Goal: Task Accomplishment & Management: Complete application form

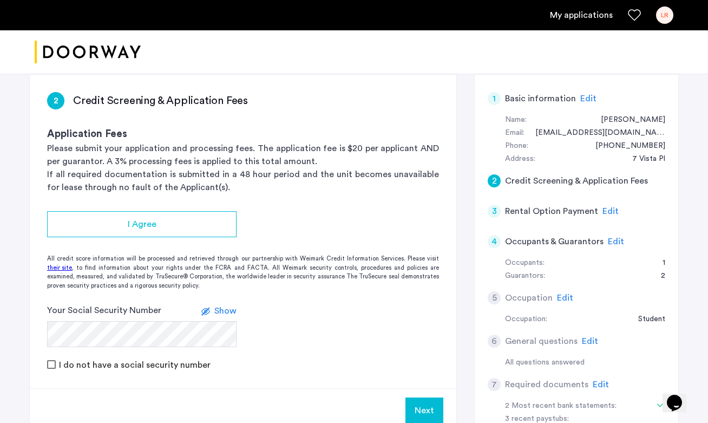
scroll to position [169, 0]
click at [615, 244] on span "Edit" at bounding box center [616, 242] width 16 height 9
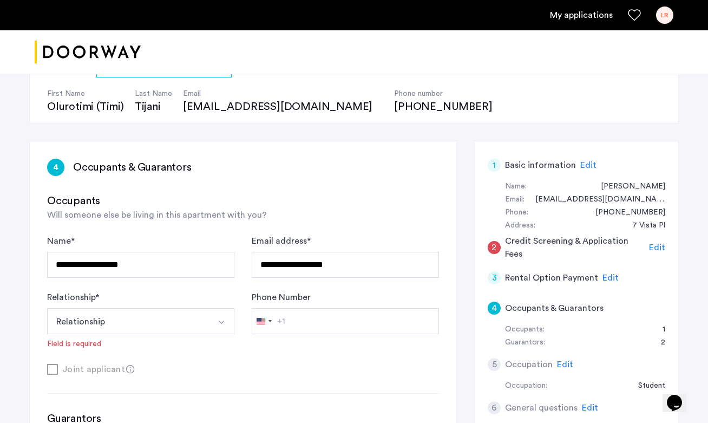
scroll to position [103, 0]
click at [220, 319] on img "Select option" at bounding box center [221, 322] width 9 height 9
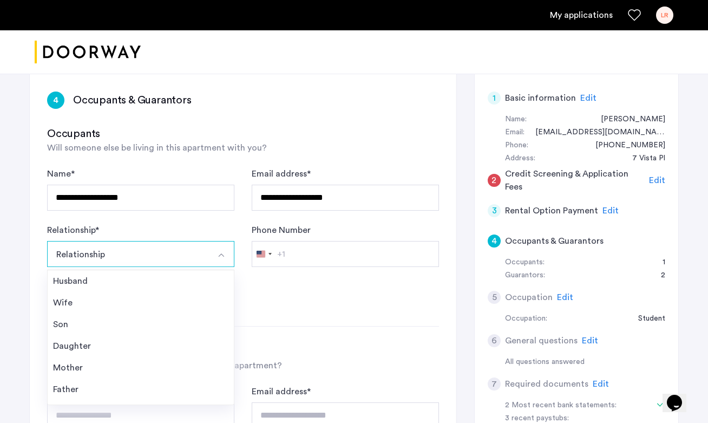
scroll to position [172, 0]
click at [225, 252] on img "Select option" at bounding box center [221, 254] width 9 height 9
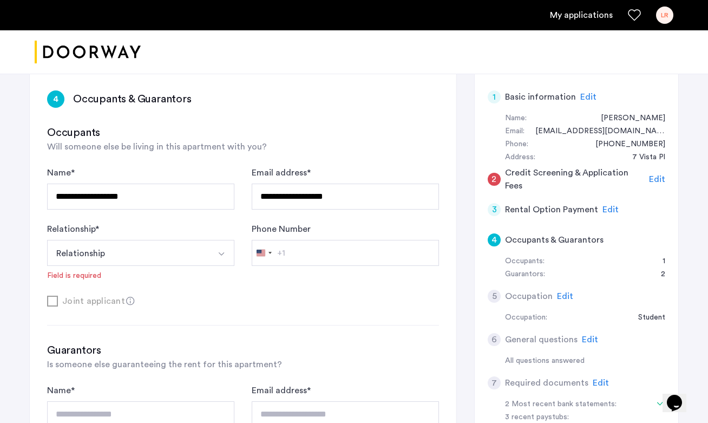
click at [225, 252] on img "Select option" at bounding box center [221, 254] width 9 height 9
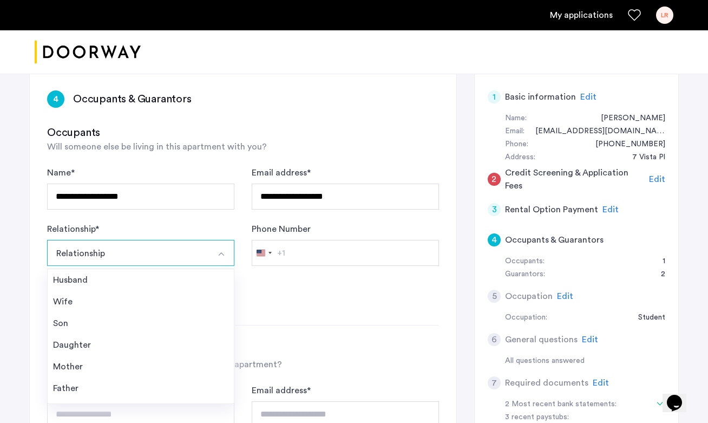
click at [225, 252] on img "Select option" at bounding box center [221, 254] width 9 height 9
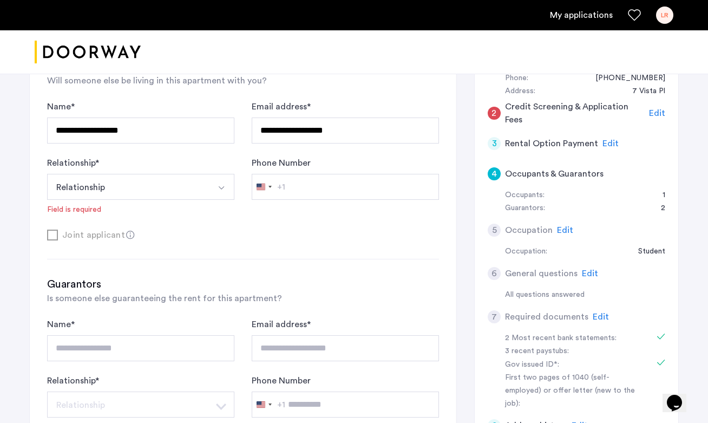
scroll to position [183, 0]
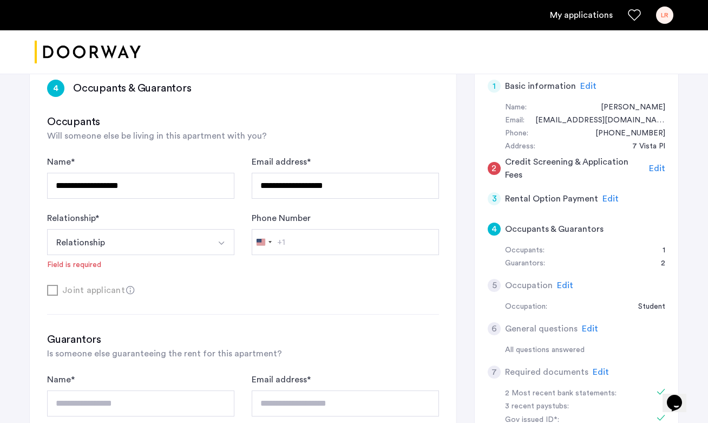
click at [185, 247] on button "Relationship" at bounding box center [128, 242] width 162 height 26
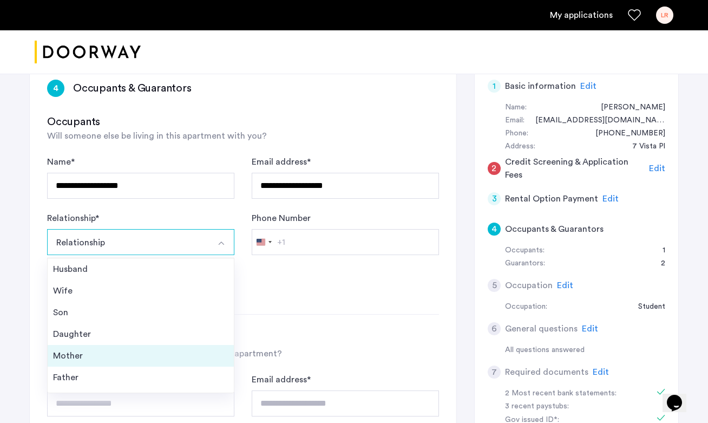
scroll to position [39, 0]
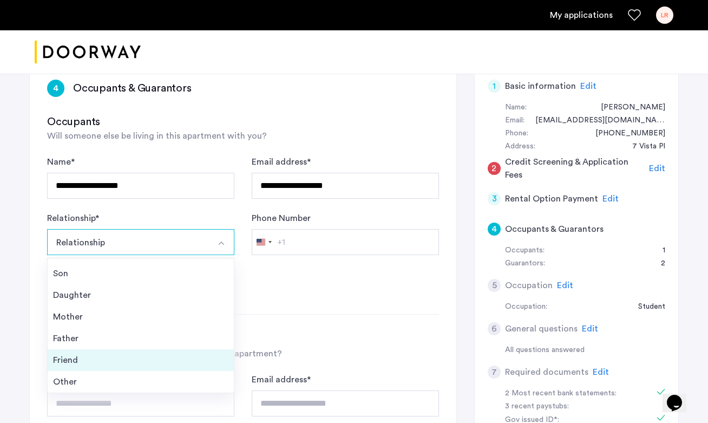
click at [180, 362] on div "Friend" at bounding box center [140, 359] width 175 height 13
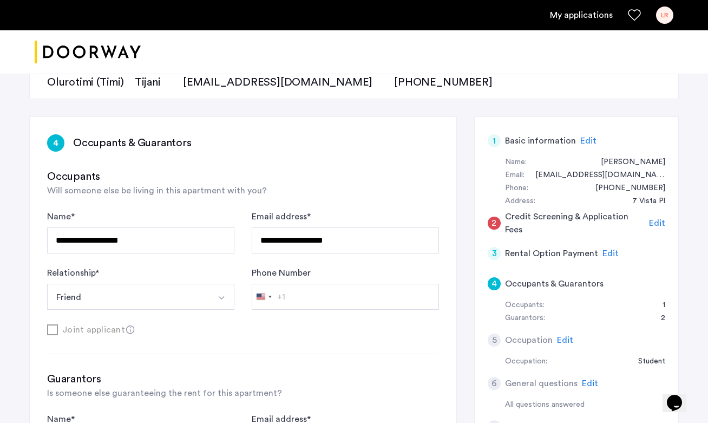
scroll to position [122, 0]
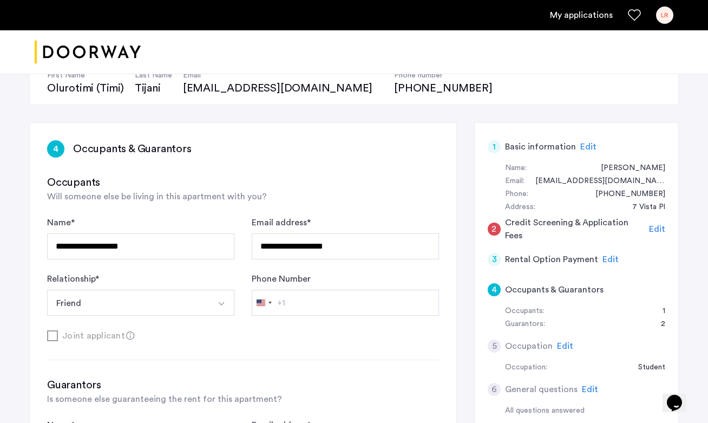
click at [580, 146] on span "Edit" at bounding box center [588, 146] width 16 height 9
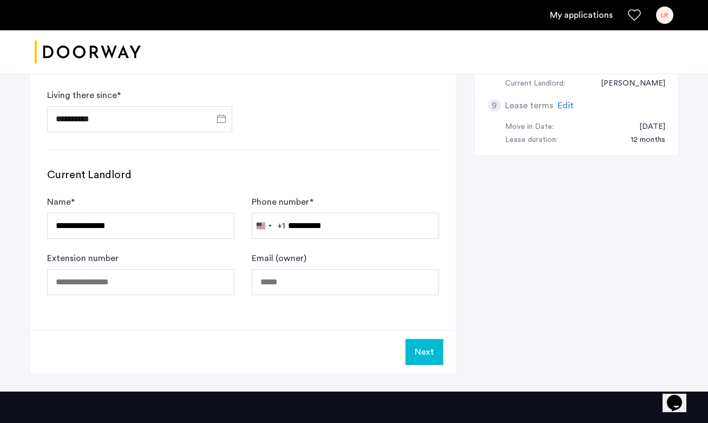
scroll to position [627, 0]
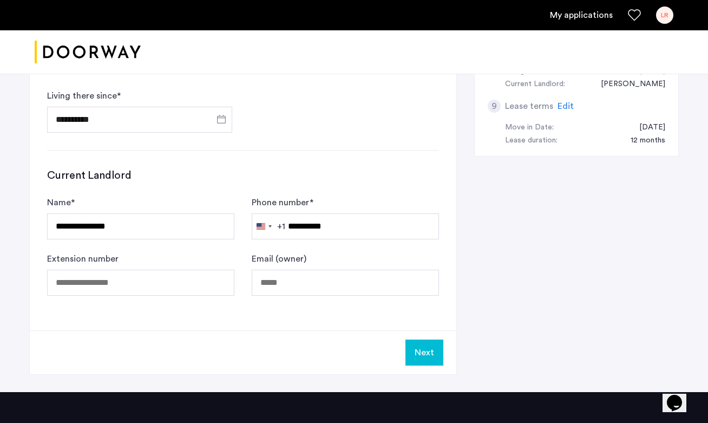
click at [420, 363] on button "Next" at bounding box center [424, 352] width 38 height 26
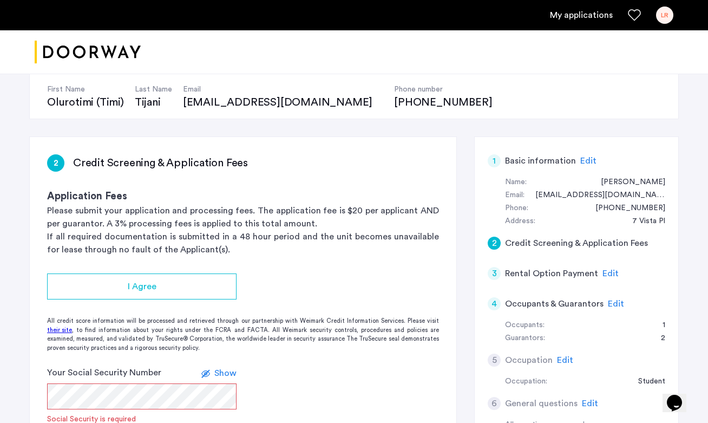
scroll to position [163, 0]
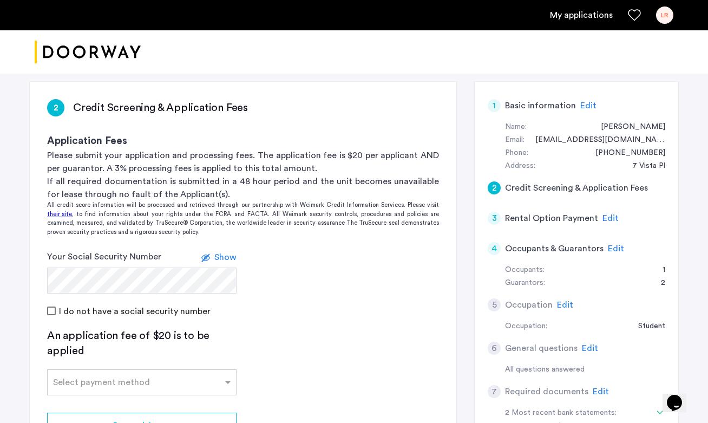
click at [219, 257] on span "Show" at bounding box center [225, 257] width 22 height 9
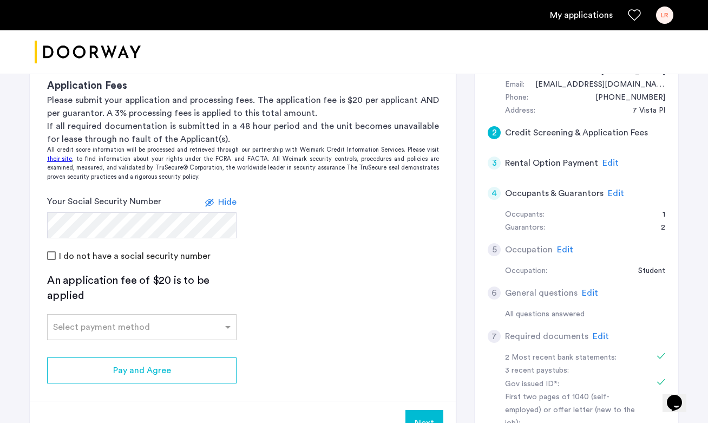
scroll to position [238, 0]
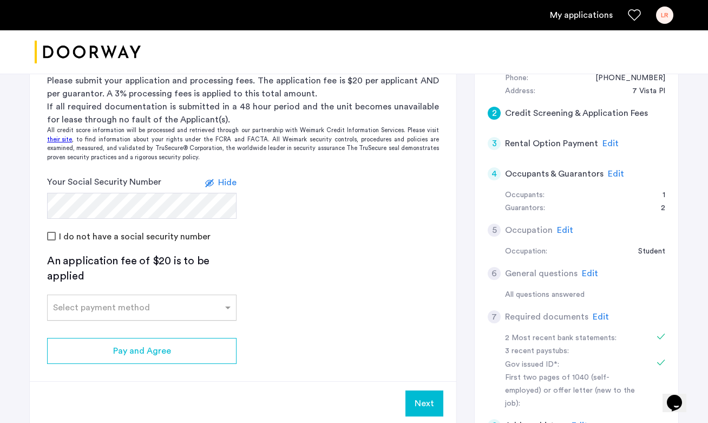
click at [204, 306] on input "text" at bounding box center [131, 306] width 156 height 8
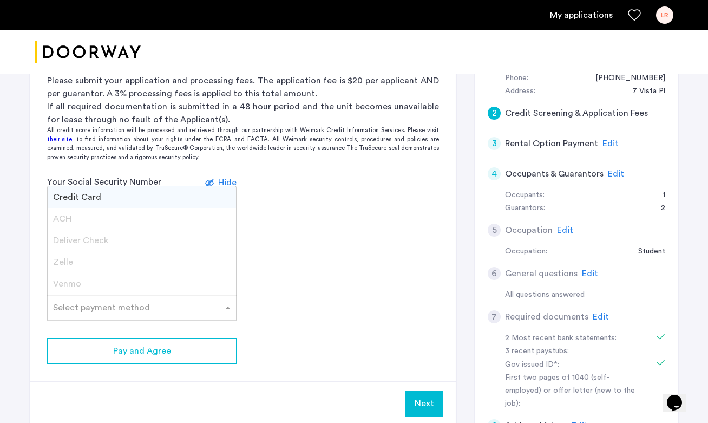
click at [211, 198] on div "Credit Card" at bounding box center [142, 197] width 188 height 22
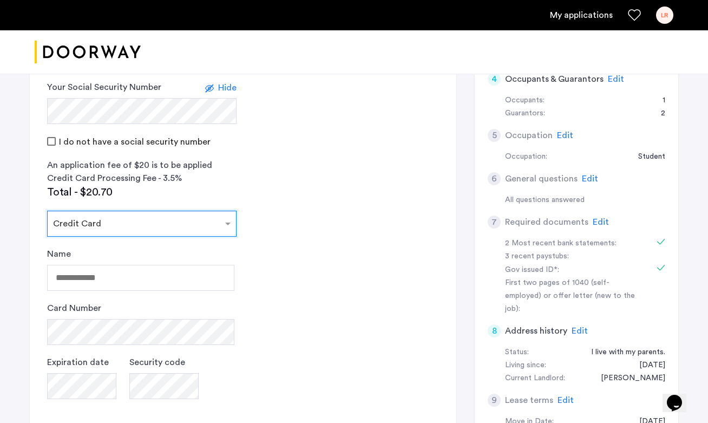
scroll to position [339, 0]
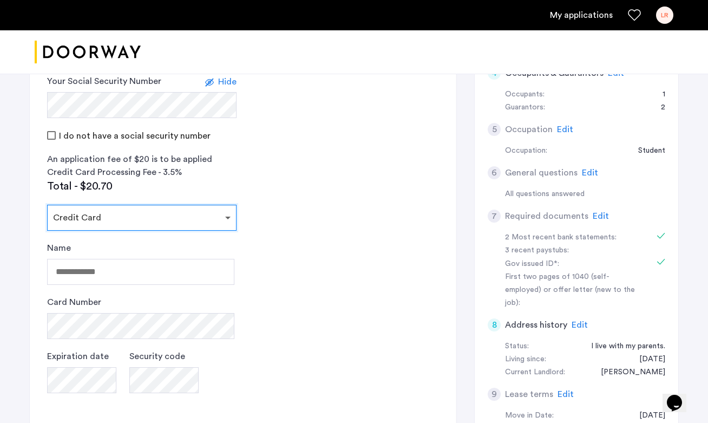
click at [226, 217] on span at bounding box center [229, 217] width 14 height 13
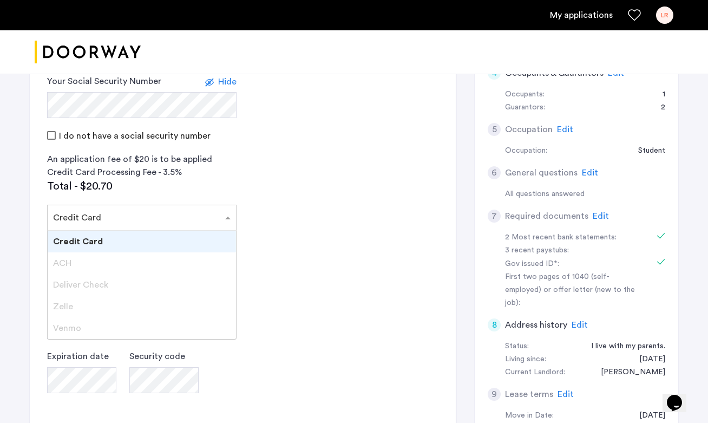
click at [200, 326] on div "Venmo" at bounding box center [142, 328] width 188 height 22
click at [71, 326] on span "Venmo" at bounding box center [67, 328] width 28 height 9
click at [134, 219] on div at bounding box center [142, 214] width 188 height 13
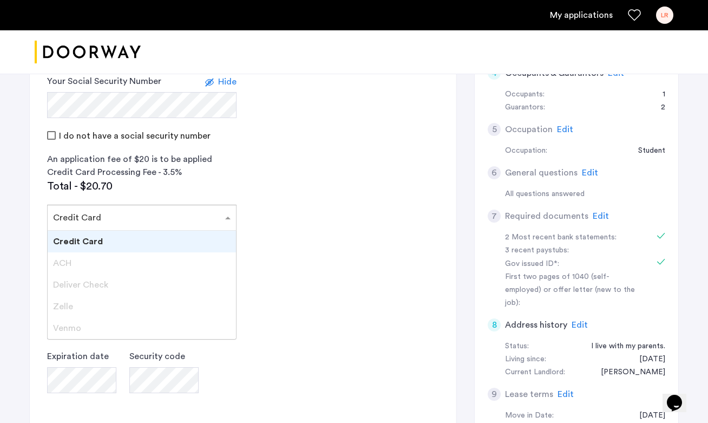
click at [253, 216] on app-credit-screening "2 Credit Screening & Application Fees Application Fees Please submit your appli…" at bounding box center [243, 212] width 427 height 613
click at [228, 216] on span at bounding box center [229, 217] width 14 height 13
click at [207, 264] on div "ACH" at bounding box center [142, 263] width 188 height 22
click at [205, 250] on div "Credit Card" at bounding box center [142, 242] width 188 height 22
click at [210, 212] on div at bounding box center [142, 214] width 188 height 13
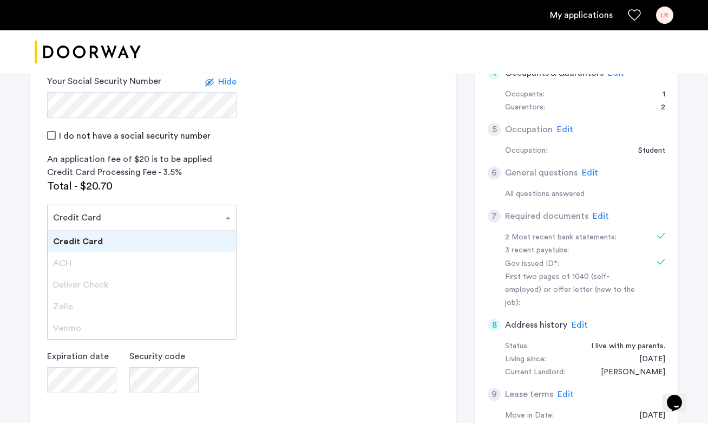
click at [210, 212] on div at bounding box center [142, 214] width 188 height 13
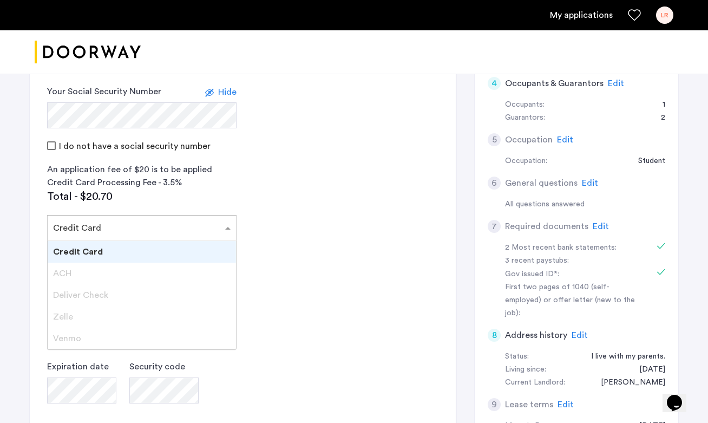
scroll to position [324, 0]
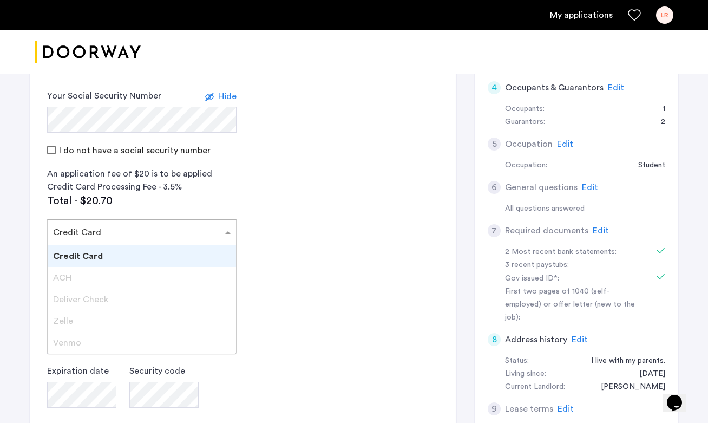
click at [203, 168] on div "An application fee of $20 is to be applied" at bounding box center [141, 173] width 189 height 13
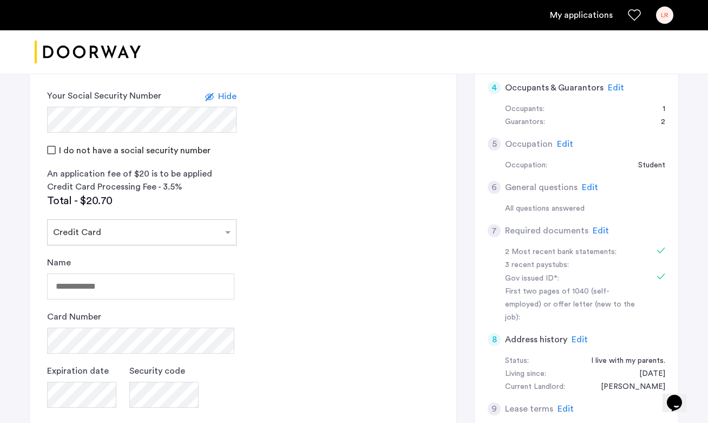
click at [70, 233] on input "text" at bounding box center [131, 230] width 156 height 8
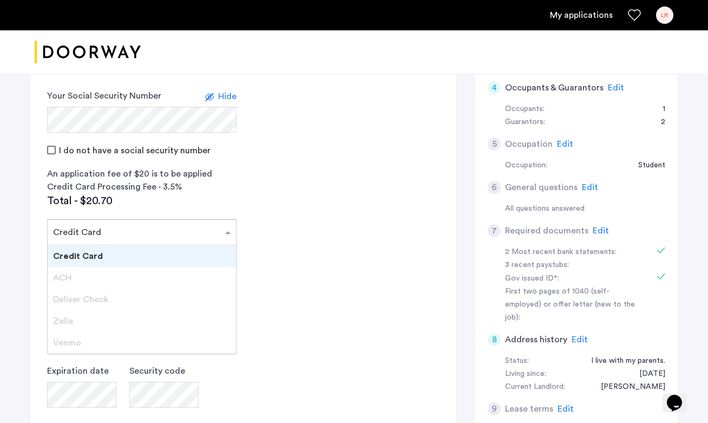
click at [73, 333] on div "Venmo" at bounding box center [142, 343] width 188 height 22
click at [68, 317] on span "Zelle" at bounding box center [63, 321] width 20 height 9
click at [75, 256] on span "Credit Card" at bounding box center [78, 256] width 50 height 9
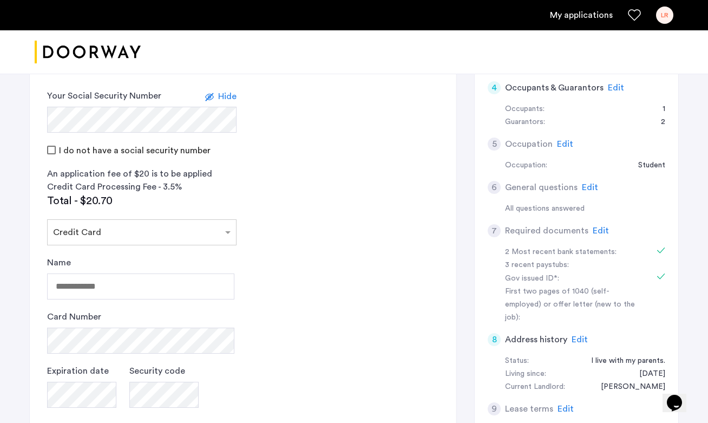
click at [224, 99] on span "Hide" at bounding box center [227, 96] width 18 height 9
click at [111, 295] on input "Name" at bounding box center [140, 286] width 187 height 26
type input "**********"
click at [621, 94] on div "4 Occupants & Guarantors Edit" at bounding box center [577, 88] width 178 height 30
click at [615, 91] on span "Edit" at bounding box center [616, 87] width 16 height 9
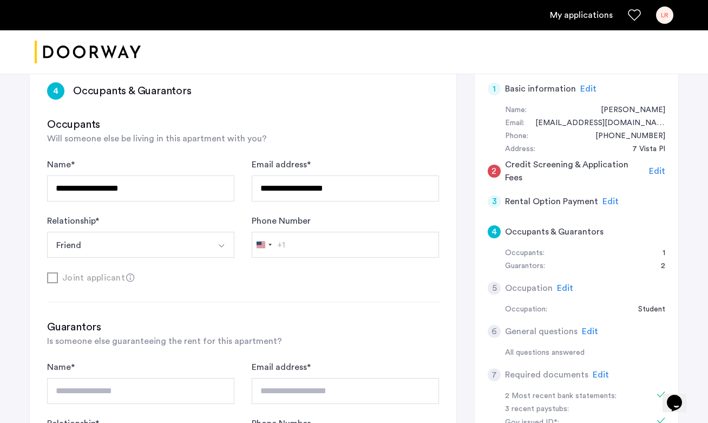
scroll to position [139, 0]
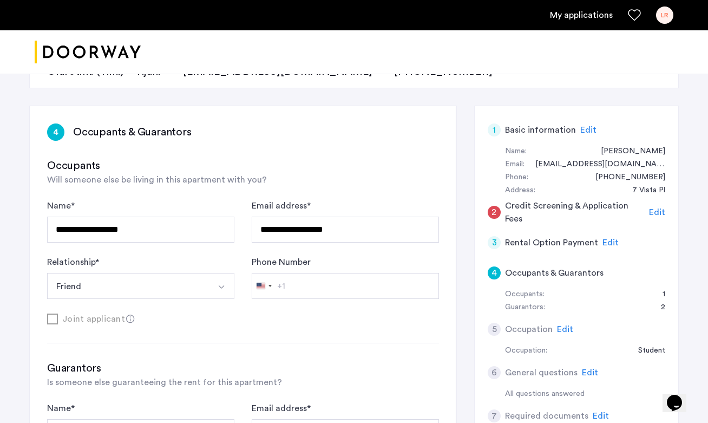
click at [656, 212] on span "Edit" at bounding box center [657, 212] width 16 height 9
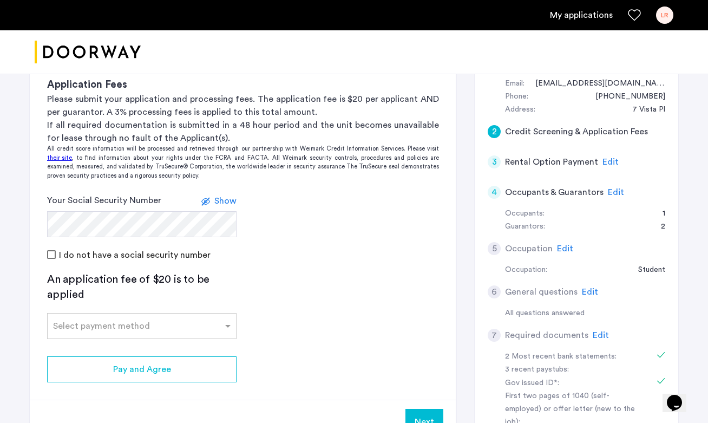
scroll to position [219, 0]
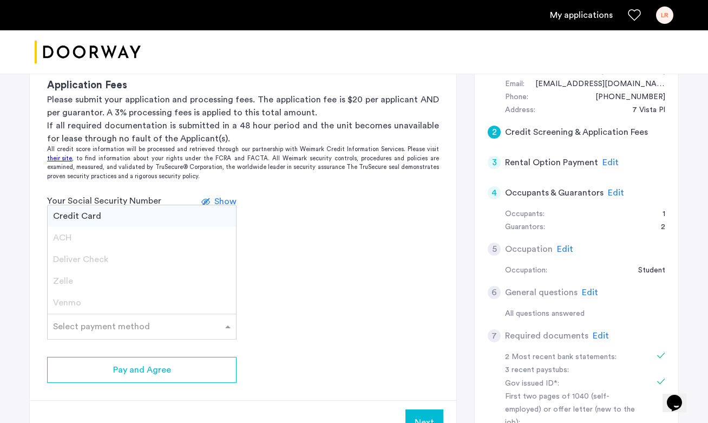
click at [145, 332] on div "Select payment method" at bounding box center [141, 326] width 189 height 26
click at [123, 221] on div "Credit Card" at bounding box center [142, 216] width 188 height 22
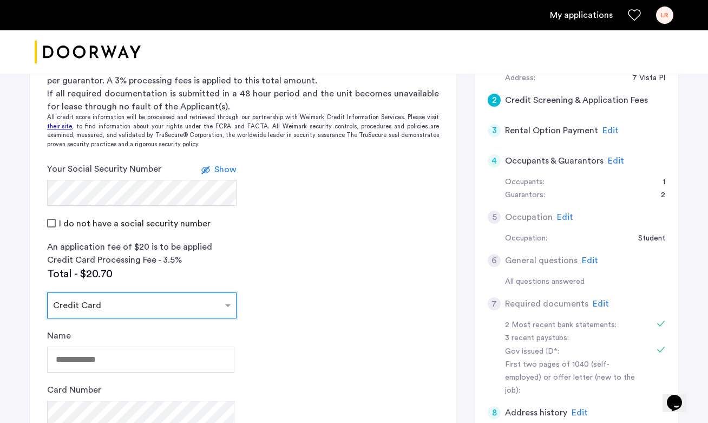
scroll to position [252, 0]
click at [604, 128] on span "Edit" at bounding box center [611, 130] width 16 height 9
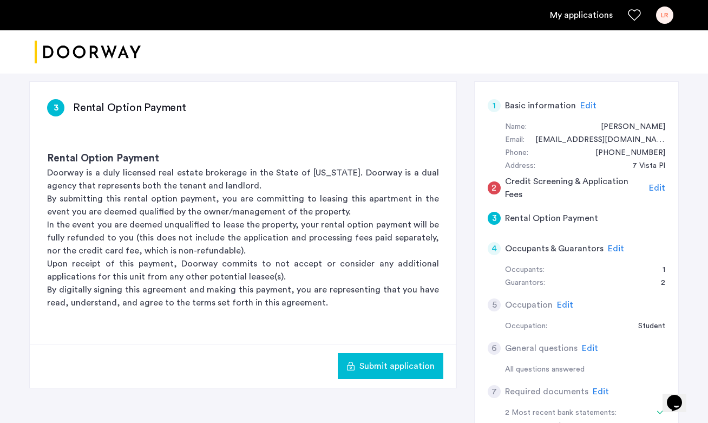
scroll to position [165, 0]
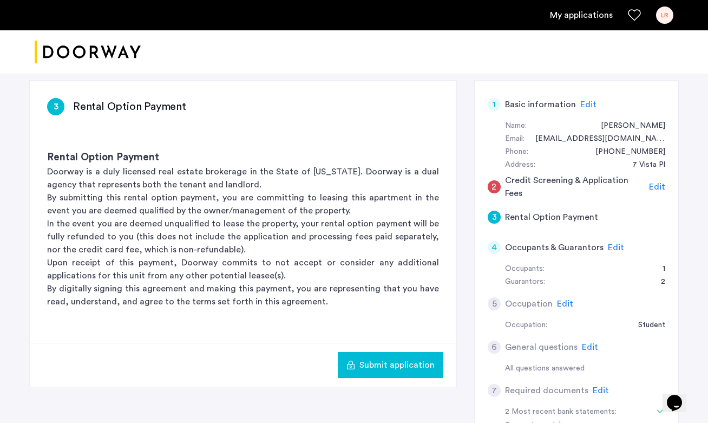
click at [561, 304] on span "Edit" at bounding box center [565, 303] width 16 height 9
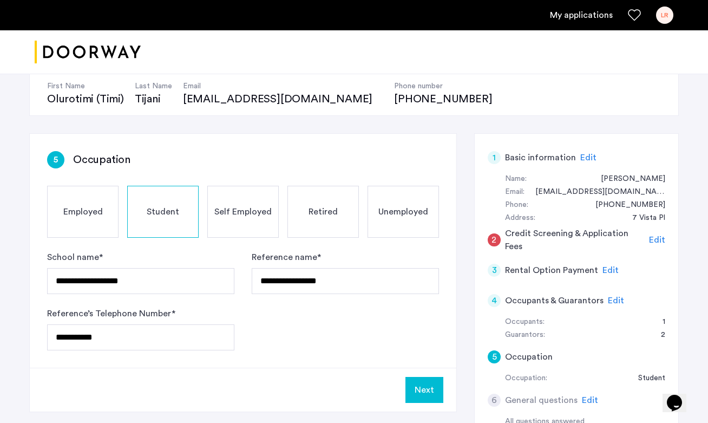
scroll to position [105, 0]
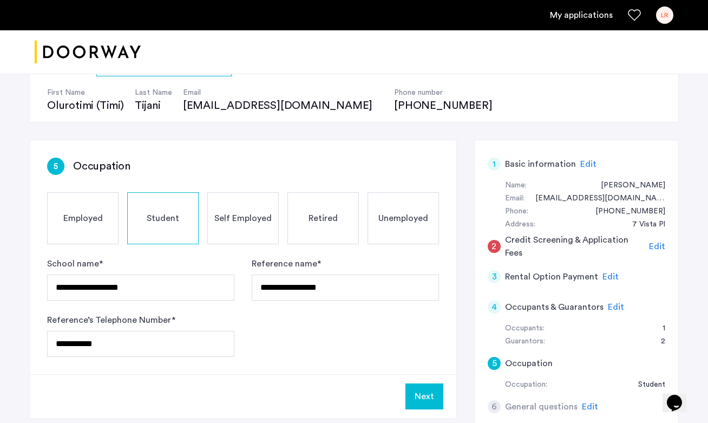
click at [388, 228] on div "Unemployed" at bounding box center [403, 218] width 71 height 52
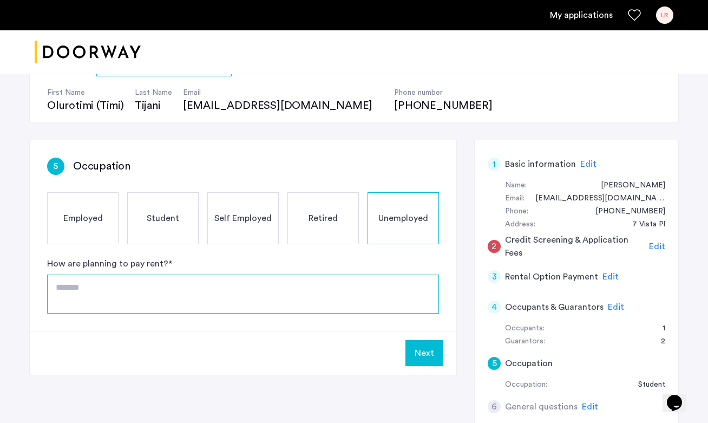
click at [313, 293] on textarea at bounding box center [243, 293] width 392 height 39
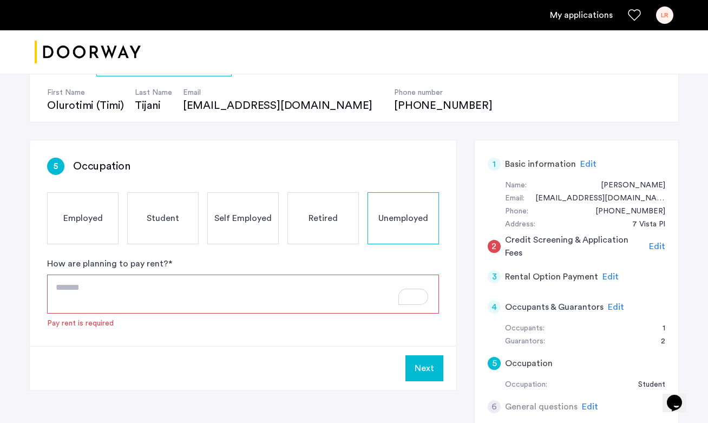
click at [76, 206] on div "Employed" at bounding box center [82, 218] width 71 height 52
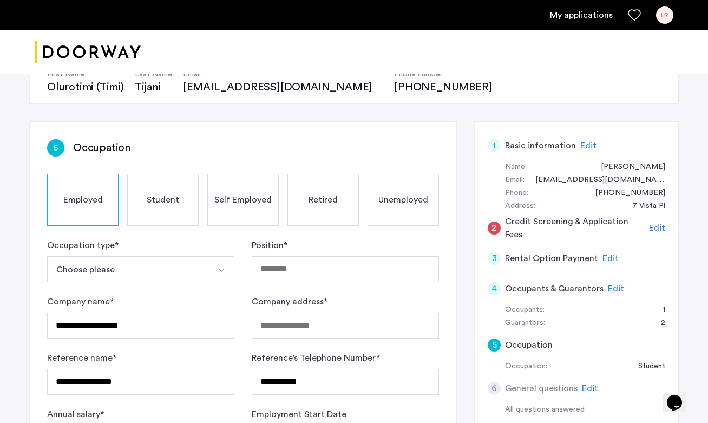
scroll to position [21, 0]
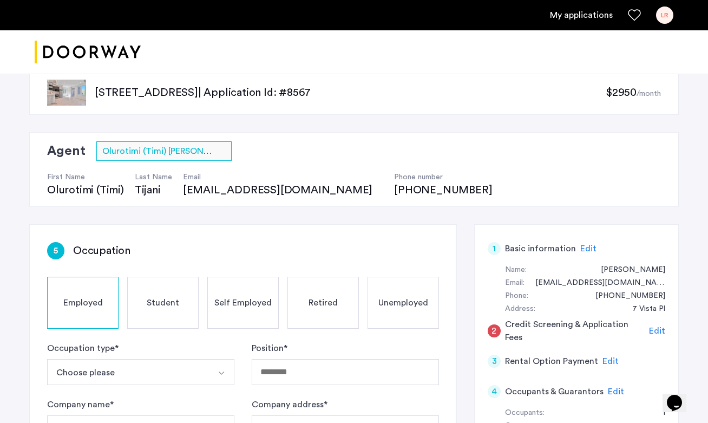
click at [427, 307] on span "Unemployed" at bounding box center [403, 302] width 50 height 13
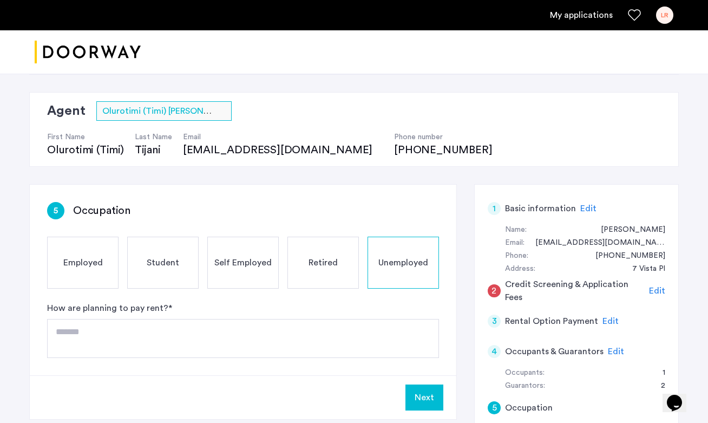
scroll to position [66, 0]
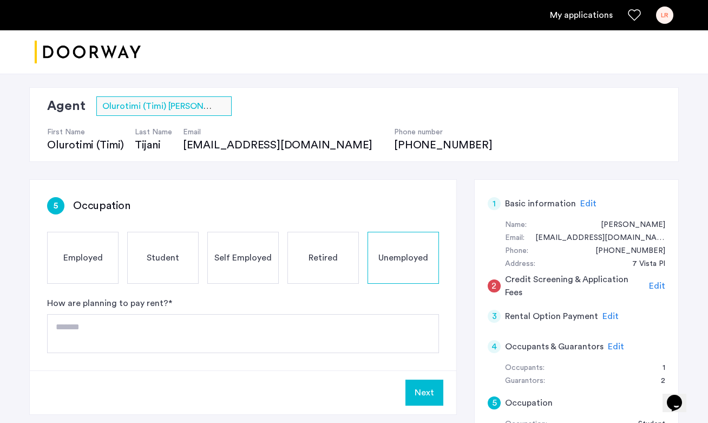
click at [339, 267] on div "Retired" at bounding box center [322, 258] width 71 height 52
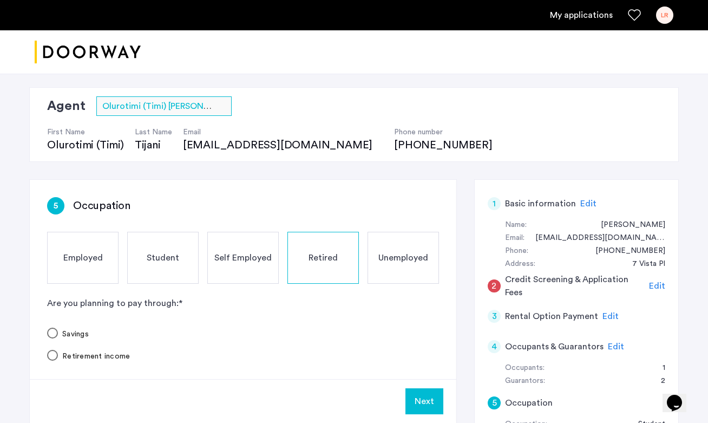
click at [227, 258] on span "Self Employed" at bounding box center [242, 257] width 57 height 13
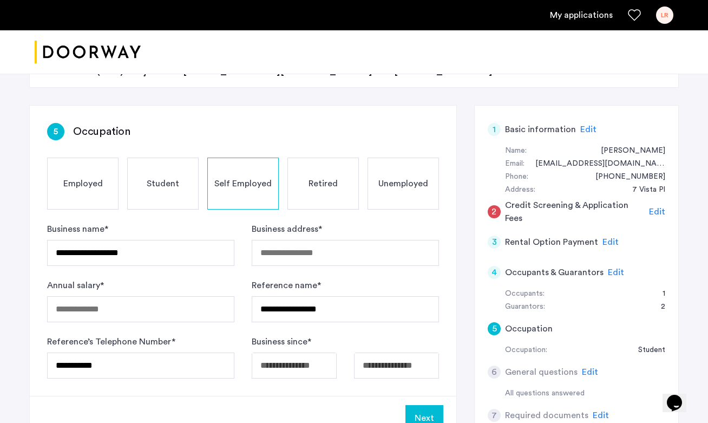
scroll to position [141, 0]
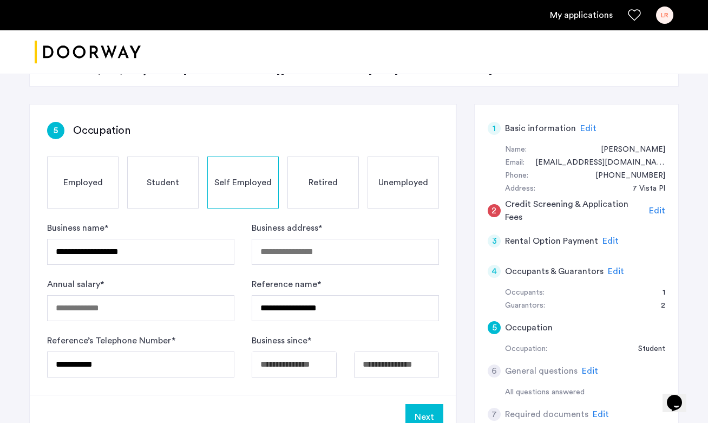
click at [173, 181] on span "Student" at bounding box center [163, 182] width 32 height 13
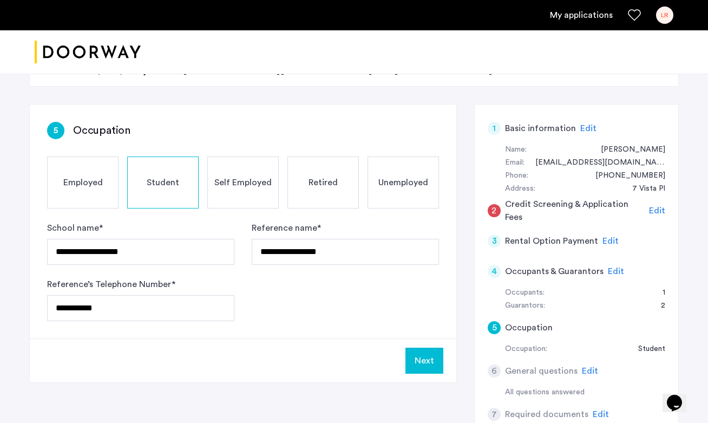
click at [393, 182] on span "Unemployed" at bounding box center [403, 182] width 50 height 13
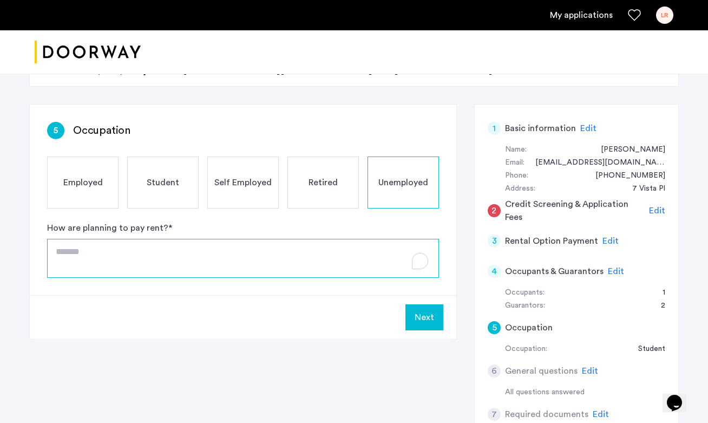
click at [266, 256] on textarea "To enrich screen reader interactions, please activate Accessibility in Grammarl…" at bounding box center [243, 258] width 392 height 39
type textarea "*"
drag, startPoint x: 176, startPoint y: 250, endPoint x: 57, endPoint y: 250, distance: 119.1
click at [57, 250] on textarea "**********" at bounding box center [243, 258] width 392 height 39
type textarea "**********"
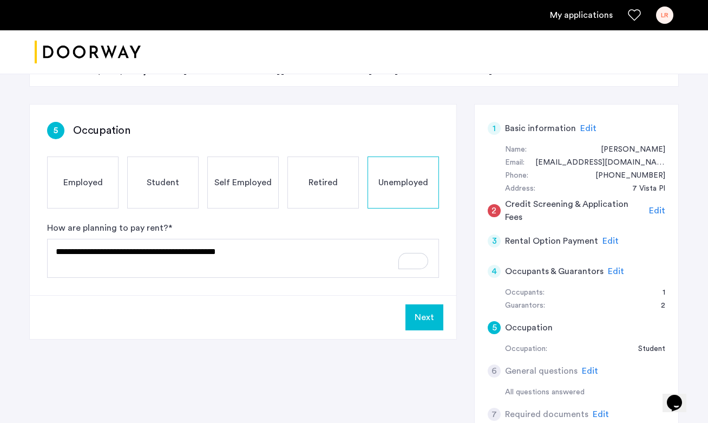
click at [424, 317] on button "Next" at bounding box center [424, 317] width 38 height 26
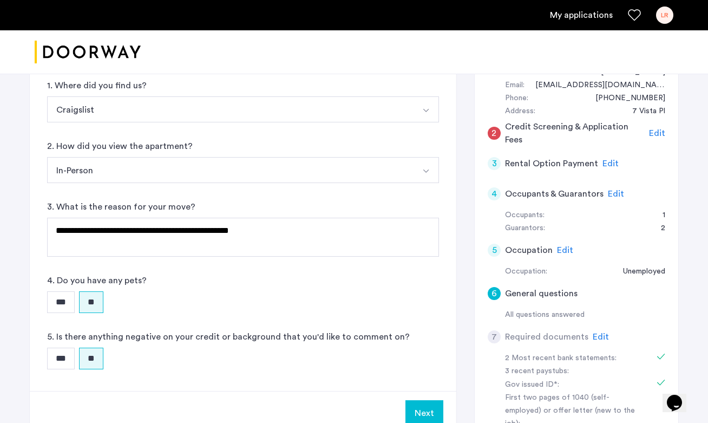
scroll to position [166, 0]
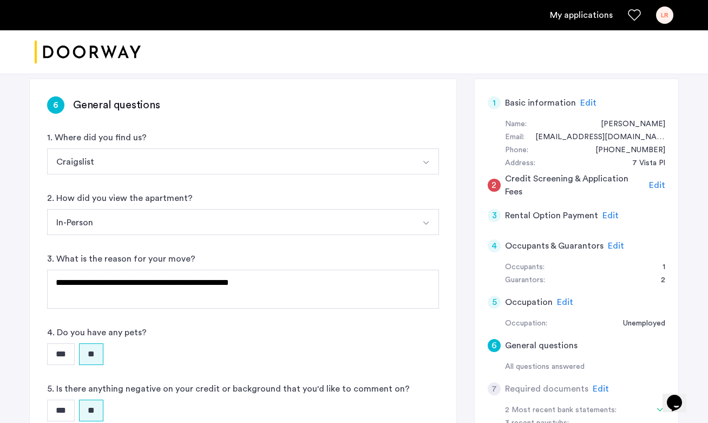
click at [274, 167] on button "Craigslist" at bounding box center [230, 161] width 366 height 26
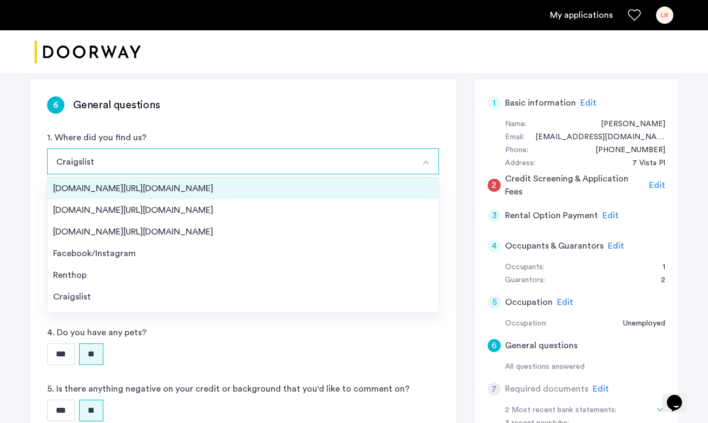
click at [255, 184] on div "[DOMAIN_NAME][URL][DOMAIN_NAME]" at bounding box center [243, 188] width 380 height 13
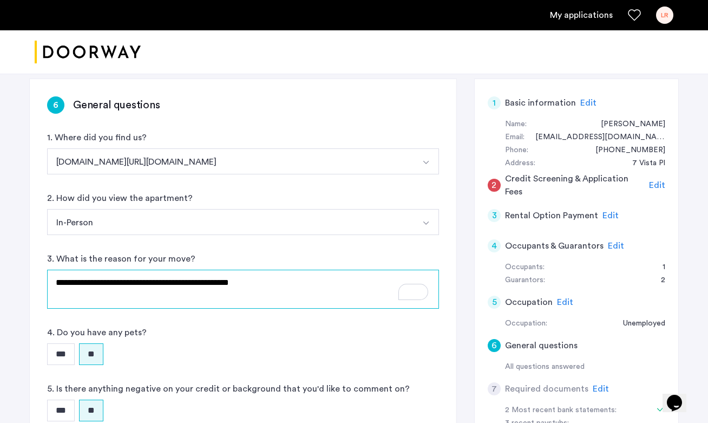
drag, startPoint x: 280, startPoint y: 281, endPoint x: 18, endPoint y: 279, distance: 262.0
click at [18, 279] on div "**********" at bounding box center [354, 270] width 682 height 727
type textarea "**********"
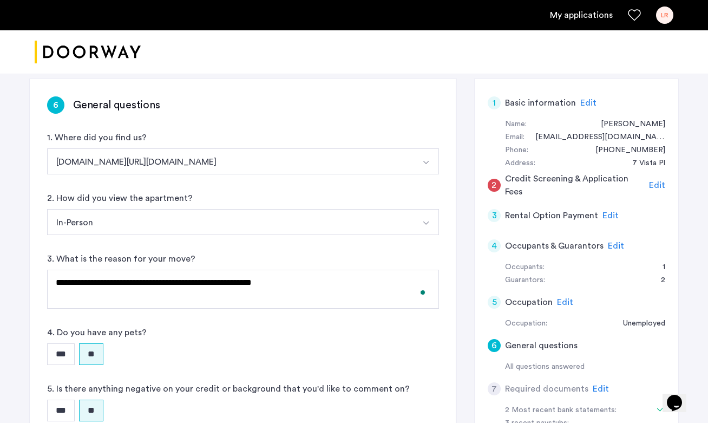
click at [127, 227] on button "In-Person" at bounding box center [230, 222] width 366 height 26
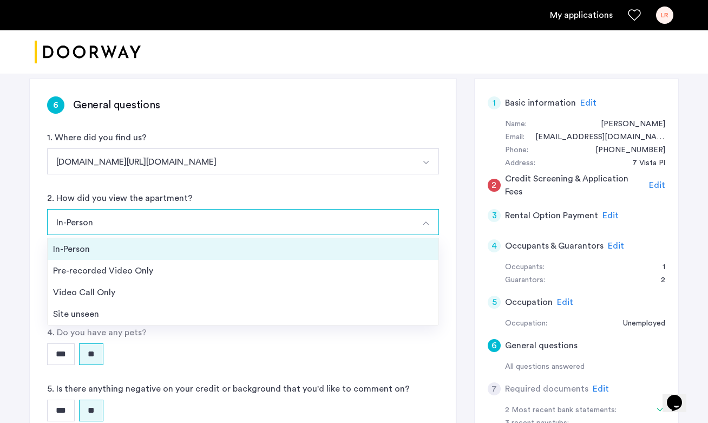
click at [123, 244] on div "In-Person" at bounding box center [243, 249] width 380 height 13
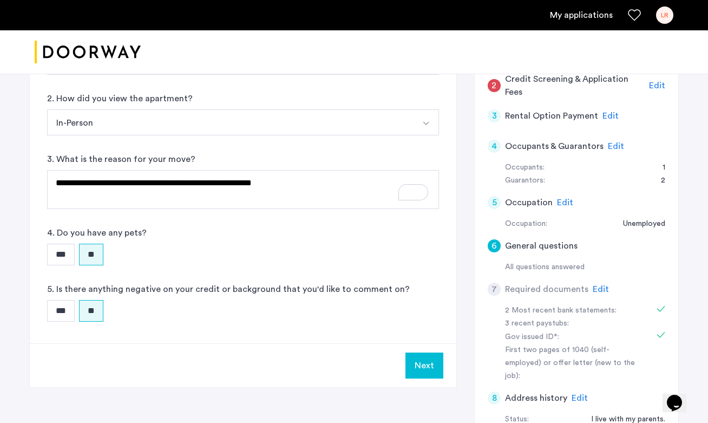
scroll to position [272, 0]
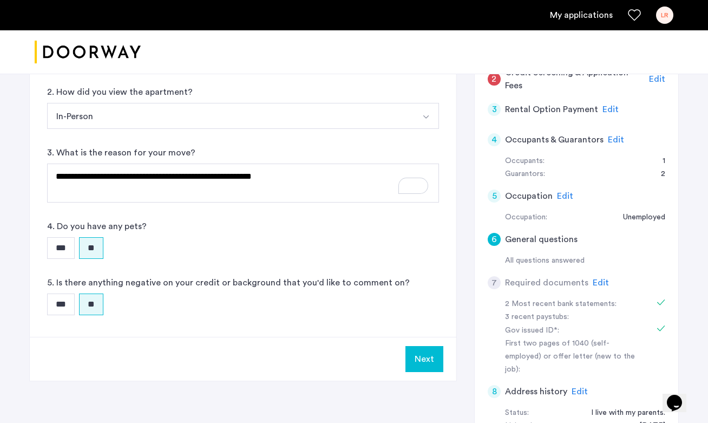
click at [415, 351] on button "Next" at bounding box center [424, 359] width 38 height 26
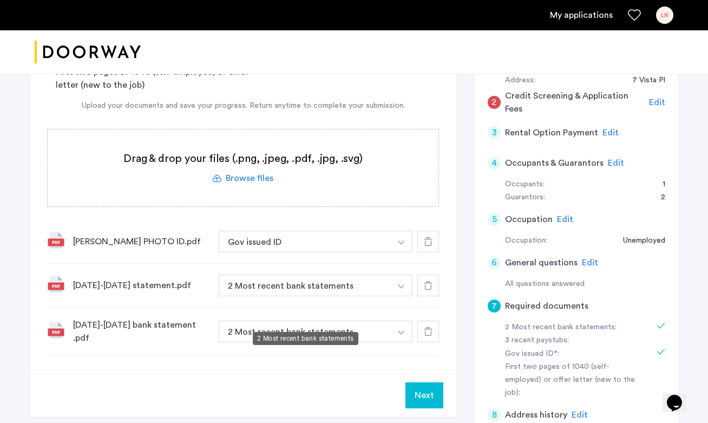
scroll to position [259, 0]
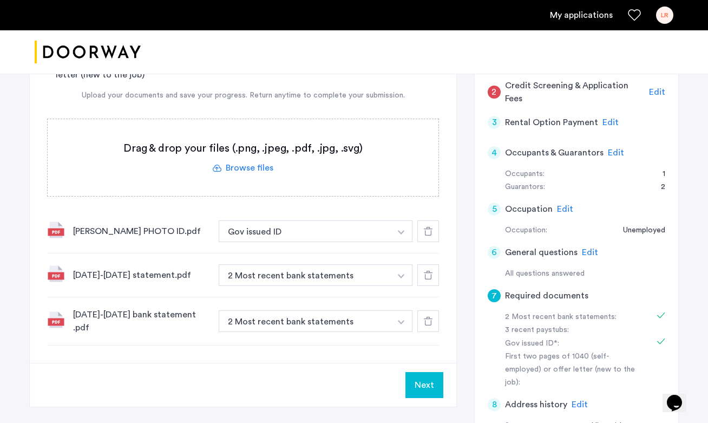
click at [430, 320] on div at bounding box center [428, 321] width 22 height 22
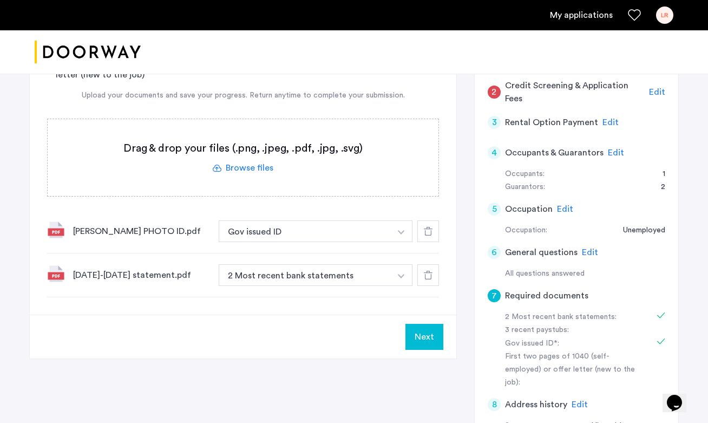
click at [424, 279] on icon at bounding box center [428, 275] width 9 height 9
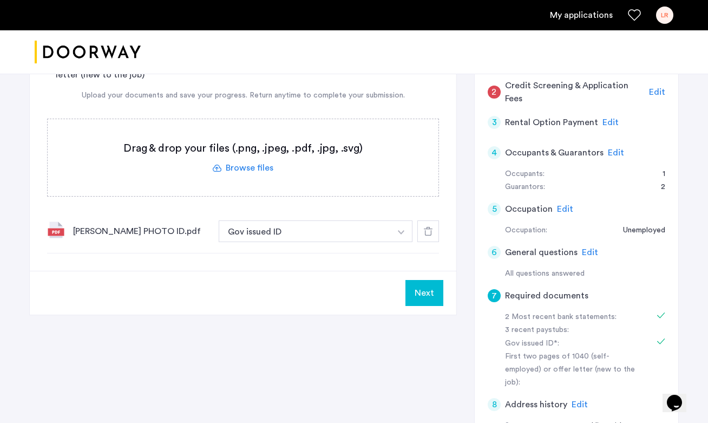
click at [71, 232] on div "LILY RITTERMAN-PEÑA PHOTO ID.pdf Gov issued ID + 2 Most recent bank statements…" at bounding box center [243, 232] width 392 height 44
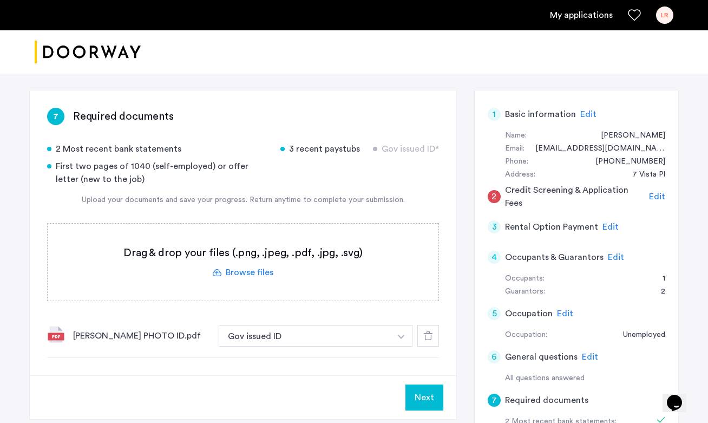
scroll to position [169, 0]
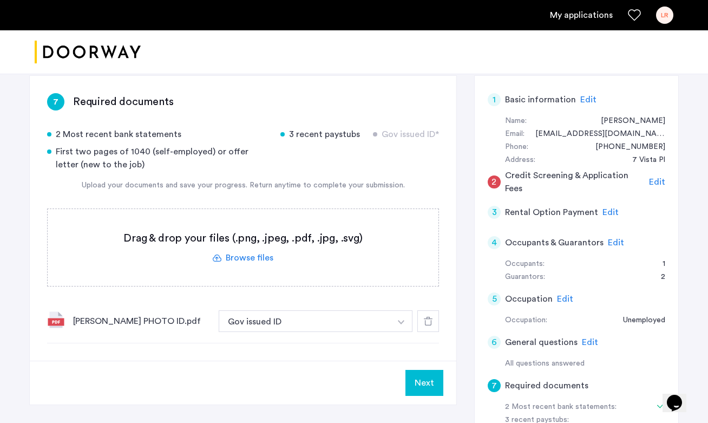
click at [427, 330] on div at bounding box center [428, 321] width 22 height 22
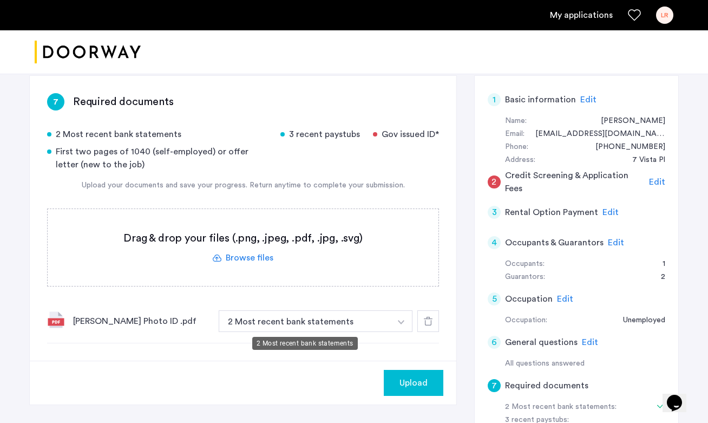
click at [286, 326] on button "2 Most recent bank statements" at bounding box center [305, 321] width 172 height 22
click at [323, 317] on button "2 Most recent bank statements" at bounding box center [305, 321] width 172 height 22
click at [403, 320] on img "button" at bounding box center [401, 322] width 6 height 4
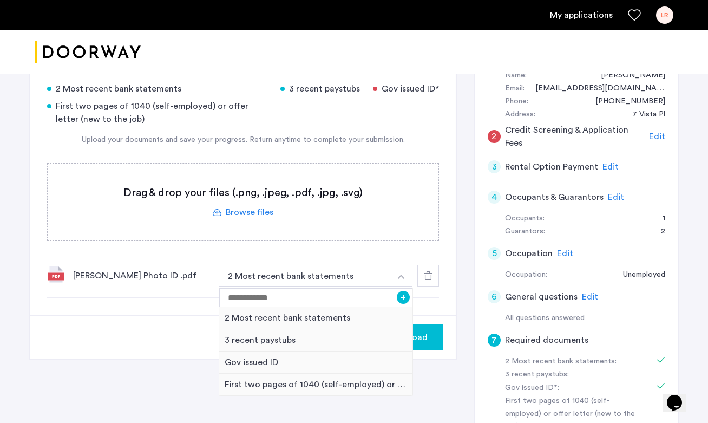
scroll to position [215, 0]
click at [387, 367] on div "Gov issued ID" at bounding box center [315, 362] width 193 height 22
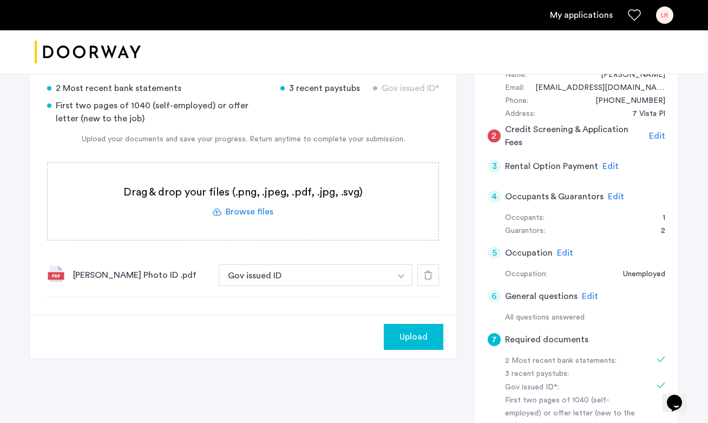
click at [408, 336] on span "Upload" at bounding box center [414, 336] width 28 height 13
click at [419, 331] on button "Next" at bounding box center [424, 337] width 38 height 26
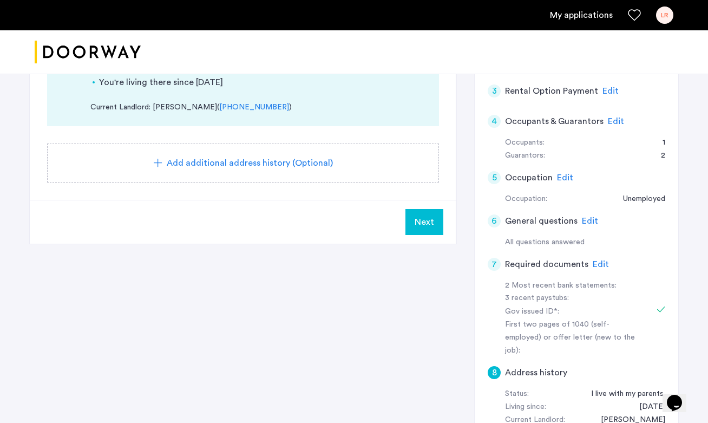
scroll to position [288, 0]
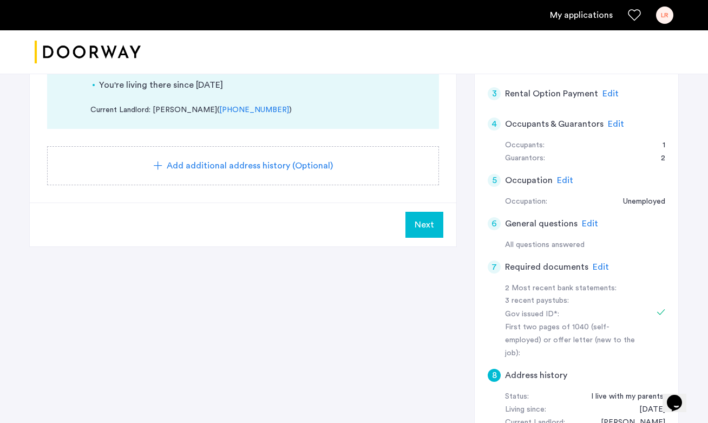
click at [431, 219] on span "Next" at bounding box center [424, 224] width 19 height 13
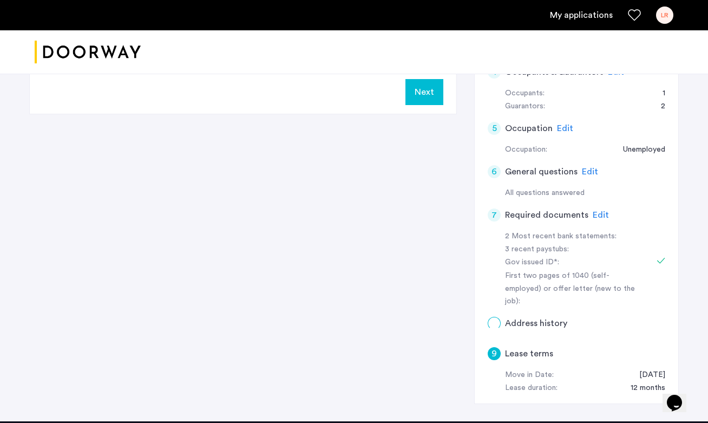
scroll to position [0, 0]
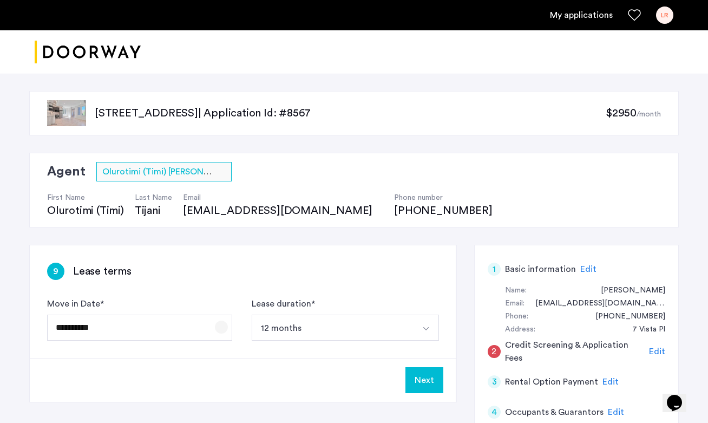
click at [223, 328] on span "Open calendar" at bounding box center [221, 327] width 26 height 26
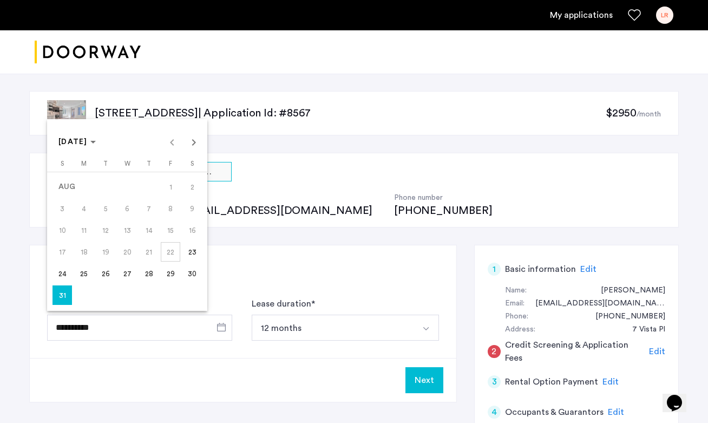
click at [223, 327] on div at bounding box center [354, 211] width 708 height 423
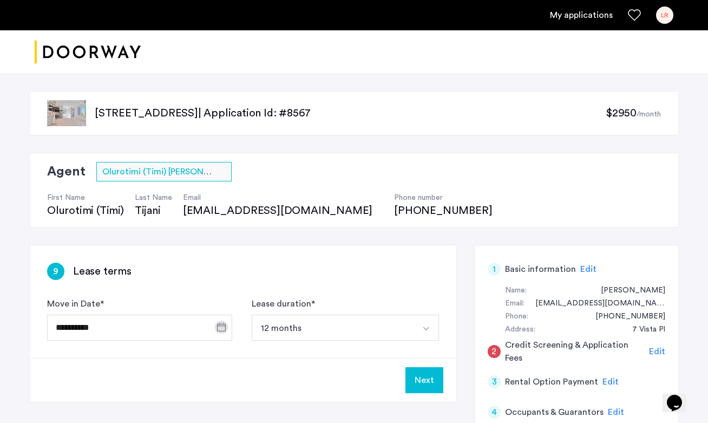
click at [255, 364] on div "Next" at bounding box center [243, 380] width 427 height 44
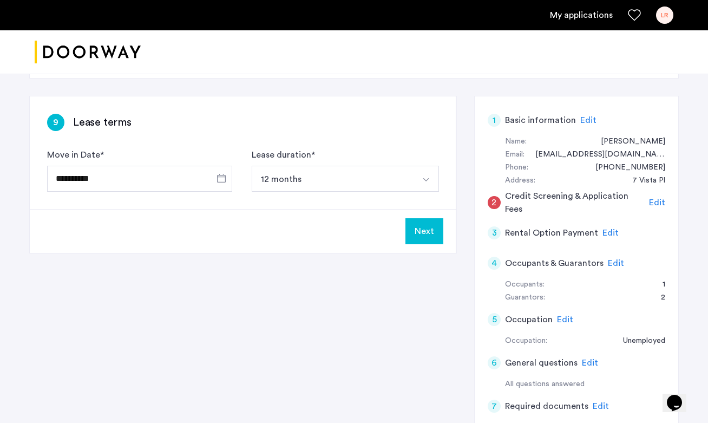
scroll to position [136, 0]
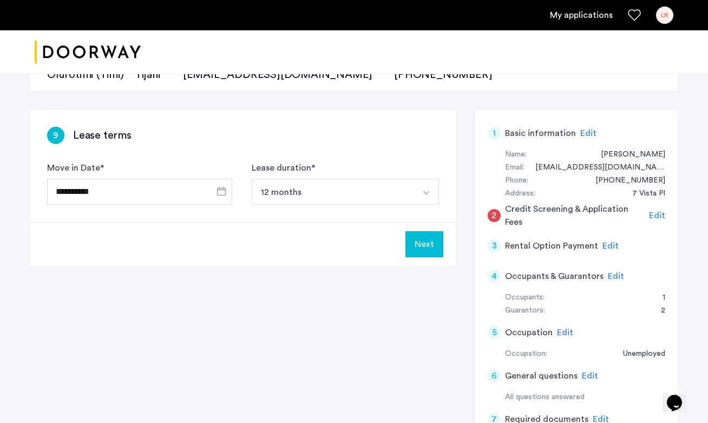
click at [657, 216] on span "Edit" at bounding box center [657, 215] width 16 height 9
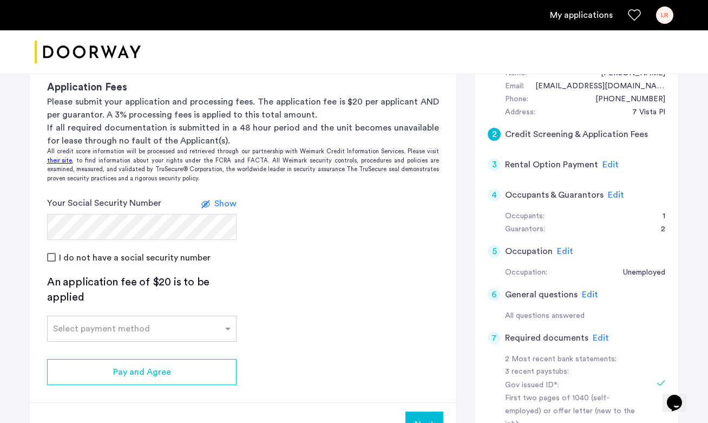
scroll to position [235, 0]
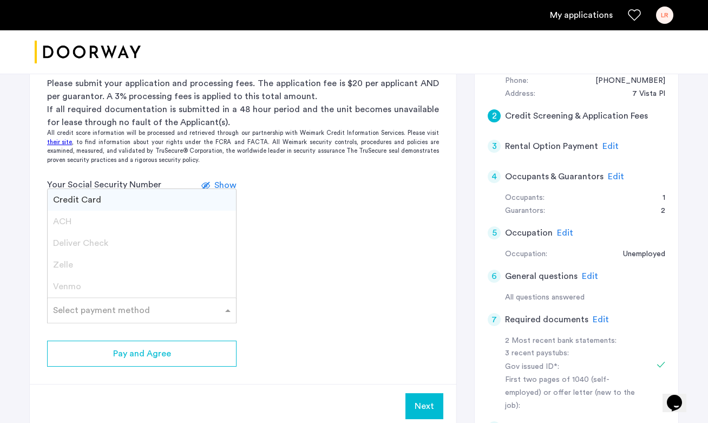
click at [71, 297] on ng-select "Select payment method Credit Card ACH Deliver Check Zelle Venmo" at bounding box center [141, 310] width 189 height 26
click at [128, 198] on div "Credit Card" at bounding box center [142, 200] width 188 height 22
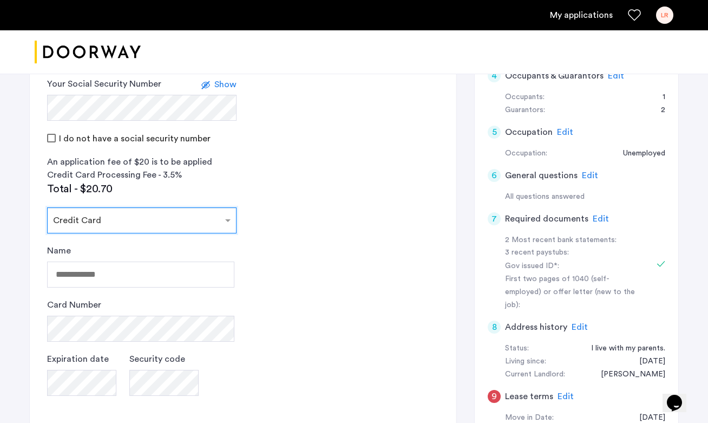
scroll to position [337, 0]
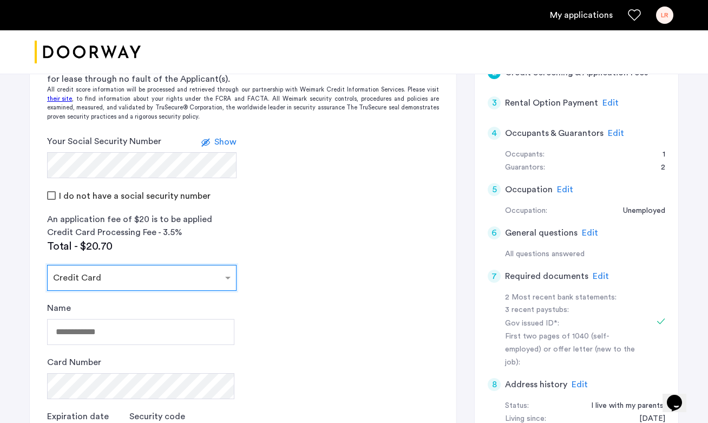
click at [615, 129] on span "Edit" at bounding box center [616, 133] width 16 height 9
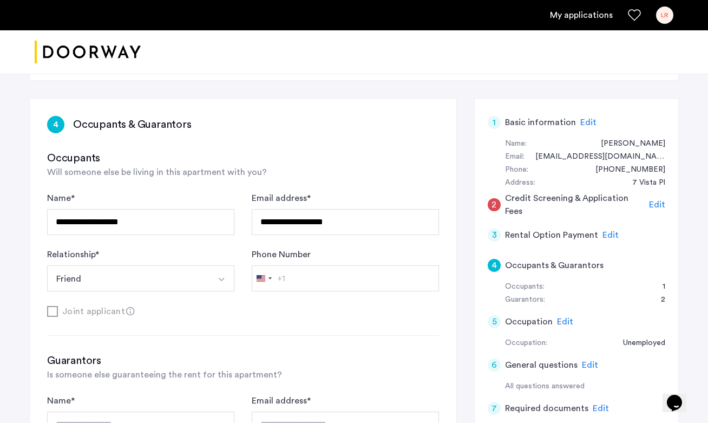
scroll to position [143, 0]
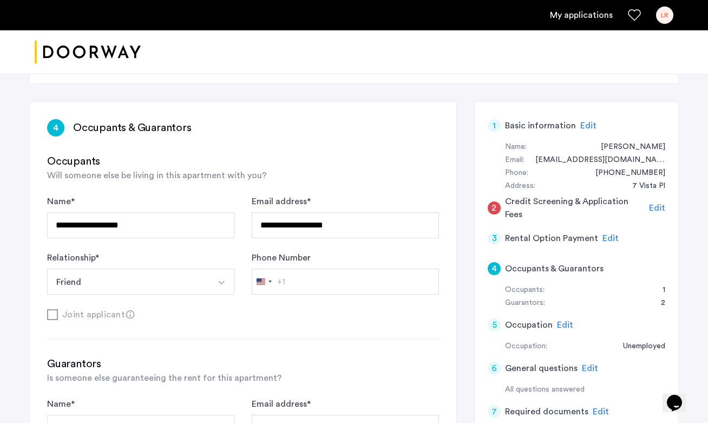
click at [613, 231] on div "3 Rental Option Payment Edit" at bounding box center [577, 238] width 178 height 30
click at [611, 239] on span "Edit" at bounding box center [611, 238] width 16 height 9
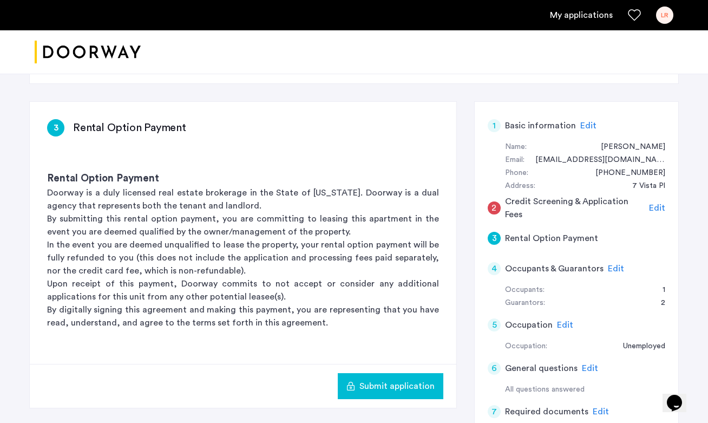
click at [662, 207] on span "Edit" at bounding box center [657, 208] width 16 height 9
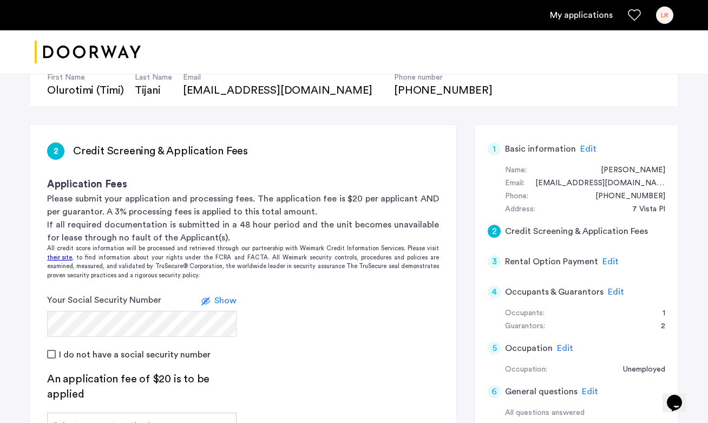
scroll to position [119, 0]
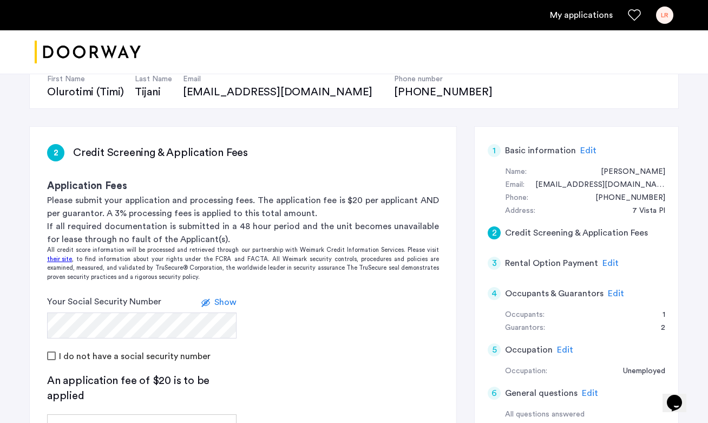
click at [606, 264] on span "Edit" at bounding box center [611, 263] width 16 height 9
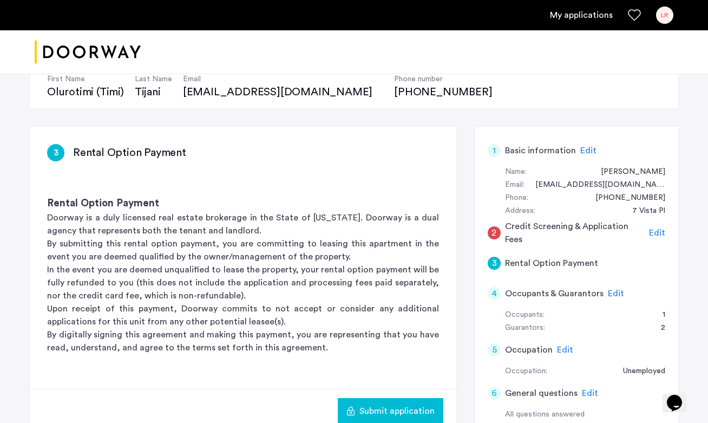
click at [657, 231] on span "Edit" at bounding box center [657, 232] width 16 height 9
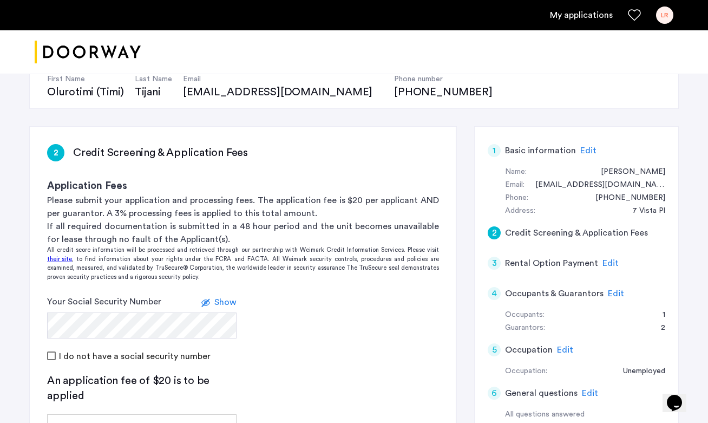
scroll to position [176, 0]
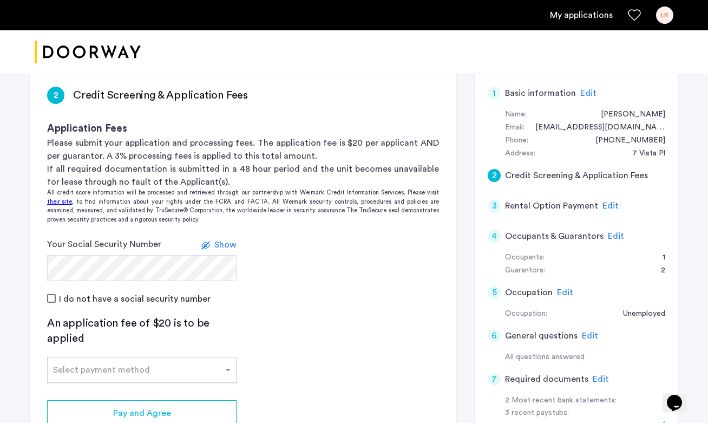
click at [218, 363] on div at bounding box center [142, 366] width 188 height 13
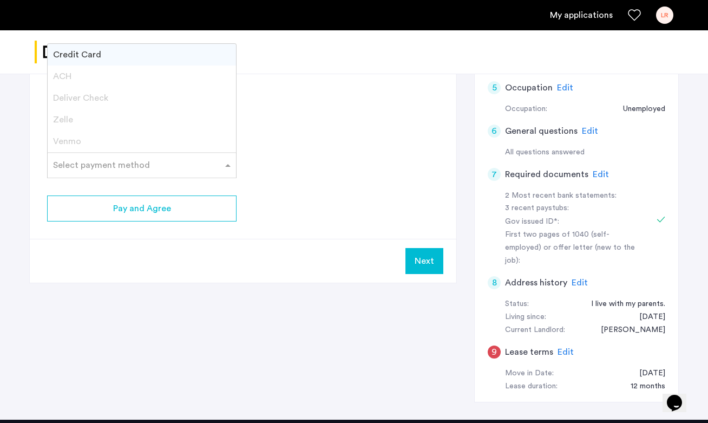
scroll to position [379, 0]
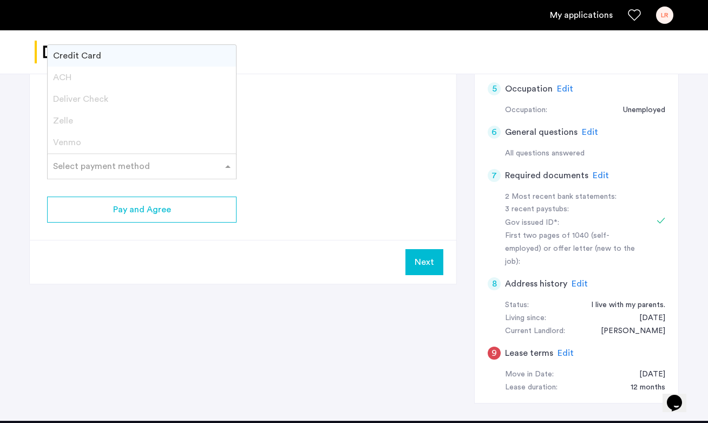
click at [239, 171] on app-credit-screening "2 Credit Screening & Application Fees Application Fees Please submit your appli…" at bounding box center [243, 75] width 427 height 418
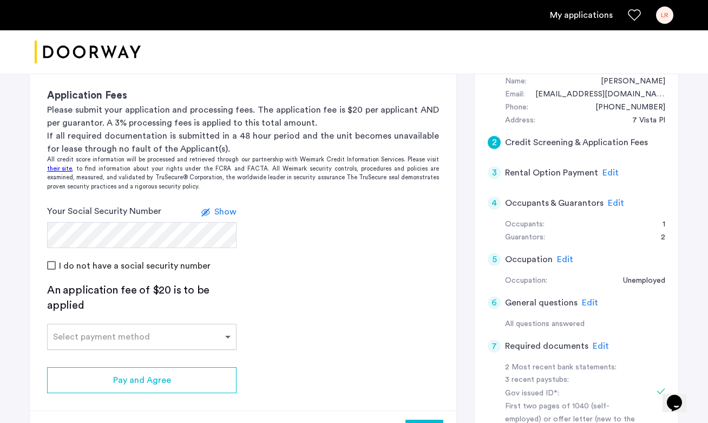
scroll to position [200, 0]
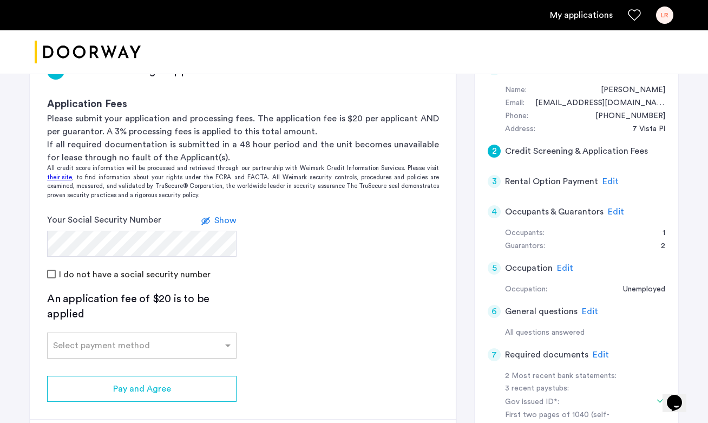
click at [176, 357] on div "Select payment method" at bounding box center [141, 345] width 189 height 26
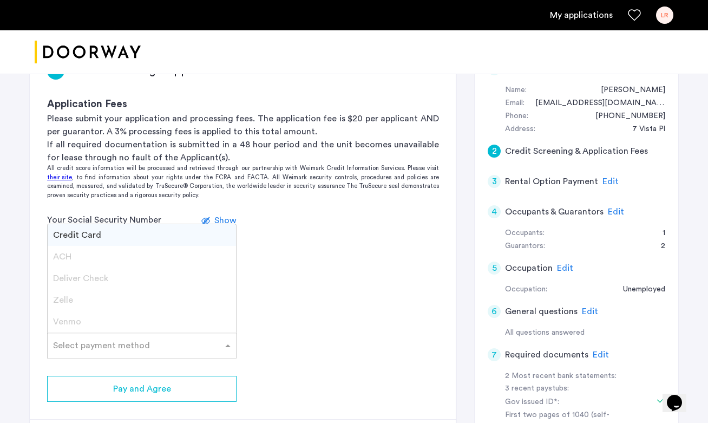
click at [179, 234] on div "Credit Card" at bounding box center [142, 235] width 188 height 22
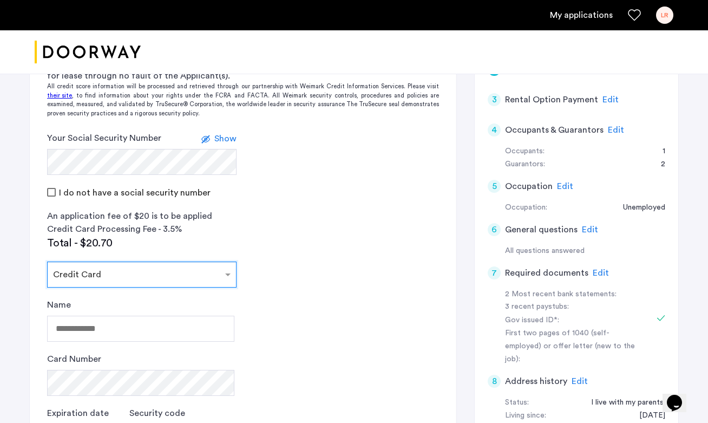
scroll to position [329, 0]
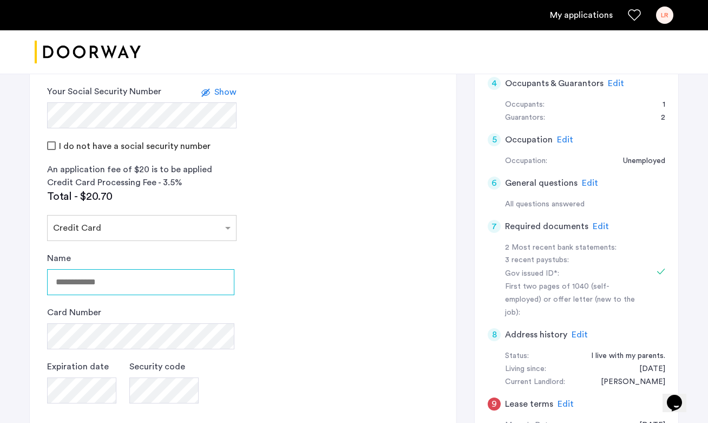
click at [103, 287] on input "Name" at bounding box center [140, 282] width 187 height 26
type input "**********"
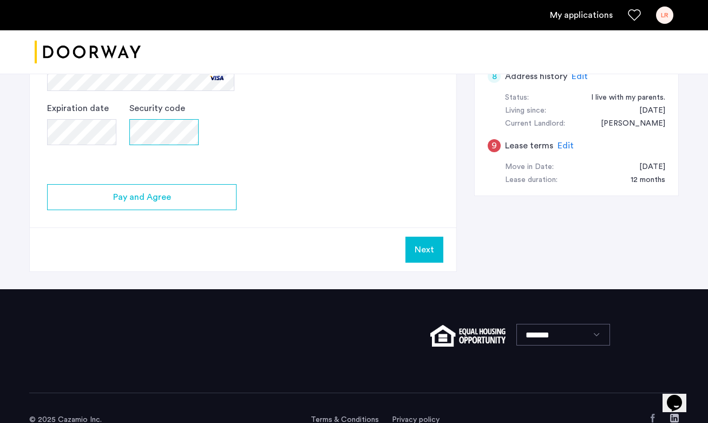
scroll to position [601, 0]
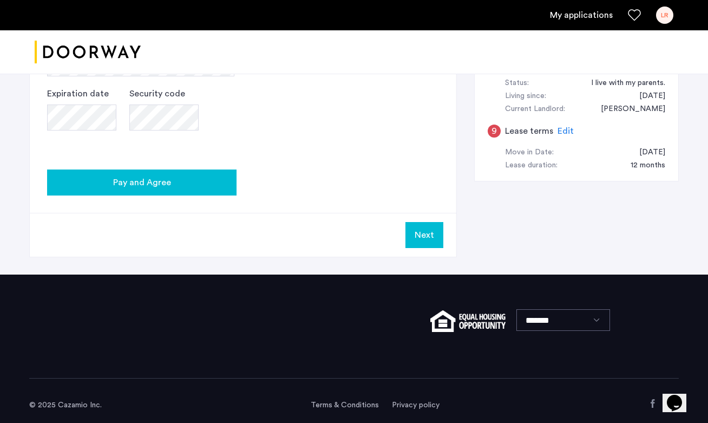
click at [230, 188] on button "Pay and Agree" at bounding box center [141, 182] width 189 height 26
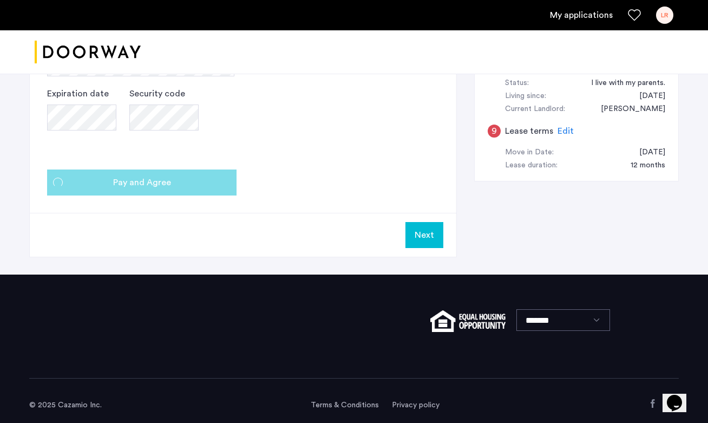
scroll to position [0, 0]
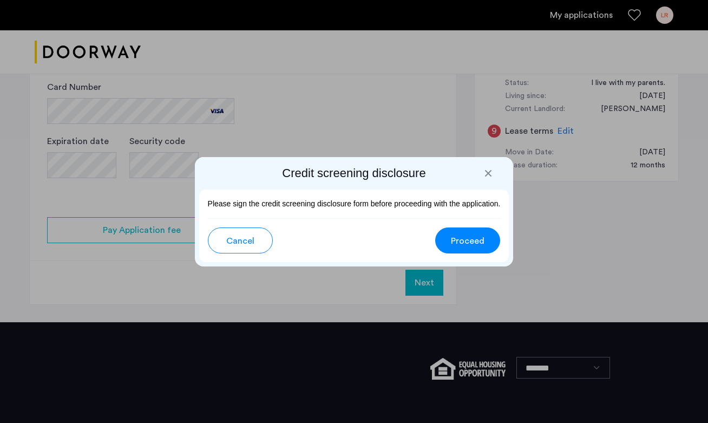
click at [481, 245] on span "Proceed" at bounding box center [468, 240] width 34 height 13
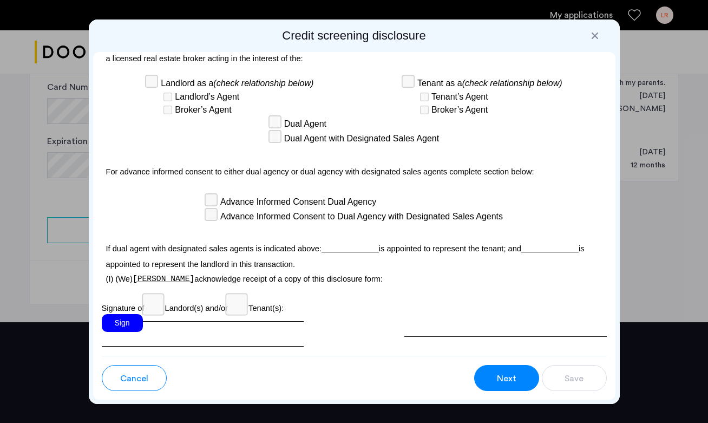
scroll to position [3096, 0]
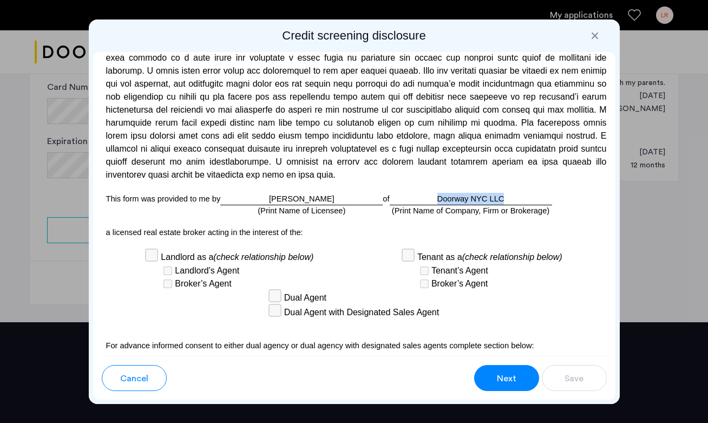
drag, startPoint x: 521, startPoint y: 182, endPoint x: 440, endPoint y: 184, distance: 80.7
click at [440, 193] on div "Doorway NYC LLC (Print Name of Company, Firm or Brokerage)" at bounding box center [471, 199] width 162 height 12
click at [595, 38] on div at bounding box center [595, 35] width 11 height 11
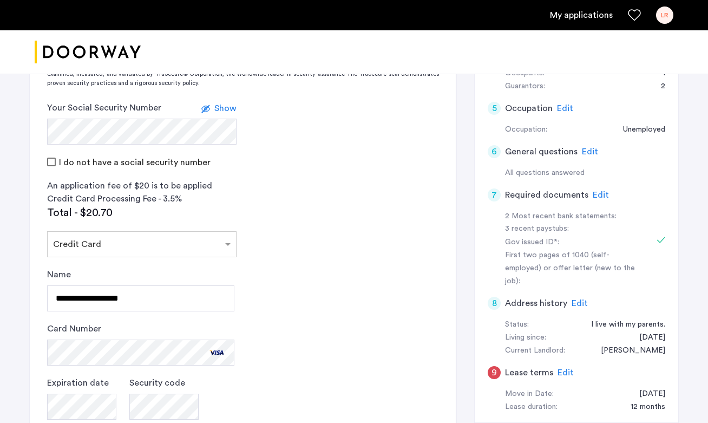
scroll to position [364, 0]
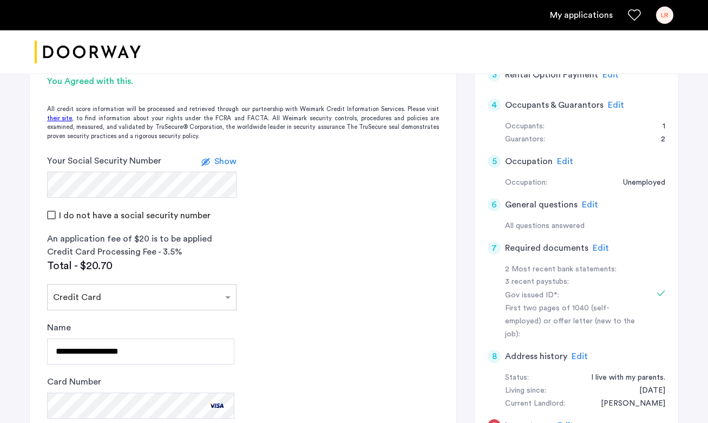
click at [608, 104] on span "Edit" at bounding box center [616, 105] width 16 height 9
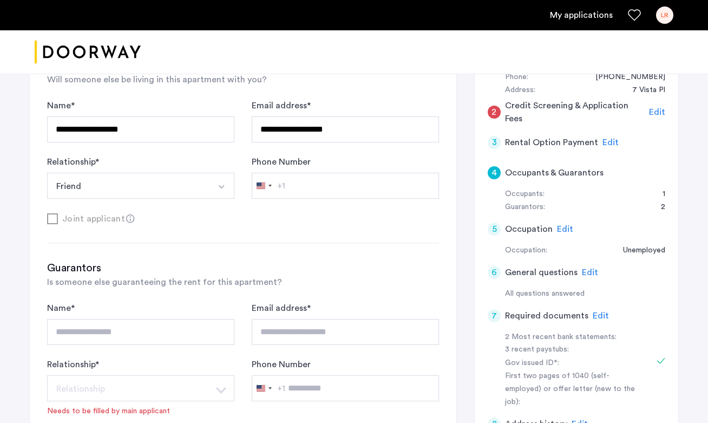
scroll to position [240, 0]
click at [656, 118] on div "2 Credit Screening & Application Fees Edit" at bounding box center [577, 111] width 178 height 30
click at [656, 116] on span "Edit" at bounding box center [657, 111] width 16 height 9
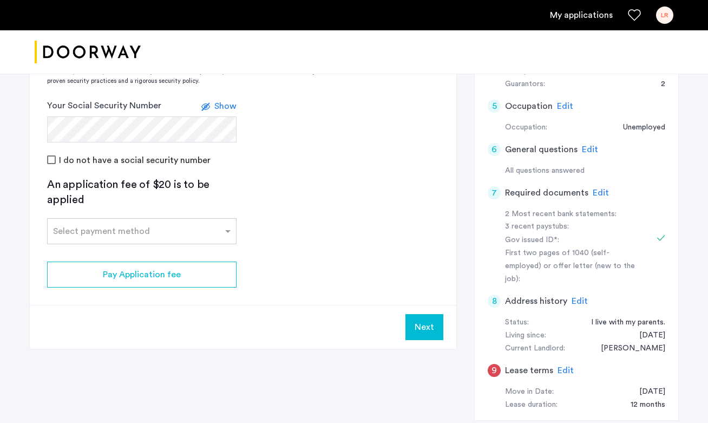
scroll to position [361, 0]
click at [590, 151] on span "Edit" at bounding box center [590, 150] width 16 height 9
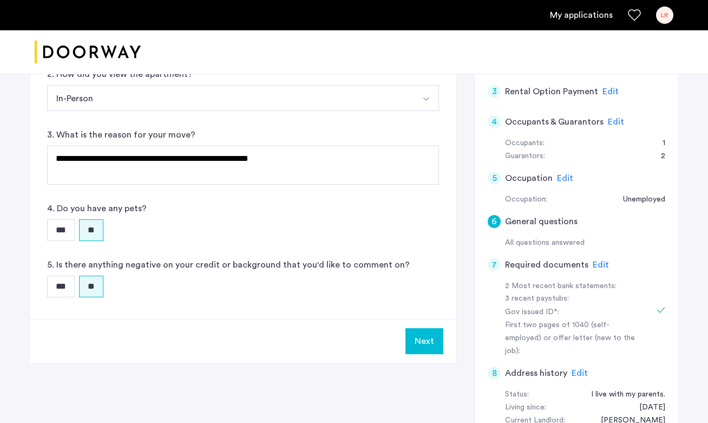
scroll to position [238, 0]
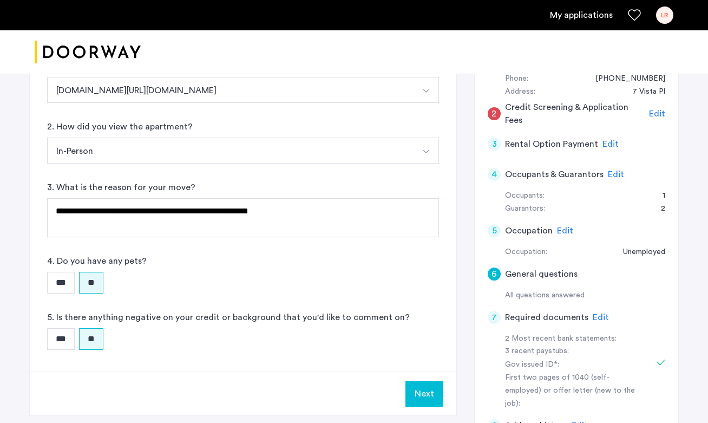
click at [430, 390] on button "Next" at bounding box center [424, 394] width 38 height 26
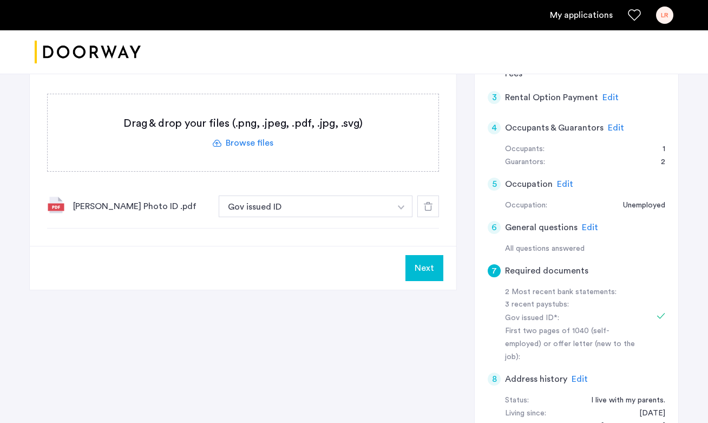
scroll to position [206, 0]
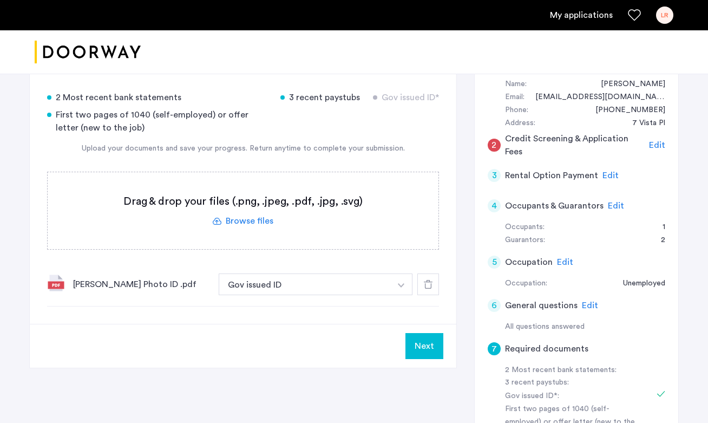
click at [656, 144] on span "Edit" at bounding box center [657, 145] width 16 height 9
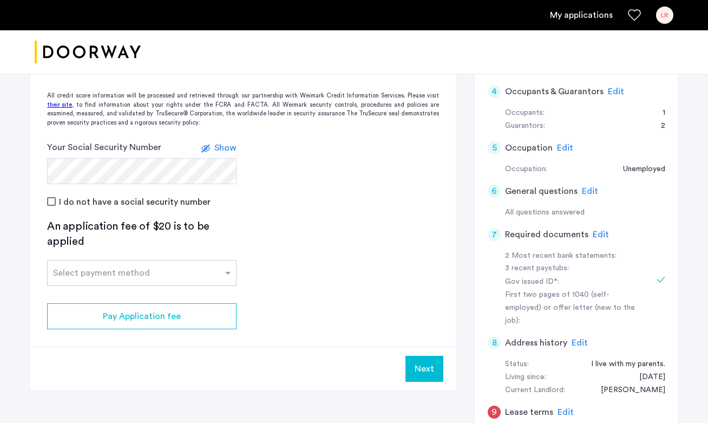
scroll to position [326, 0]
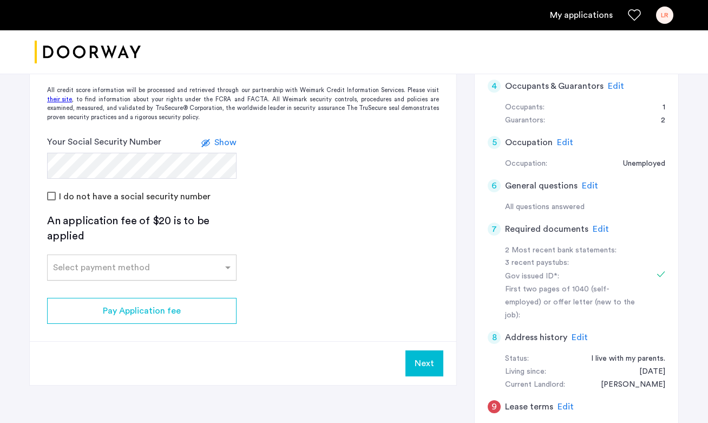
click at [218, 275] on div "Select payment method" at bounding box center [141, 267] width 189 height 26
click at [211, 280] on ng-dropdown-panel "Credit Card ACH Deliver Check Zelle Venmo" at bounding box center [141, 334] width 189 height 109
click at [211, 285] on div "Credit Card" at bounding box center [142, 291] width 188 height 22
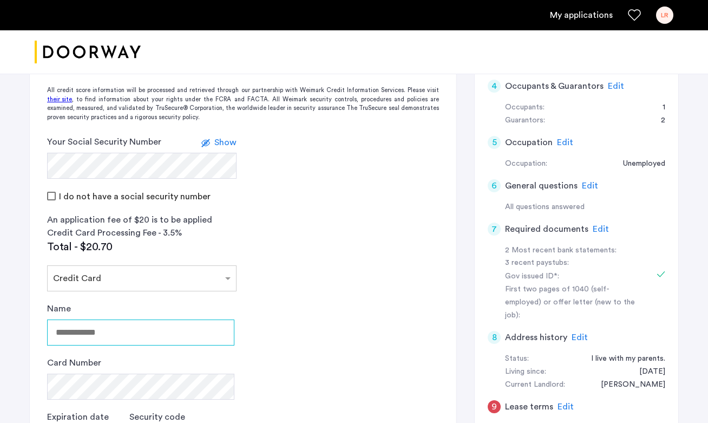
click at [180, 331] on input "Name" at bounding box center [140, 332] width 187 height 26
type input "**********"
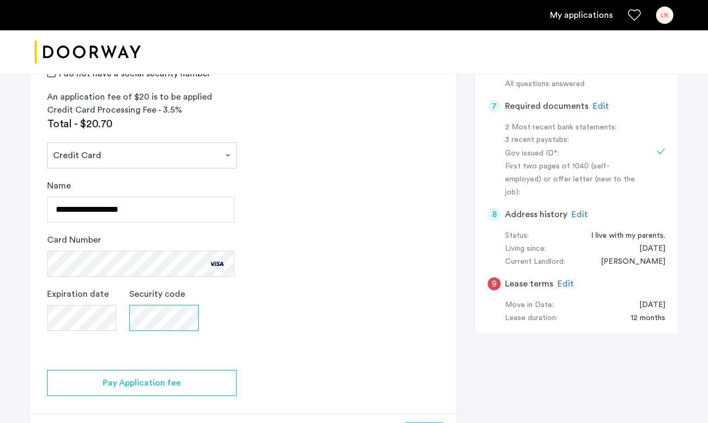
scroll to position [477, 0]
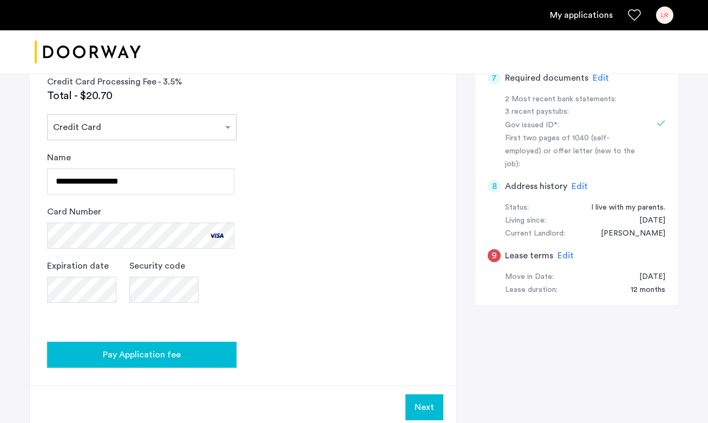
click at [163, 344] on button "Pay Application fee" at bounding box center [141, 355] width 189 height 26
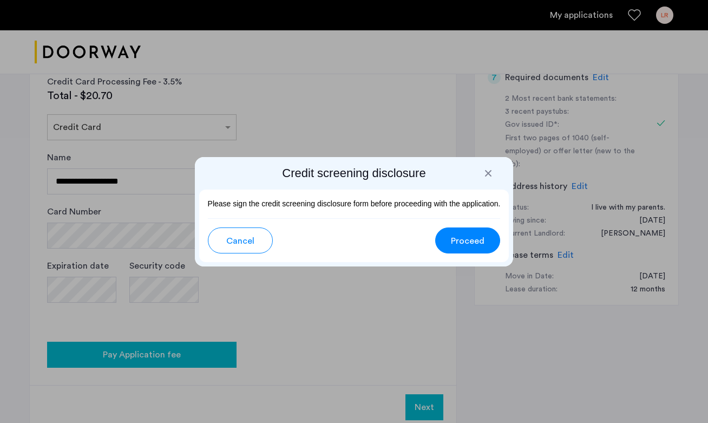
scroll to position [0, 0]
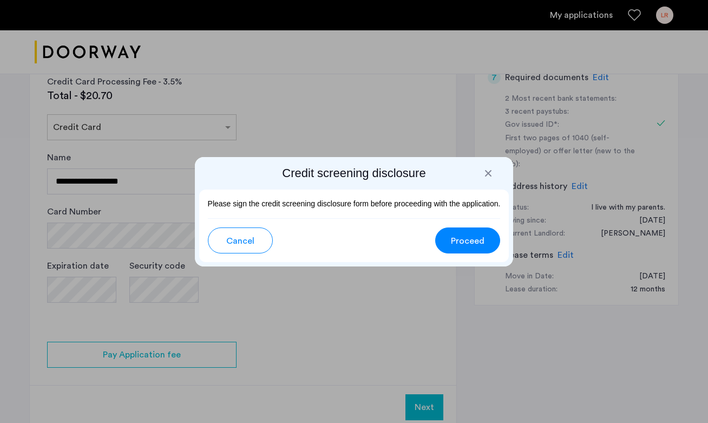
click at [461, 238] on span "Proceed" at bounding box center [468, 240] width 34 height 13
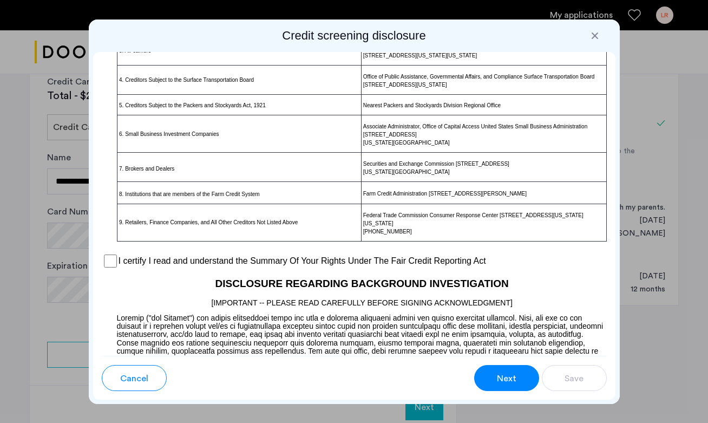
scroll to position [811, 0]
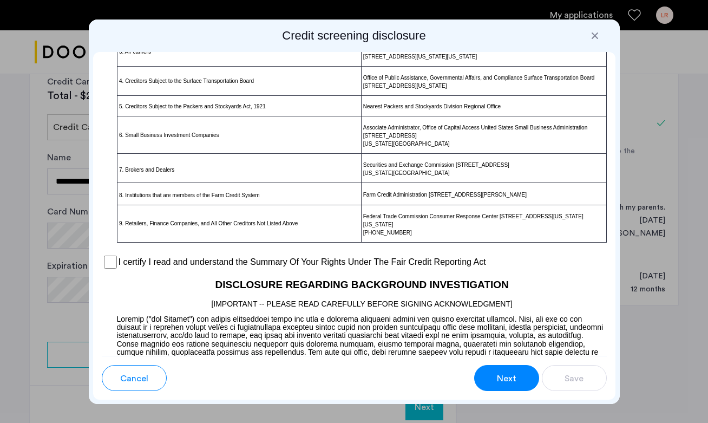
click at [434, 267] on label "I certify I read and understand the Summary Of Your Rights Under The Fair Credi…" at bounding box center [303, 262] width 368 height 13
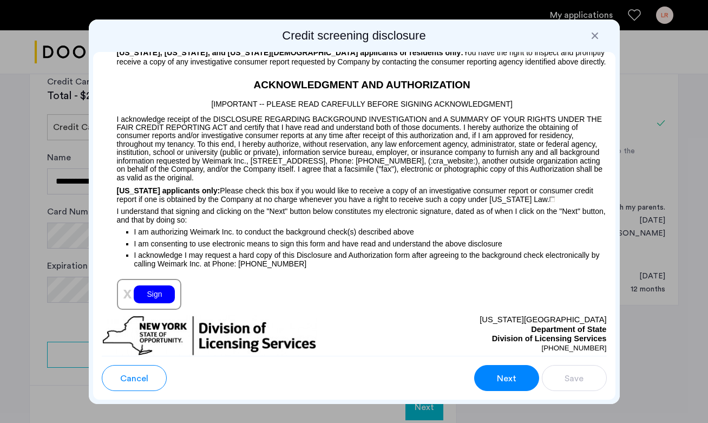
scroll to position [1201, 0]
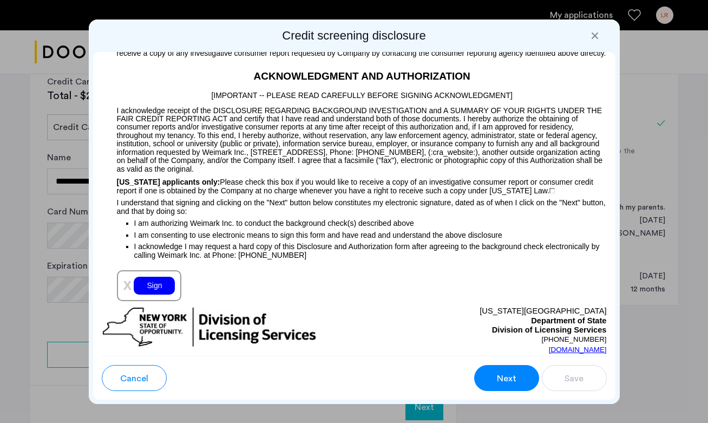
click at [153, 290] on div "Sign" at bounding box center [154, 286] width 41 height 18
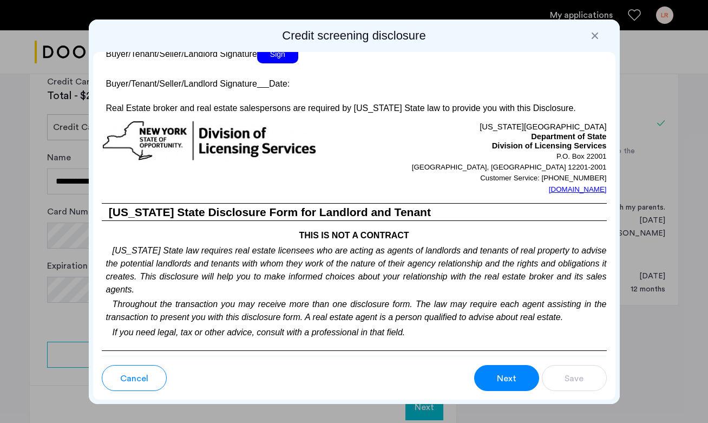
scroll to position [2136, 0]
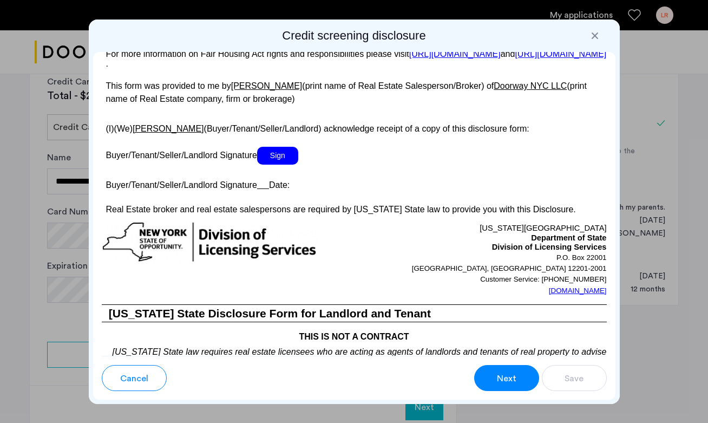
click at [276, 165] on span "Sign" at bounding box center [277, 156] width 41 height 18
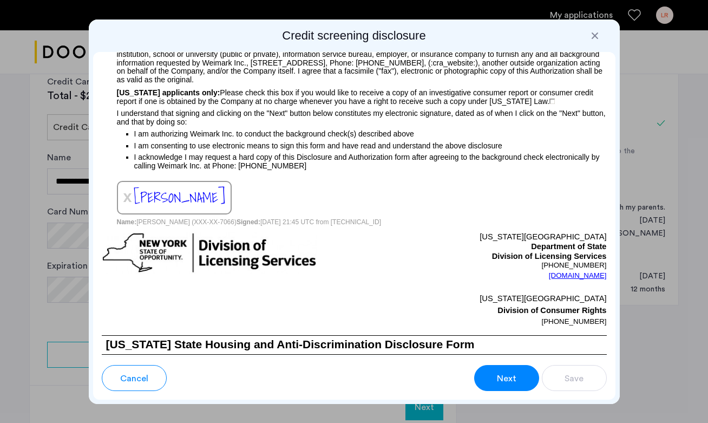
scroll to position [1274, 0]
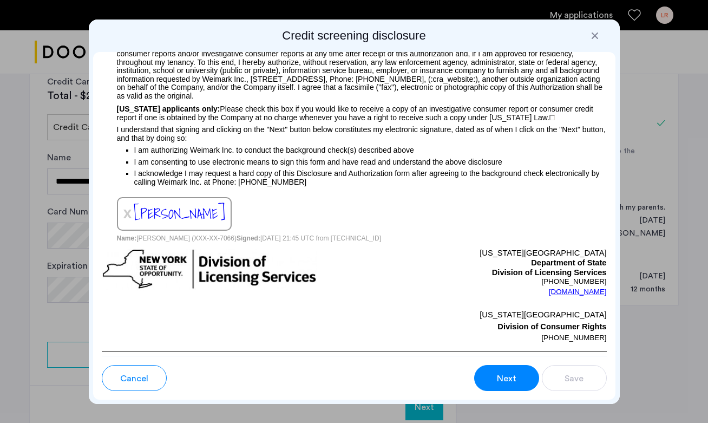
click at [598, 32] on div at bounding box center [595, 35] width 11 height 11
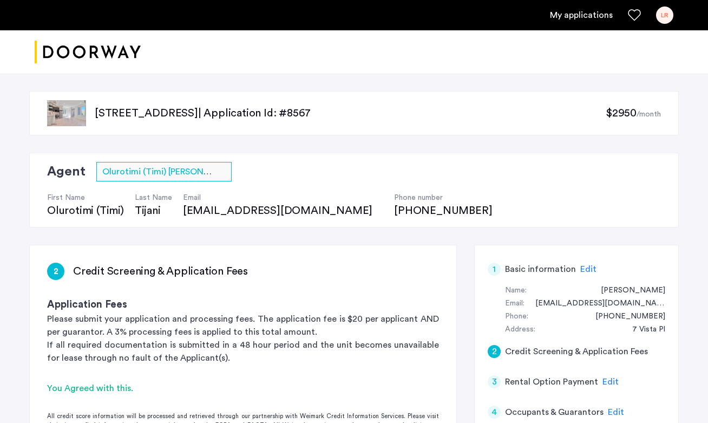
scroll to position [477, 0]
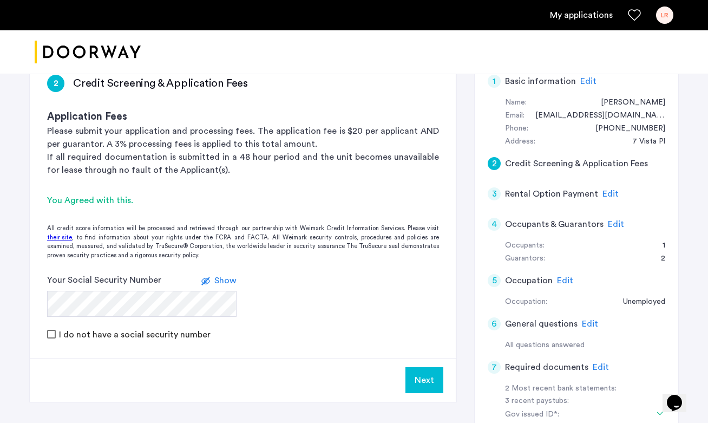
scroll to position [194, 0]
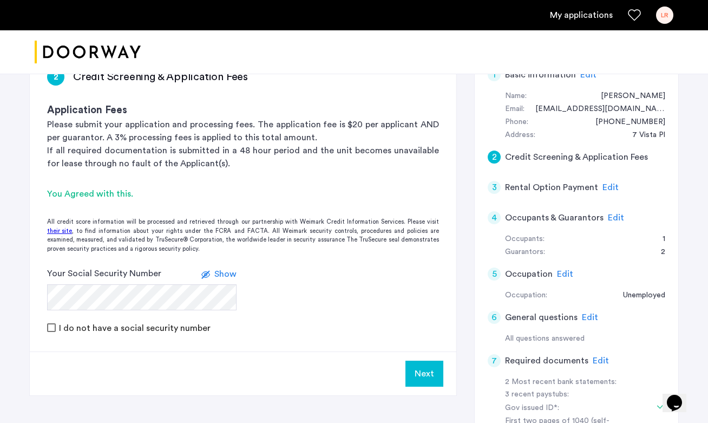
click at [415, 385] on button "Next" at bounding box center [424, 374] width 38 height 26
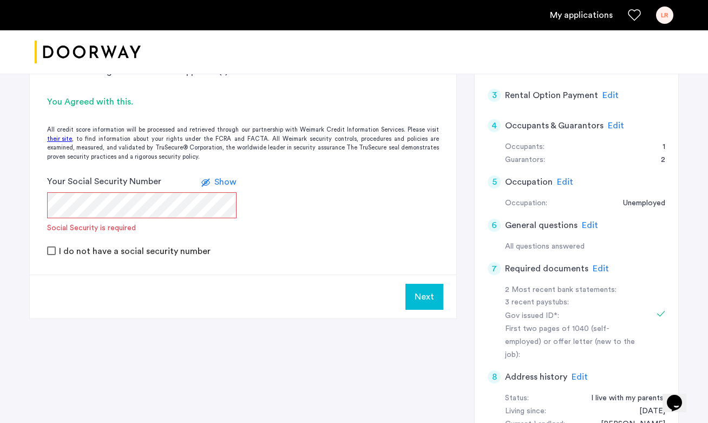
scroll to position [309, 0]
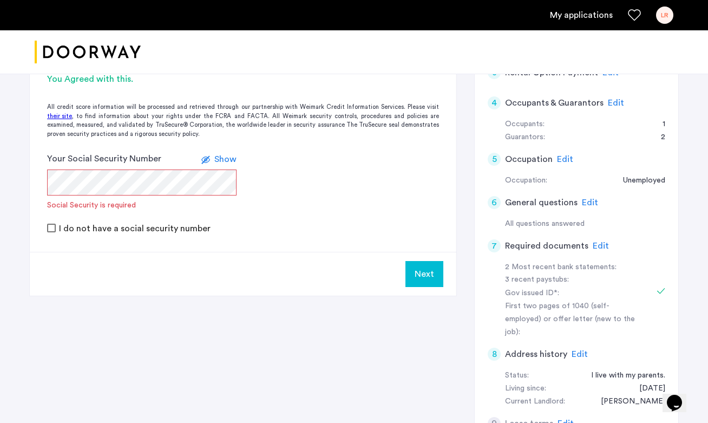
click at [217, 156] on span "Show" at bounding box center [225, 159] width 22 height 9
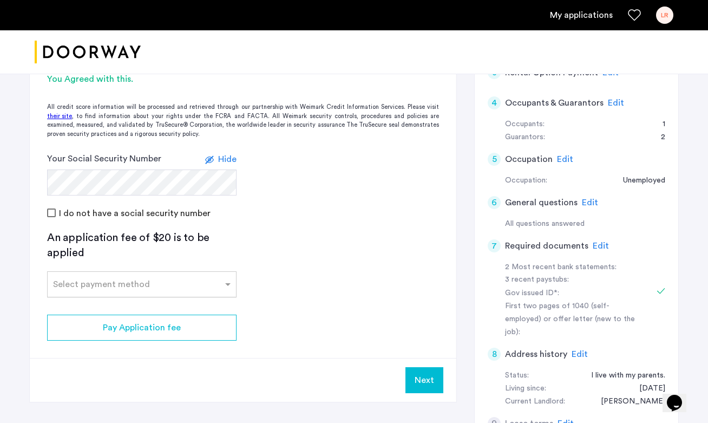
click at [187, 289] on div "Select payment method" at bounding box center [135, 284] width 175 height 13
click at [176, 308] on div "Credit Card" at bounding box center [142, 308] width 188 height 22
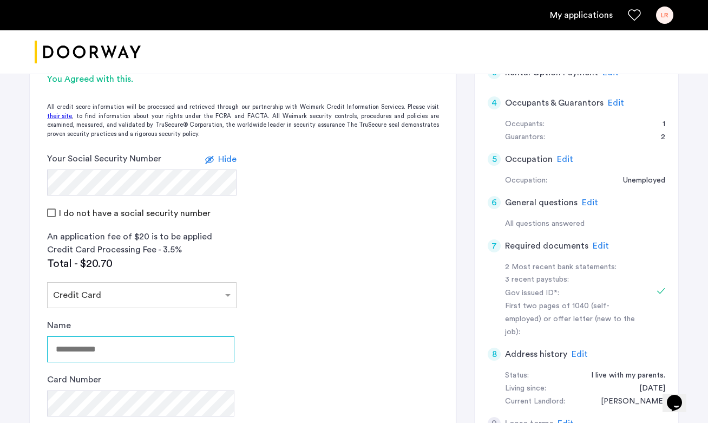
click at [211, 348] on input "Name" at bounding box center [140, 349] width 187 height 26
type input "**********"
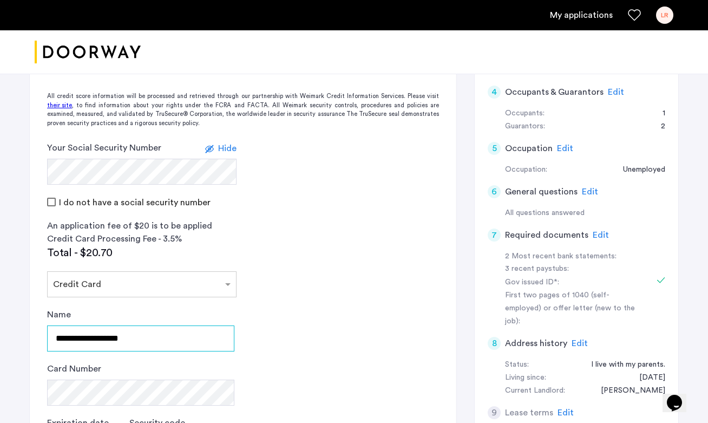
scroll to position [319, 0]
click at [617, 94] on span "Edit" at bounding box center [616, 92] width 16 height 9
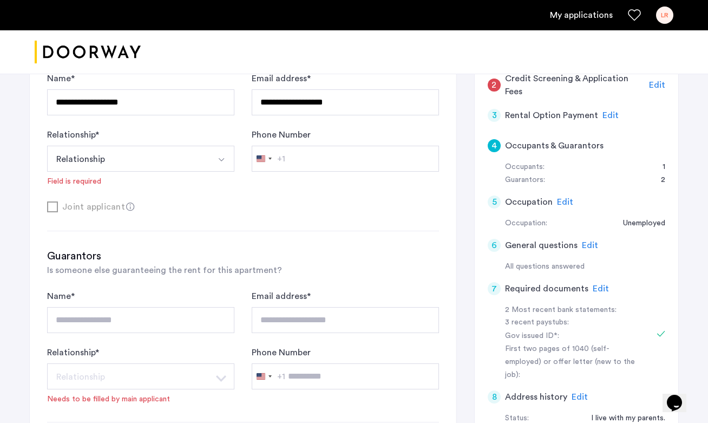
scroll to position [211, 0]
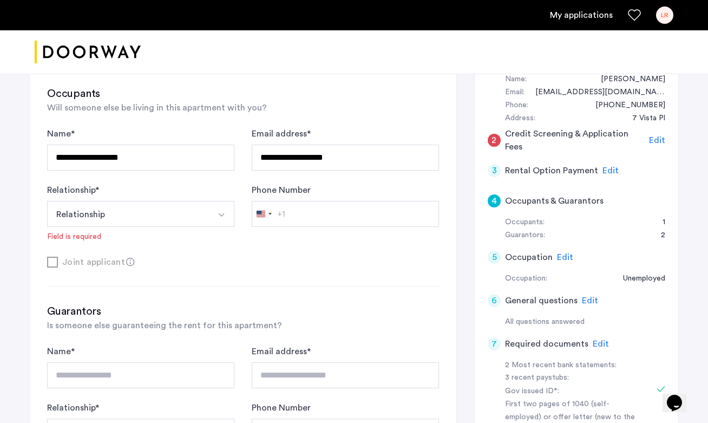
click at [217, 215] on img "Select option" at bounding box center [221, 215] width 9 height 9
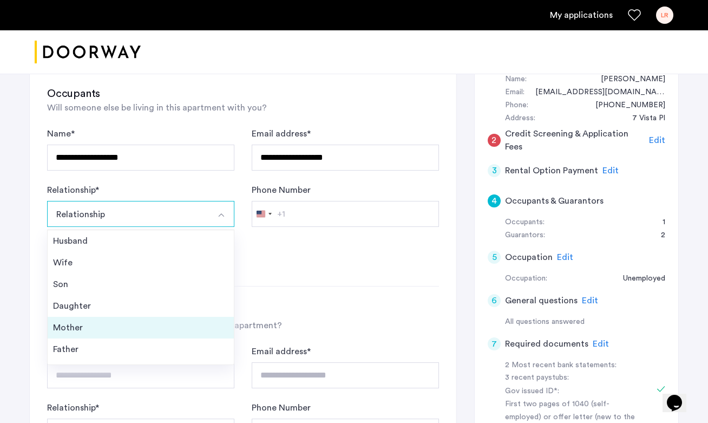
scroll to position [39, 0]
click at [192, 332] on div "Friend" at bounding box center [140, 331] width 175 height 13
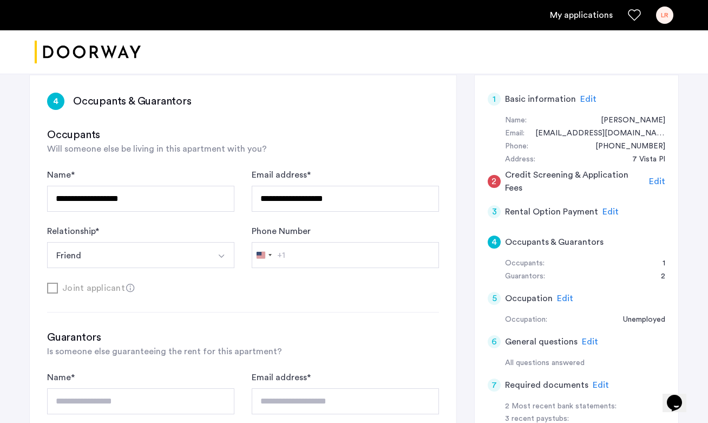
scroll to position [167, 0]
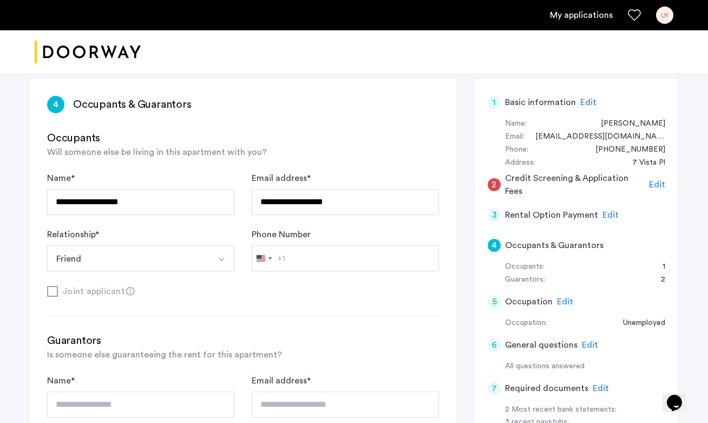
click at [653, 187] on span "Edit" at bounding box center [657, 184] width 16 height 9
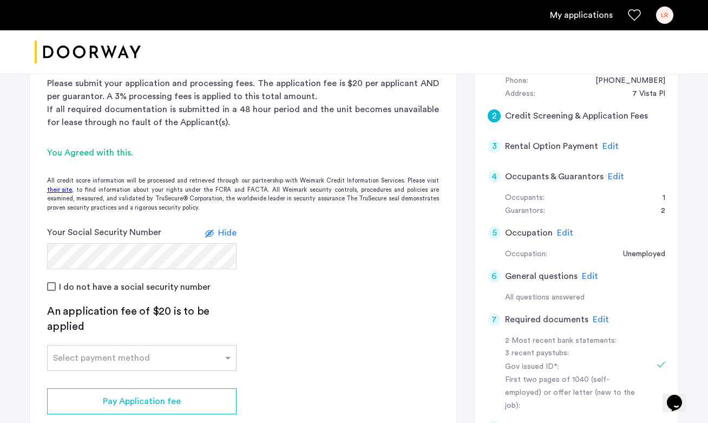
scroll to position [250, 0]
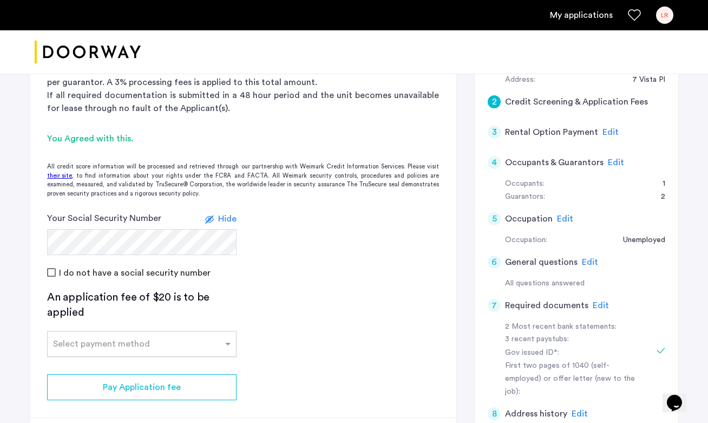
click at [189, 339] on input "text" at bounding box center [131, 342] width 156 height 8
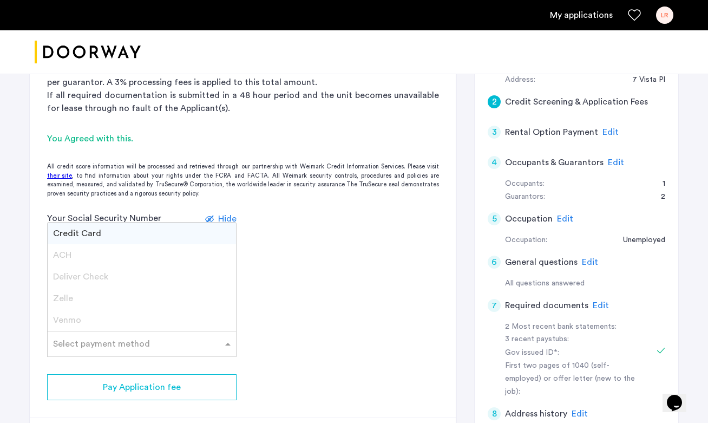
click at [177, 238] on div "Credit Card" at bounding box center [142, 233] width 188 height 22
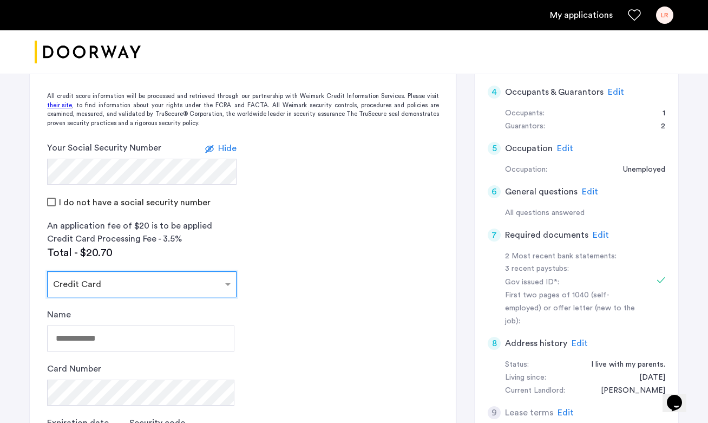
scroll to position [335, 0]
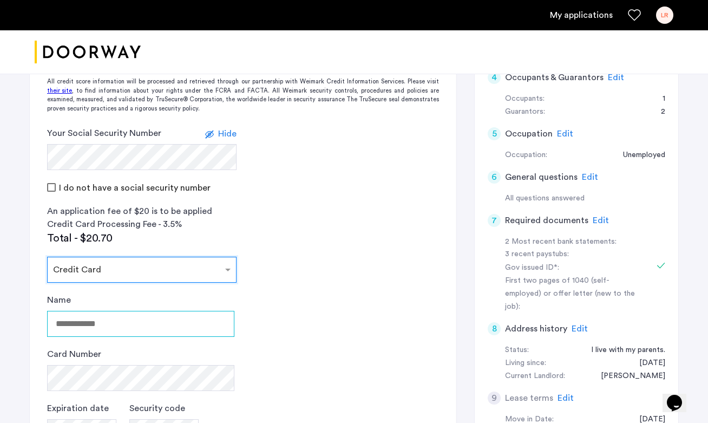
click at [155, 330] on input "Name" at bounding box center [140, 324] width 187 height 26
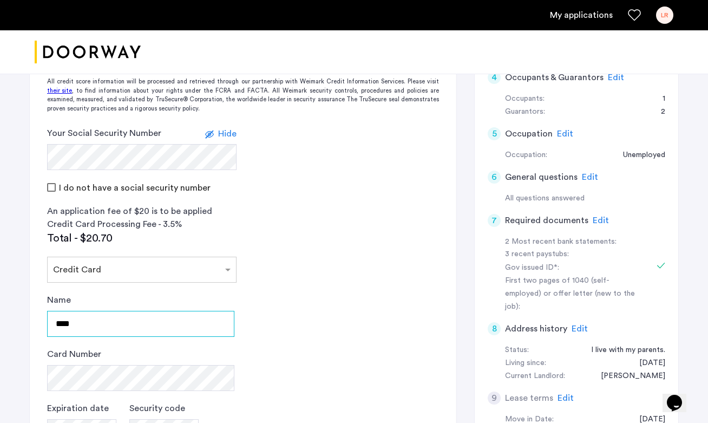
type input "**********"
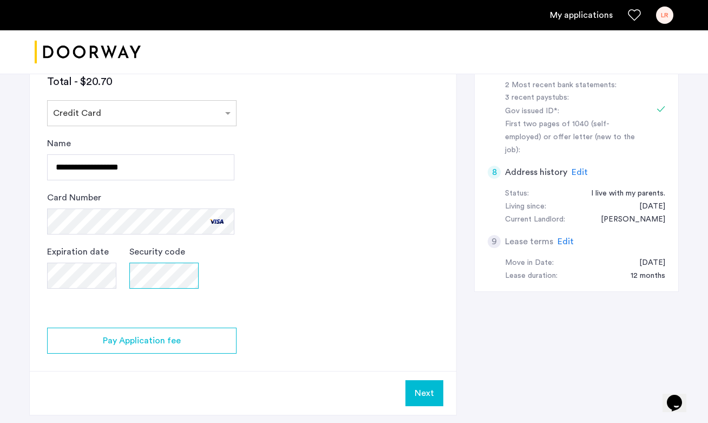
scroll to position [492, 0]
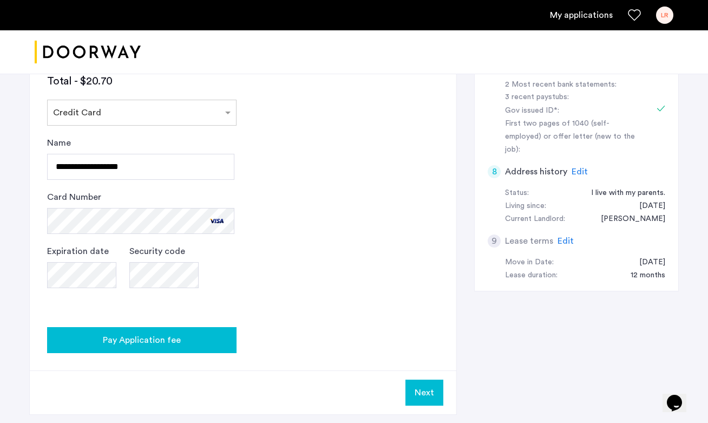
click at [227, 343] on div "Pay Application fee" at bounding box center [142, 339] width 172 height 13
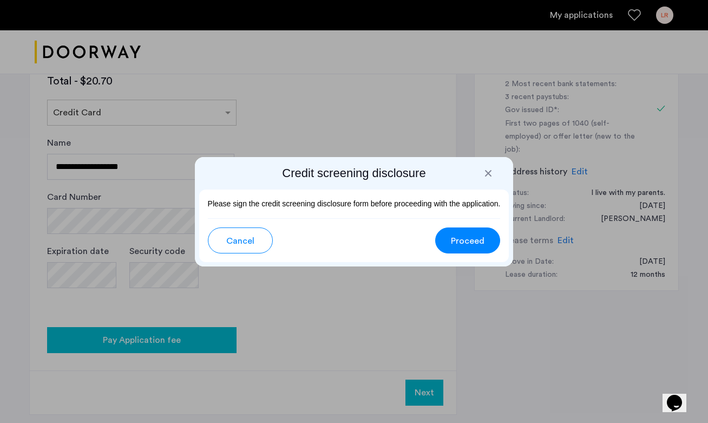
scroll to position [0, 0]
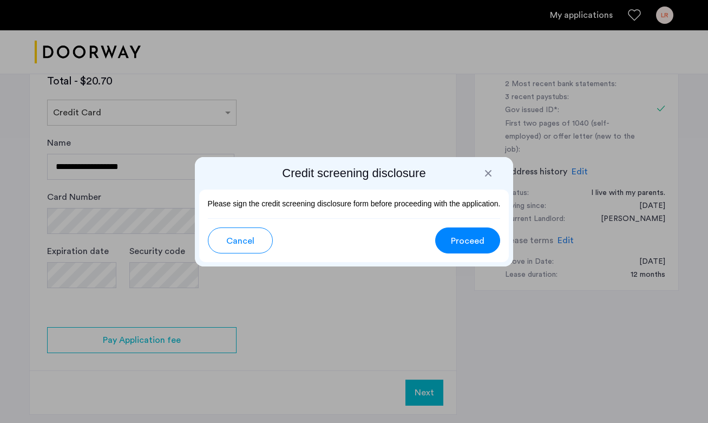
click at [481, 238] on span "Proceed" at bounding box center [468, 240] width 34 height 13
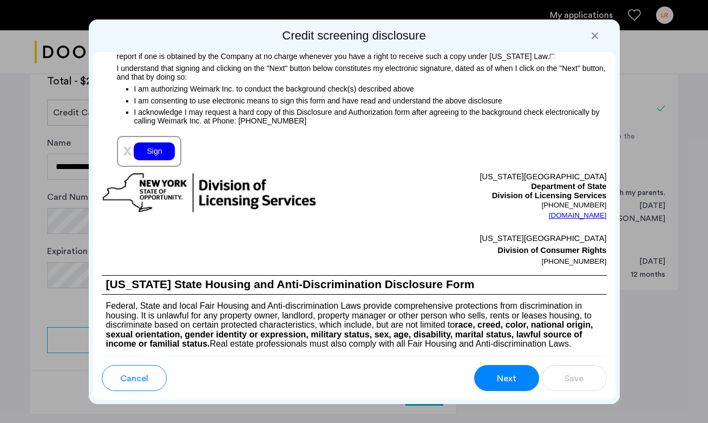
scroll to position [1337, 0]
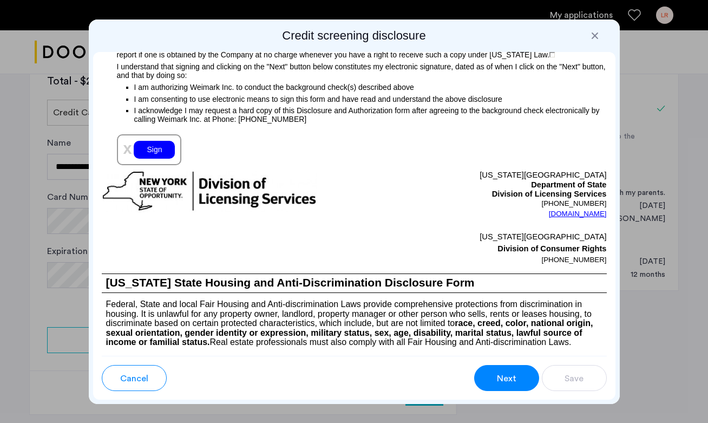
click at [150, 156] on div "Sign" at bounding box center [154, 150] width 41 height 18
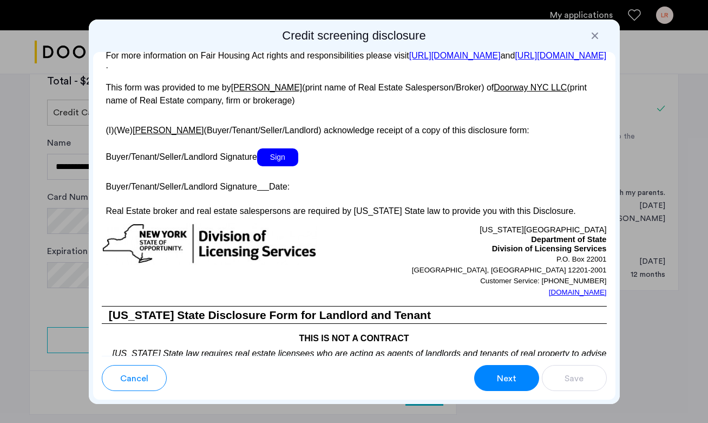
scroll to position [2143, 0]
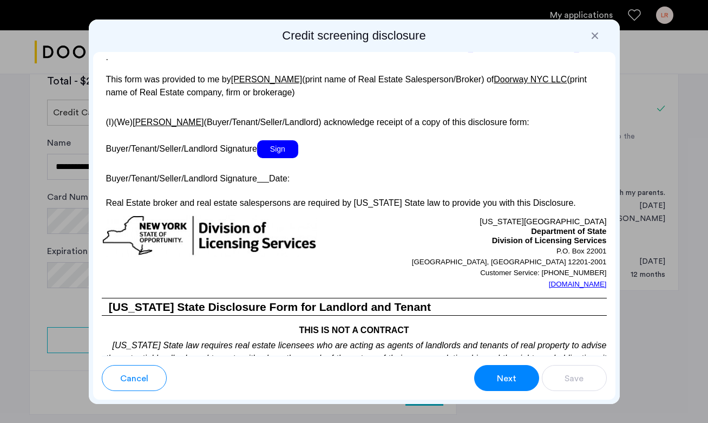
click at [285, 158] on span "Sign" at bounding box center [277, 149] width 41 height 18
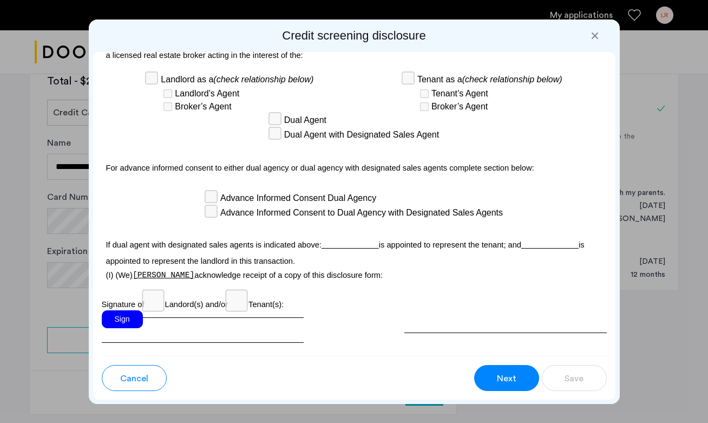
scroll to position [3207, 0]
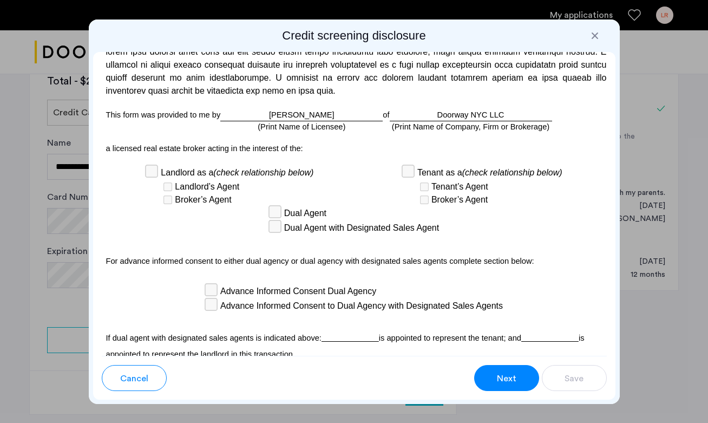
click at [420, 180] on div "Tenant’s Agent" at bounding box center [490, 186] width 144 height 13
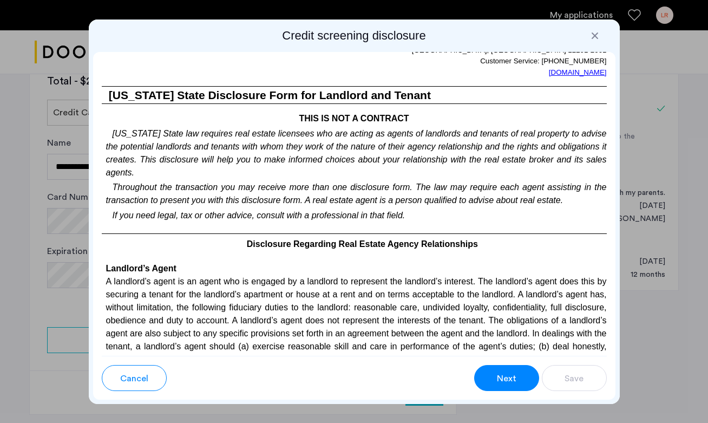
scroll to position [2354, 0]
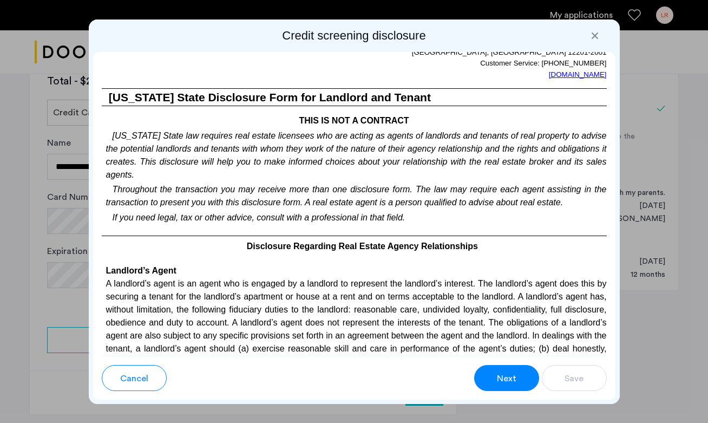
click at [654, 146] on div at bounding box center [354, 211] width 708 height 423
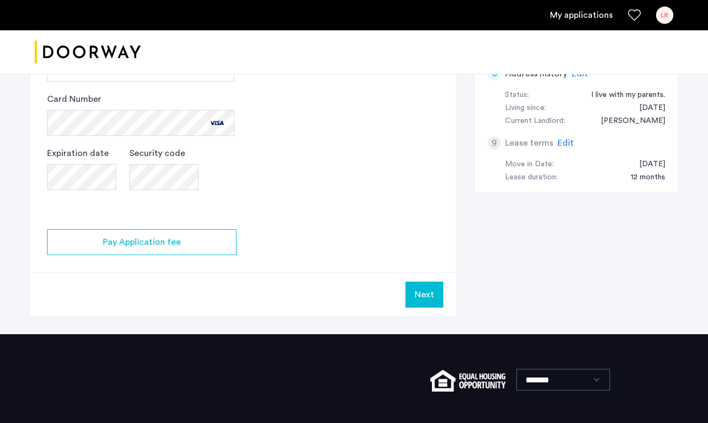
scroll to position [658, 0]
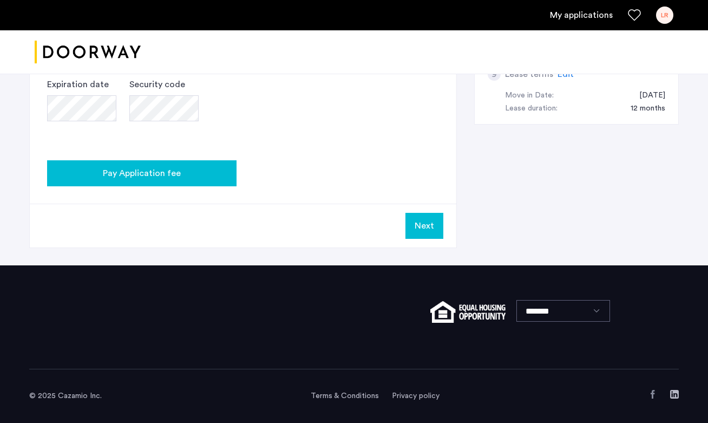
click at [231, 172] on button "Pay Application fee" at bounding box center [141, 173] width 189 height 26
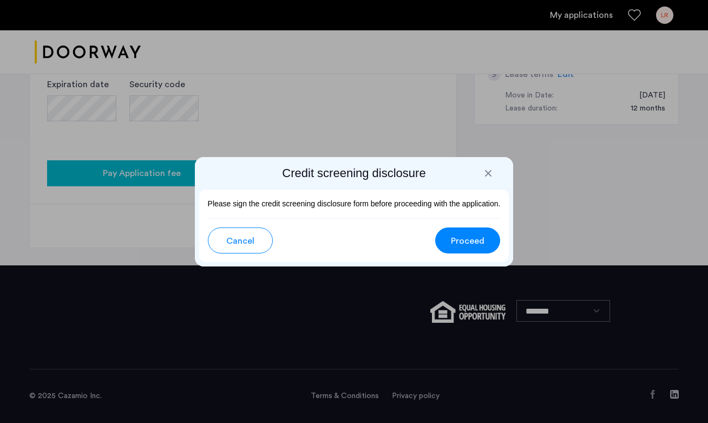
scroll to position [0, 0]
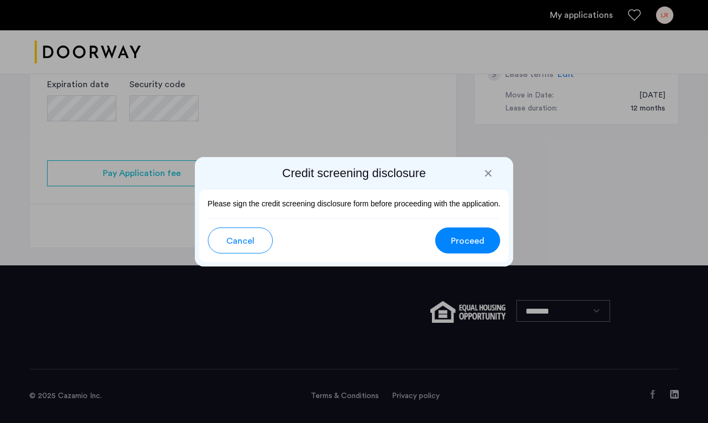
click at [475, 243] on span "Proceed" at bounding box center [468, 240] width 34 height 13
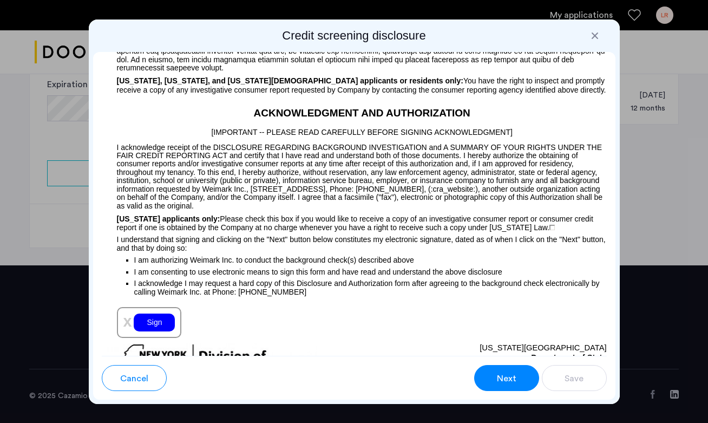
scroll to position [1167, 0]
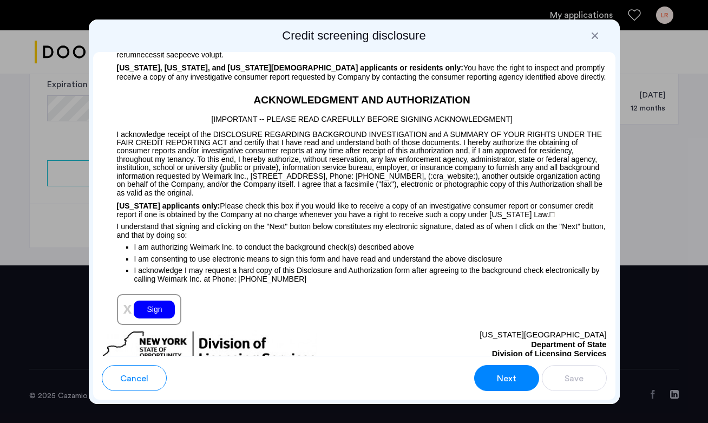
click at [160, 313] on div "Sign" at bounding box center [154, 309] width 41 height 18
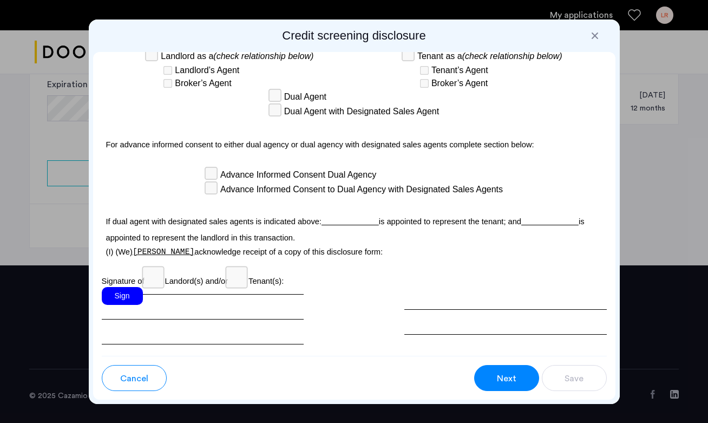
scroll to position [3354, 0]
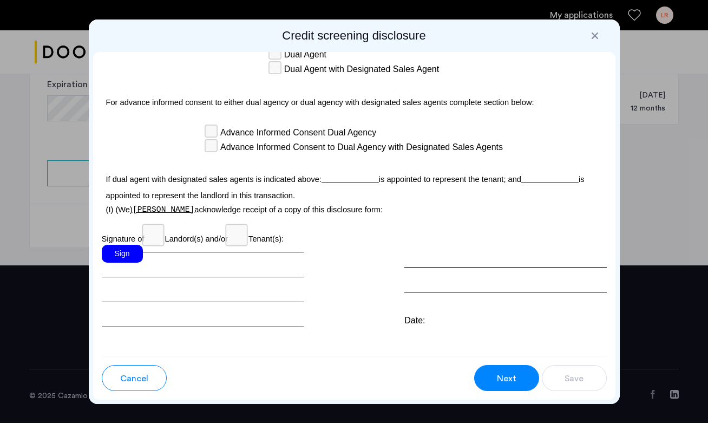
click at [122, 245] on div "Sign" at bounding box center [122, 254] width 41 height 18
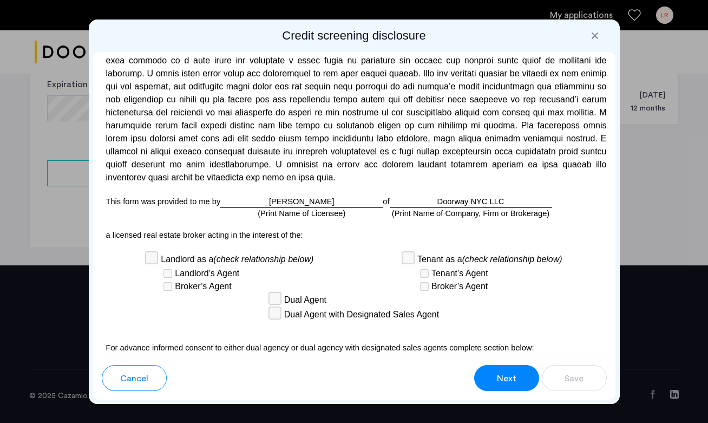
scroll to position [3181, 0]
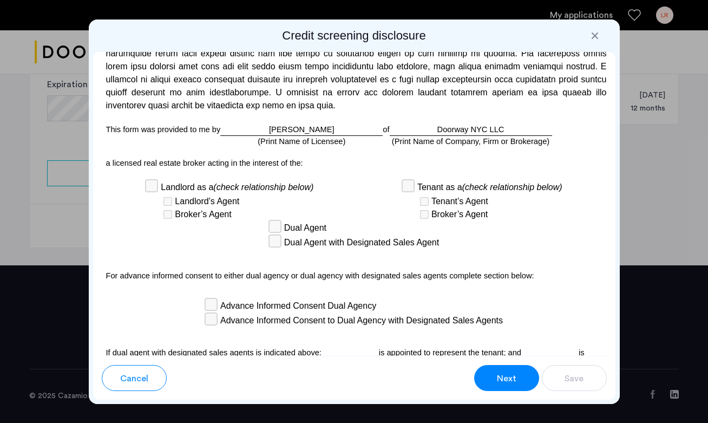
click at [432, 195] on span "Tenant’s Agent" at bounding box center [459, 201] width 57 height 13
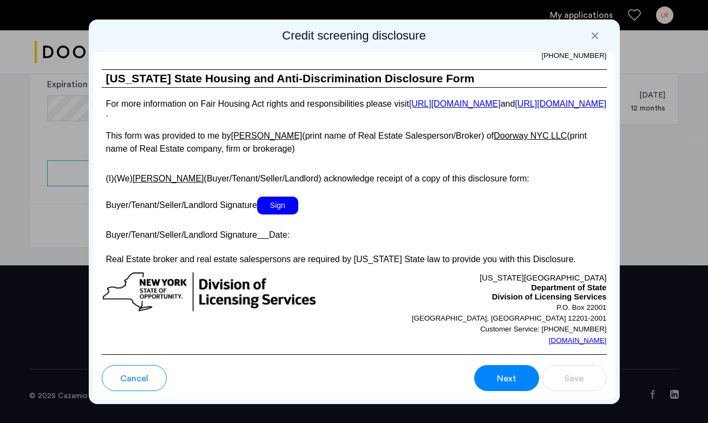
scroll to position [2066, 0]
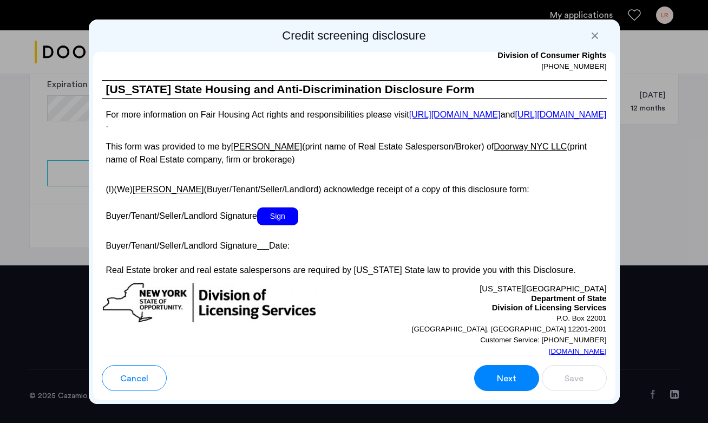
click at [292, 225] on span "Sign" at bounding box center [277, 216] width 41 height 18
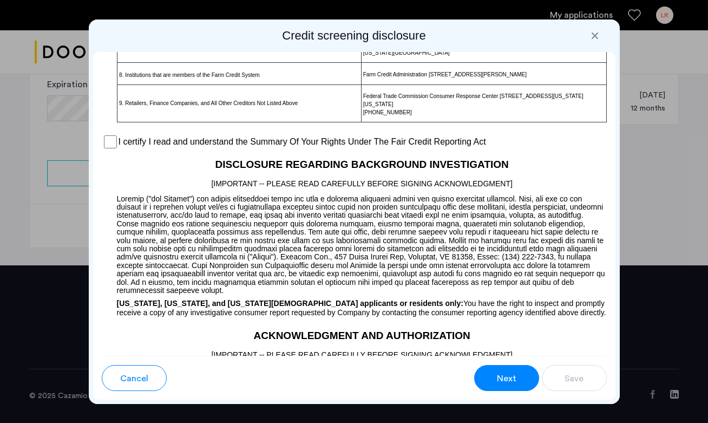
scroll to position [943, 0]
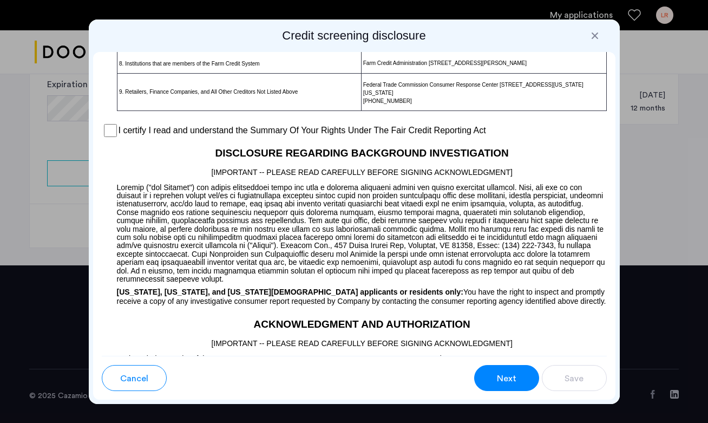
click at [388, 128] on div "I certify I read and understand the Summary Of Your Rights Under The Fair Credi…" at bounding box center [354, 130] width 505 height 16
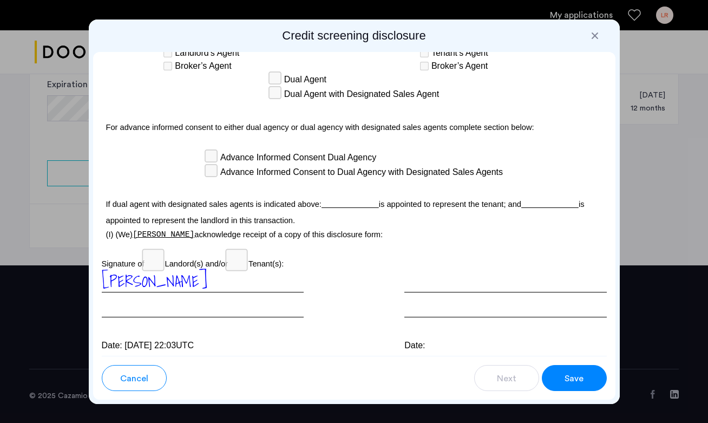
scroll to position [3366, 0]
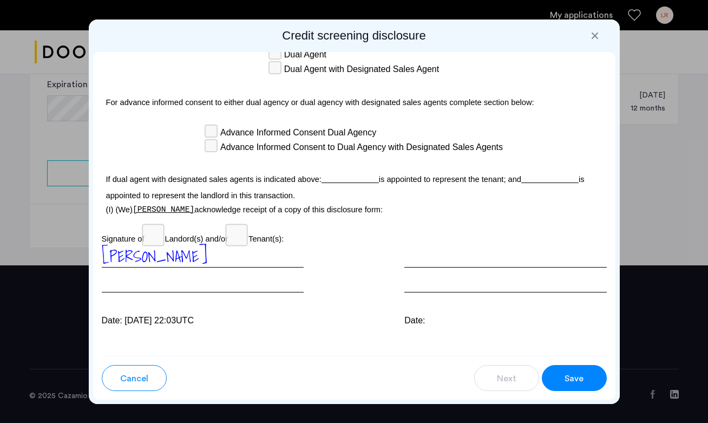
click at [581, 373] on span "Save" at bounding box center [574, 378] width 19 height 13
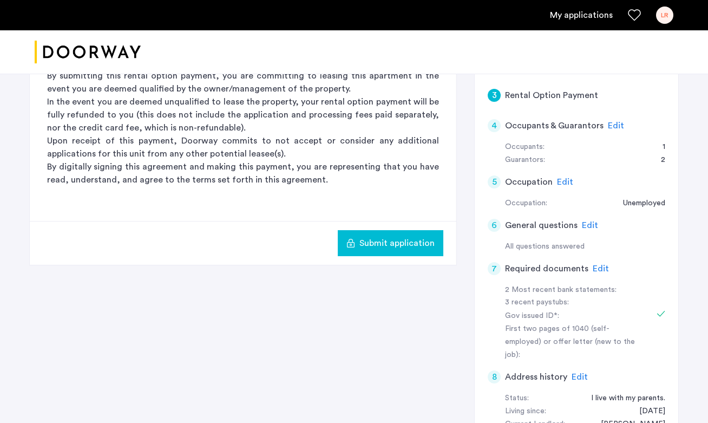
scroll to position [202, 0]
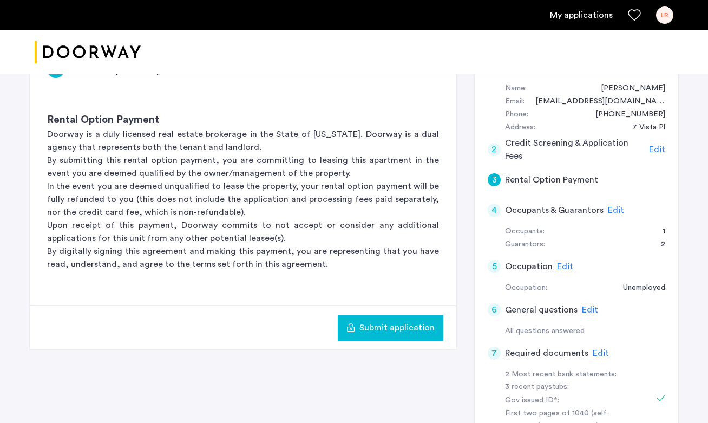
click at [430, 326] on span "Submit application" at bounding box center [396, 327] width 75 height 13
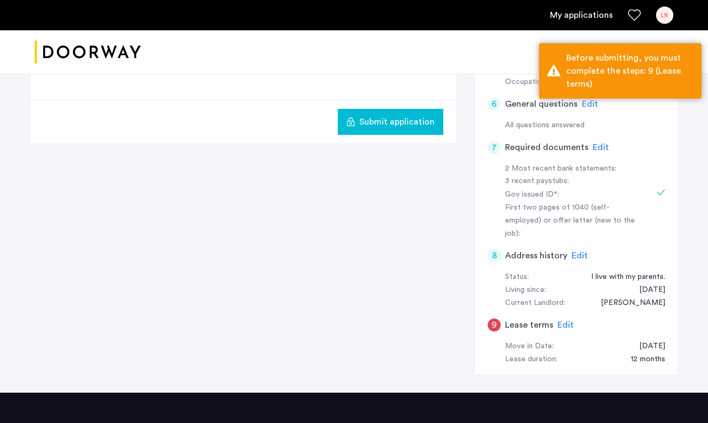
scroll to position [408, 0]
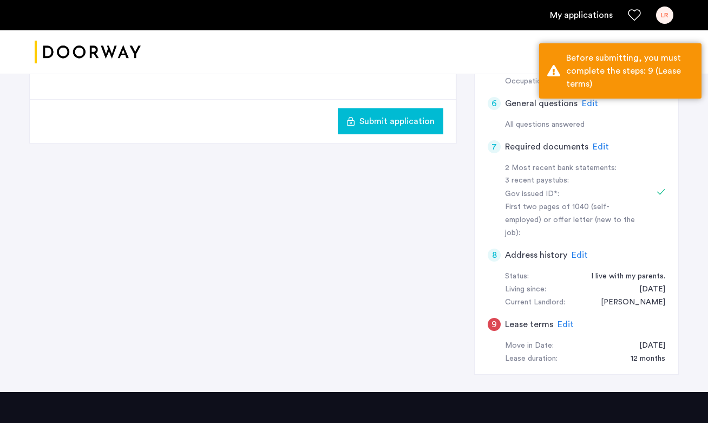
click at [562, 320] on span "Edit" at bounding box center [566, 324] width 16 height 9
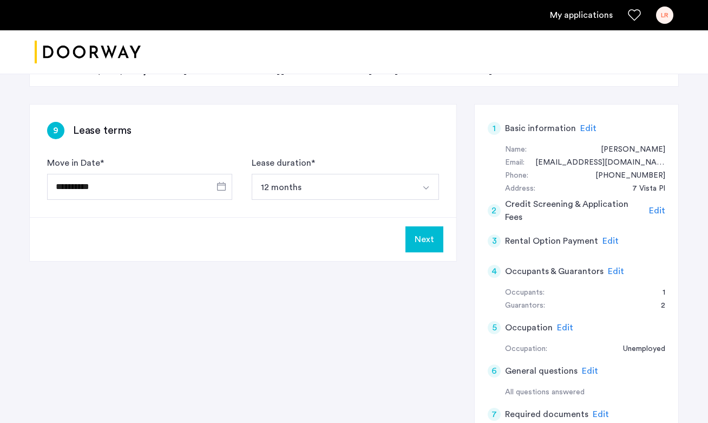
scroll to position [112, 0]
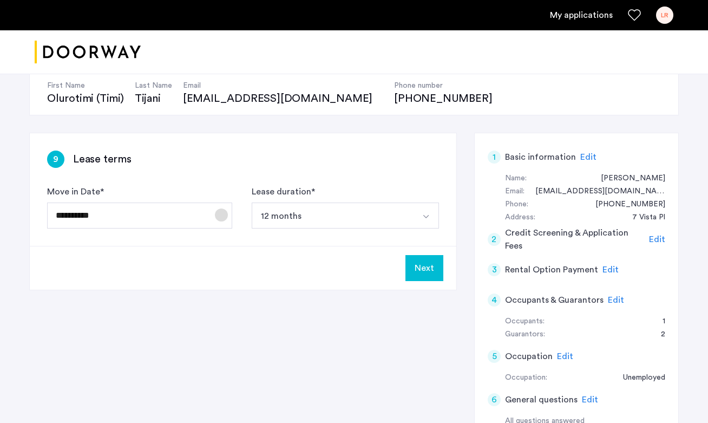
click at [219, 215] on span "Open calendar" at bounding box center [221, 215] width 26 height 26
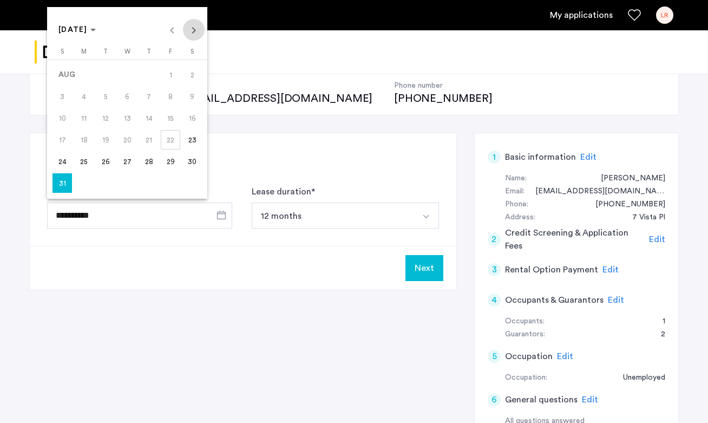
click at [203, 23] on span "Next month" at bounding box center [194, 30] width 22 height 22
click at [82, 91] on span "1" at bounding box center [83, 96] width 19 height 19
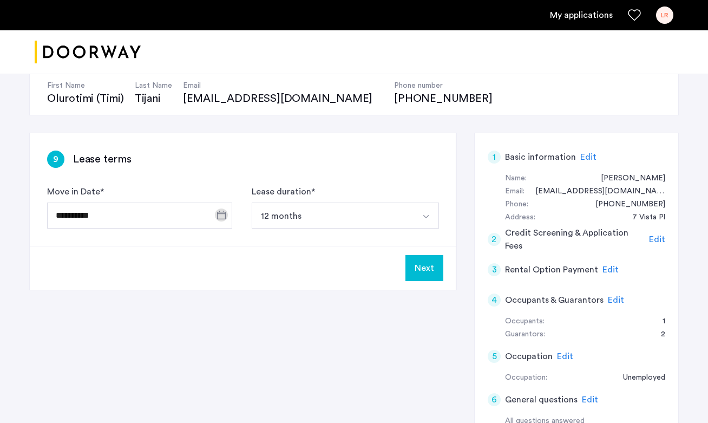
click at [258, 294] on div "**********" at bounding box center [354, 410] width 650 height 555
click at [222, 220] on span "Open calendar" at bounding box center [221, 215] width 26 height 26
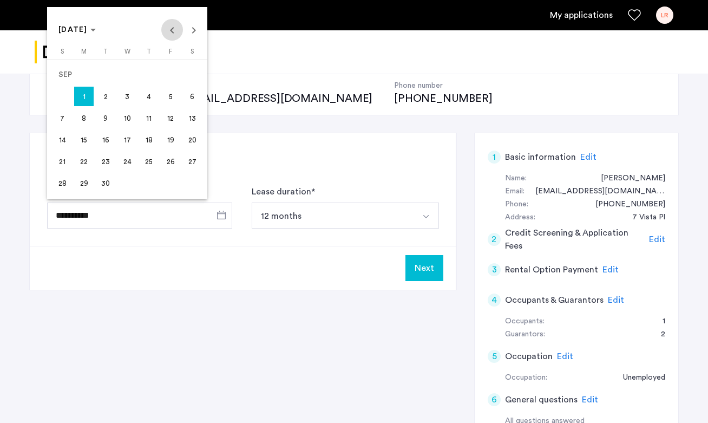
click at [179, 29] on span "Previous month" at bounding box center [172, 30] width 22 height 22
click at [60, 185] on span "31" at bounding box center [62, 182] width 19 height 19
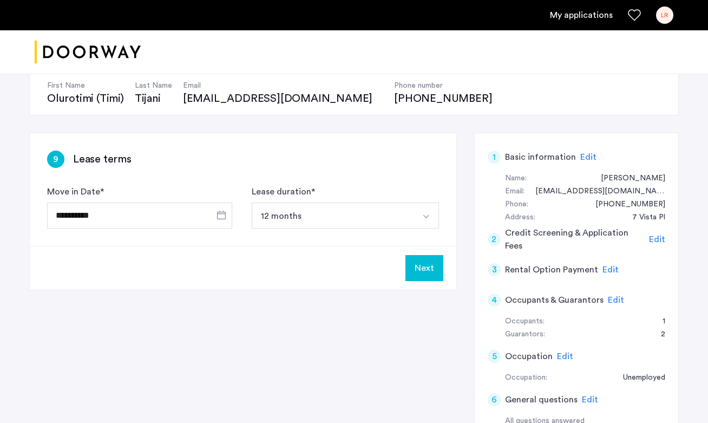
type input "**********"
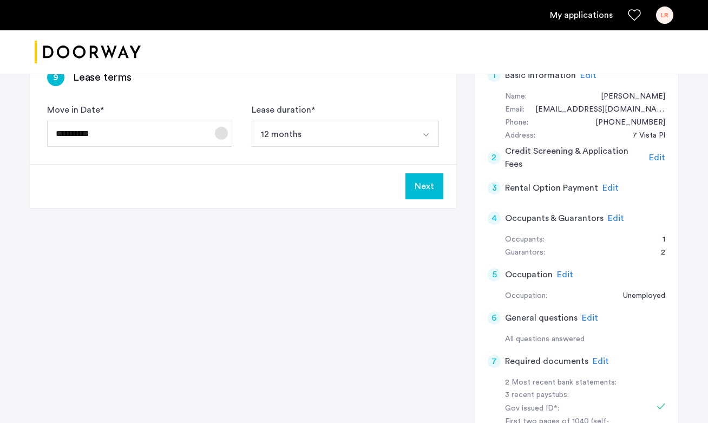
scroll to position [194, 0]
click at [253, 165] on div "Next" at bounding box center [243, 185] width 427 height 44
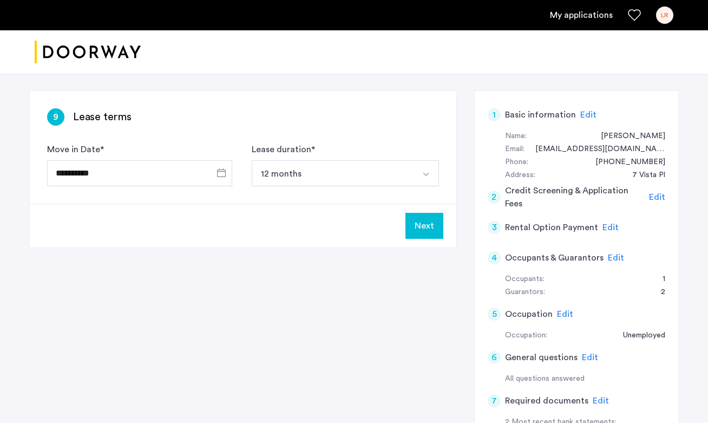
click at [619, 256] on span "Edit" at bounding box center [616, 257] width 16 height 9
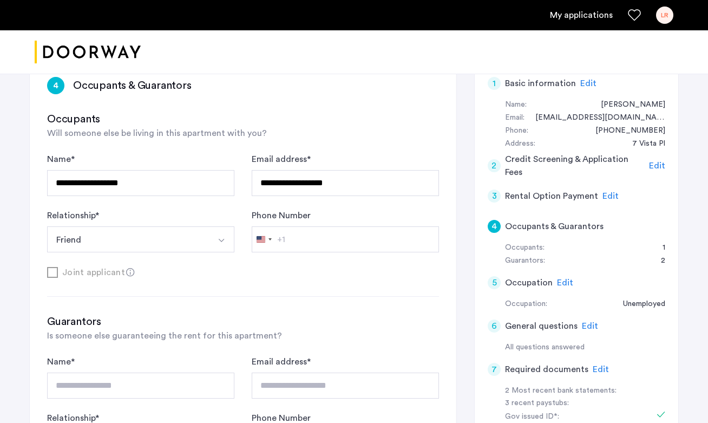
scroll to position [189, 0]
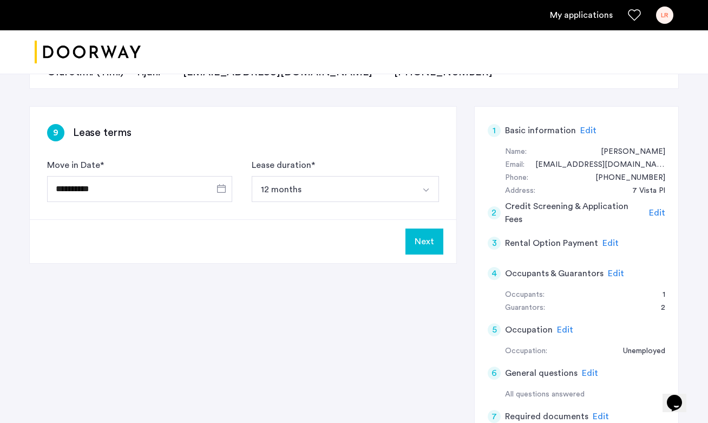
scroll to position [152, 0]
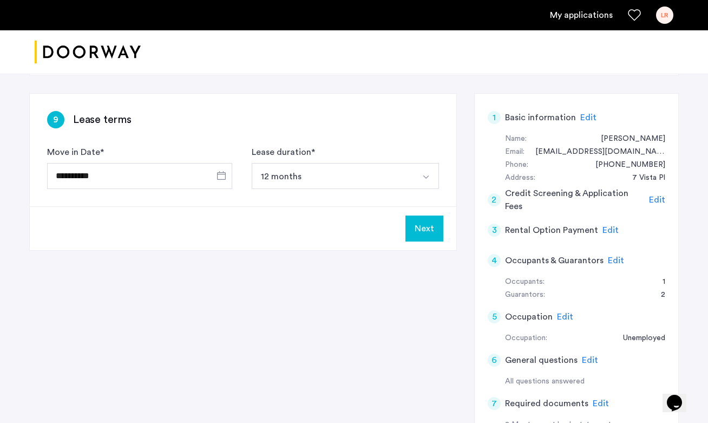
click at [620, 258] on div "4 Occupants & Guarantors Edit" at bounding box center [577, 260] width 178 height 30
click at [619, 261] on span "Edit" at bounding box center [616, 260] width 16 height 9
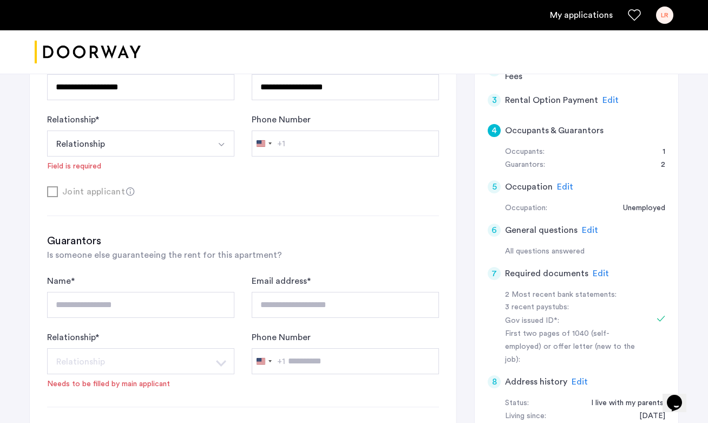
scroll to position [280, 0]
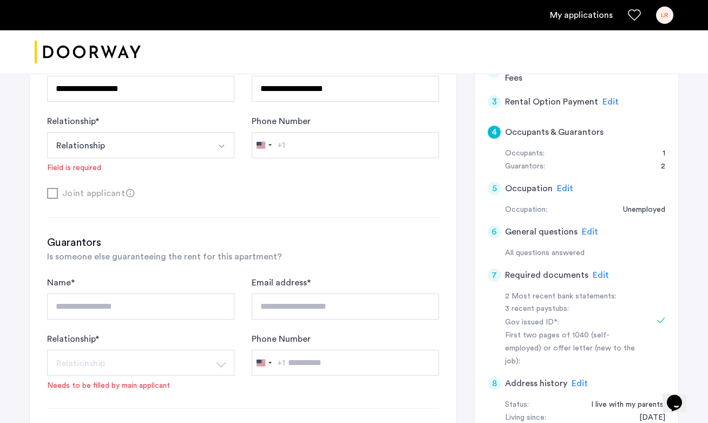
click at [216, 146] on button "Select option" at bounding box center [221, 145] width 26 height 26
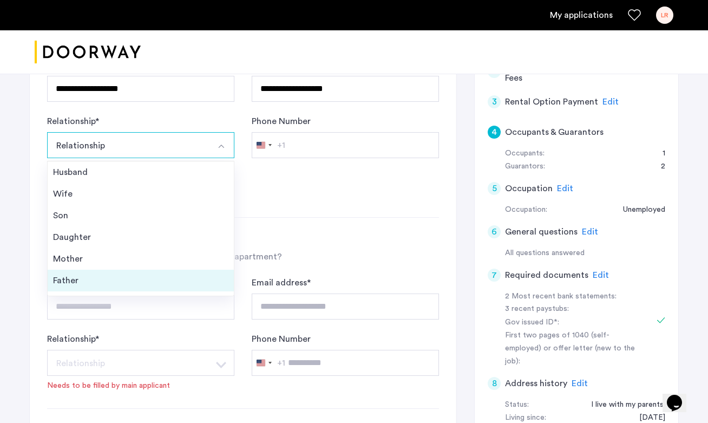
scroll to position [39, 0]
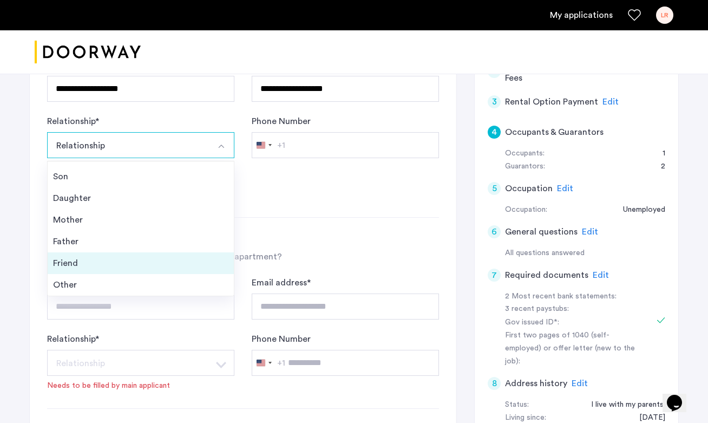
click at [189, 271] on li "Friend" at bounding box center [141, 263] width 186 height 22
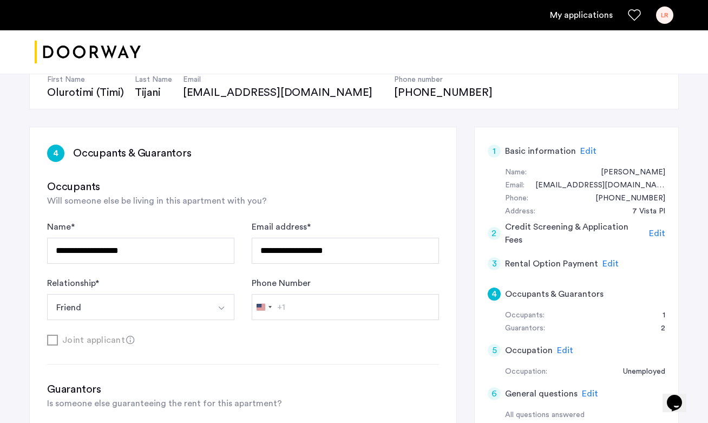
scroll to position [119, 0]
click at [661, 230] on span "Edit" at bounding box center [657, 232] width 16 height 9
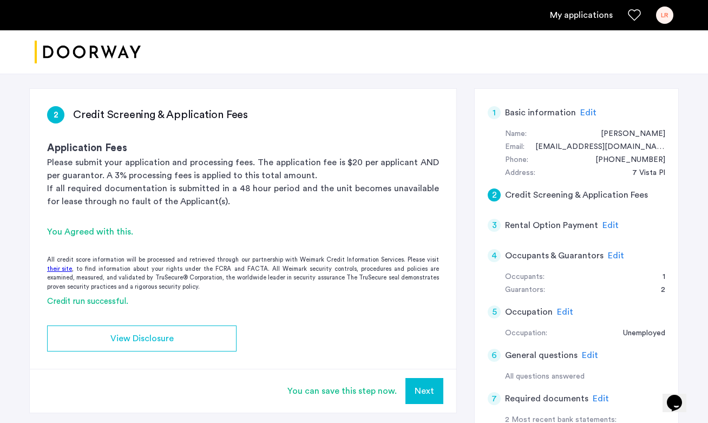
scroll to position [158, 0]
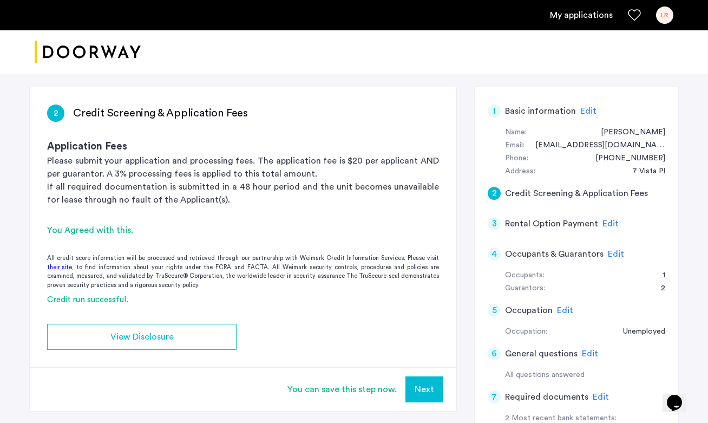
click at [425, 383] on button "Next" at bounding box center [424, 389] width 38 height 26
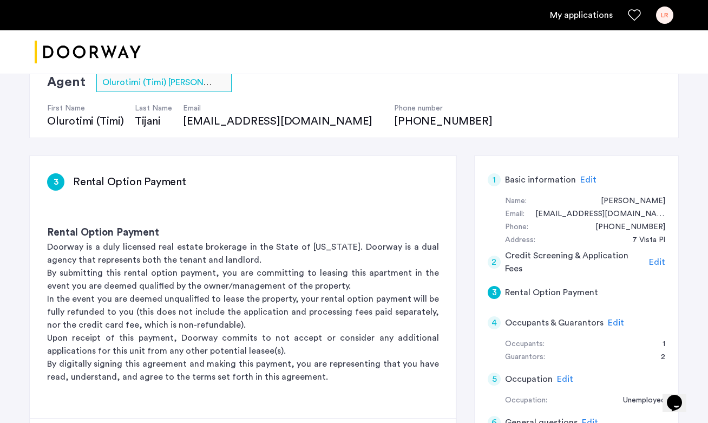
scroll to position [129, 0]
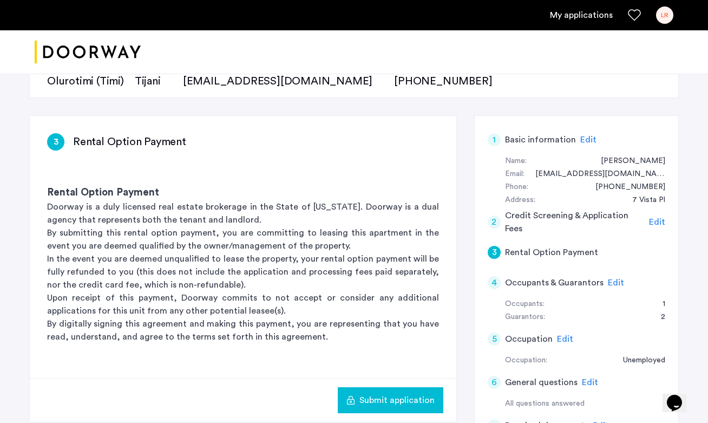
click at [417, 406] on span "Submit application" at bounding box center [396, 400] width 75 height 13
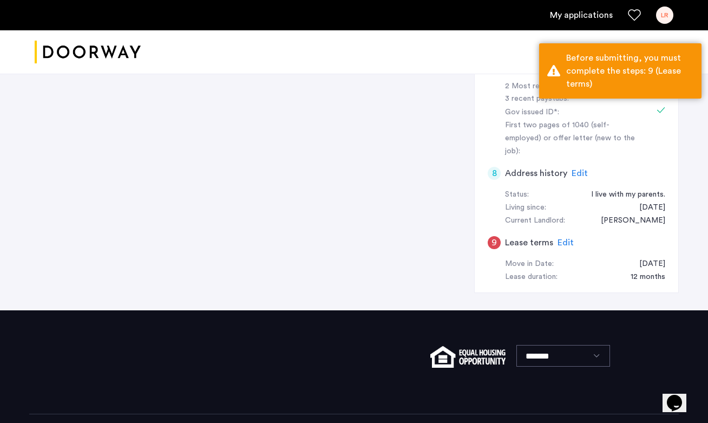
scroll to position [521, 0]
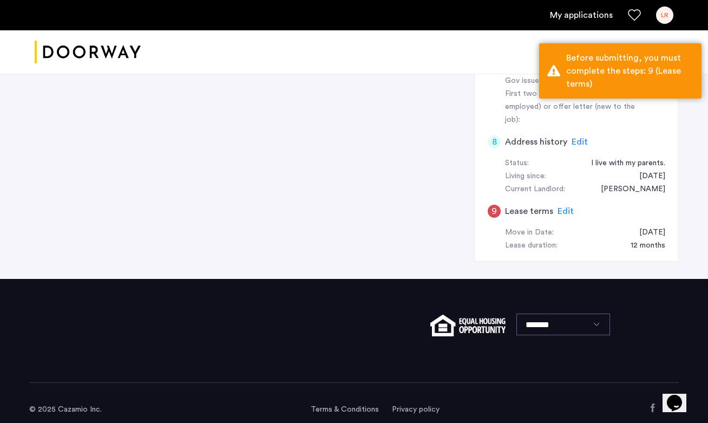
click at [567, 207] on span "Edit" at bounding box center [566, 211] width 16 height 9
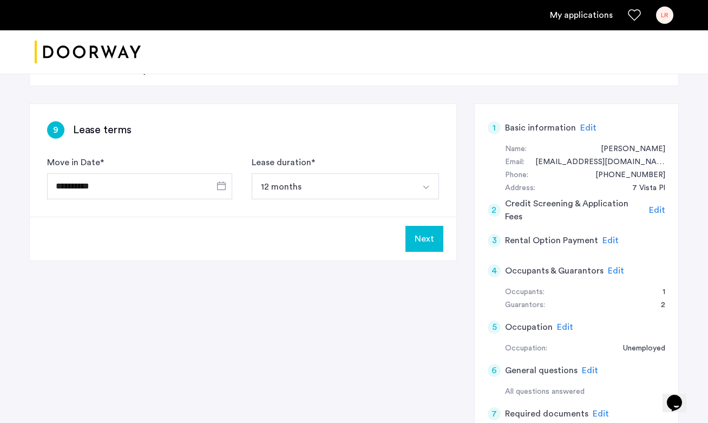
scroll to position [133, 0]
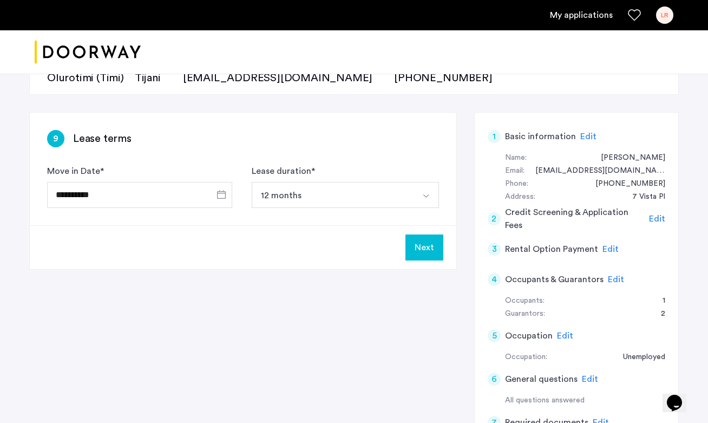
click at [434, 253] on button "Next" at bounding box center [424, 247] width 38 height 26
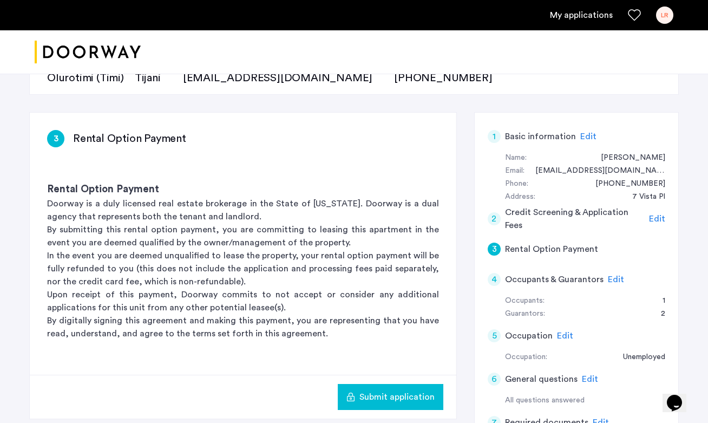
scroll to position [0, 0]
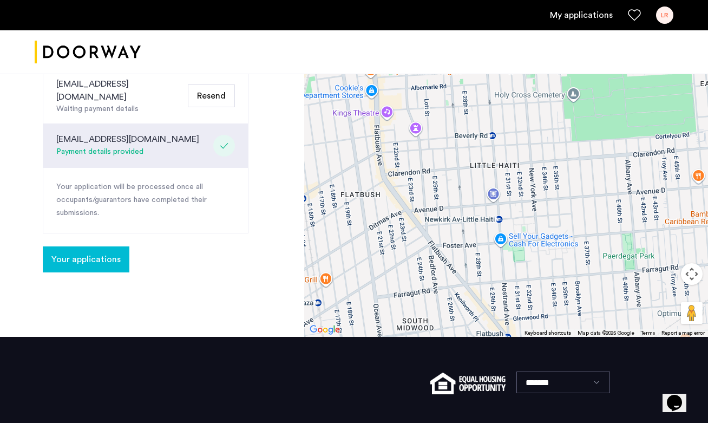
scroll to position [413, 0]
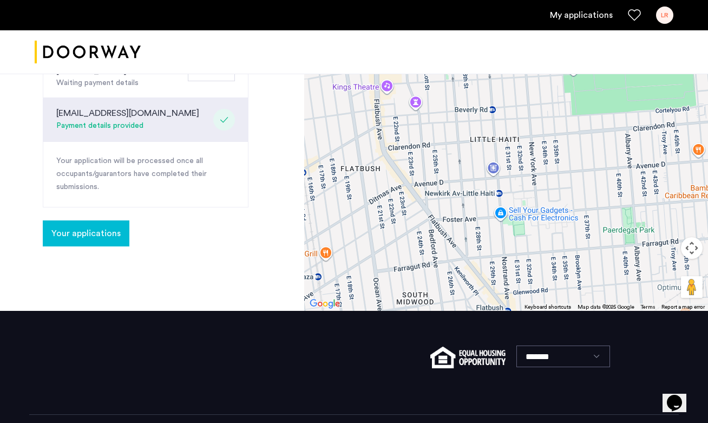
click at [96, 220] on button "Your applications" at bounding box center [86, 233] width 87 height 26
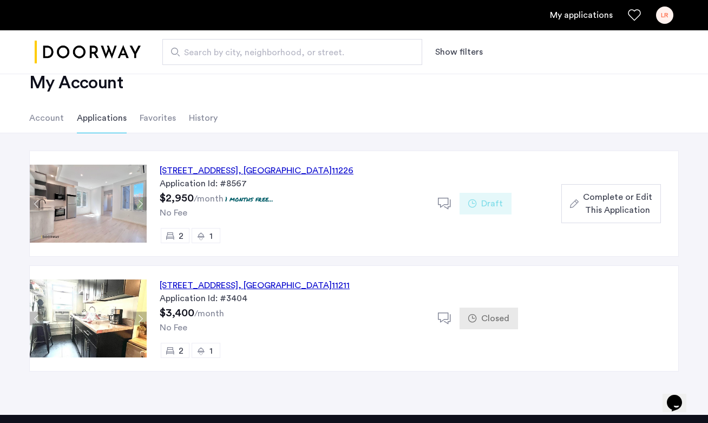
scroll to position [29, 0]
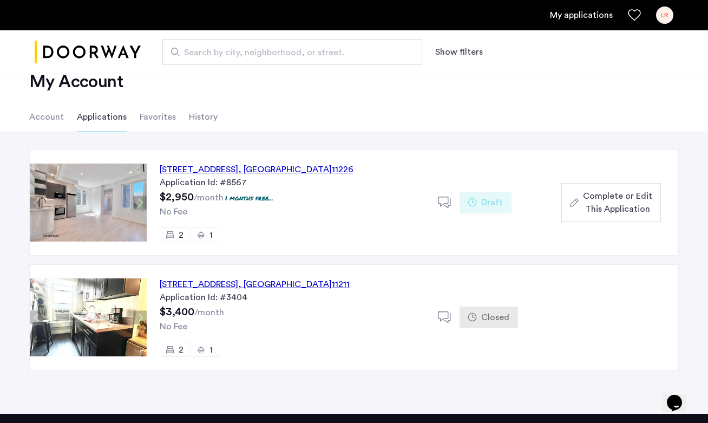
click at [600, 205] on span "Complete or Edit This Application" at bounding box center [617, 202] width 69 height 26
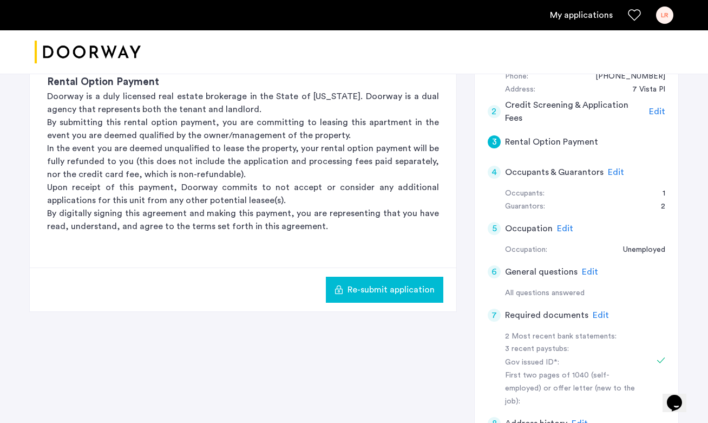
scroll to position [246, 0]
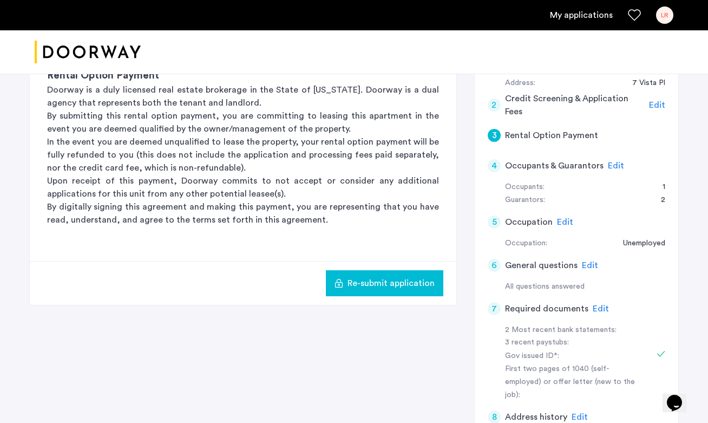
click at [595, 310] on span "Edit" at bounding box center [601, 308] width 16 height 9
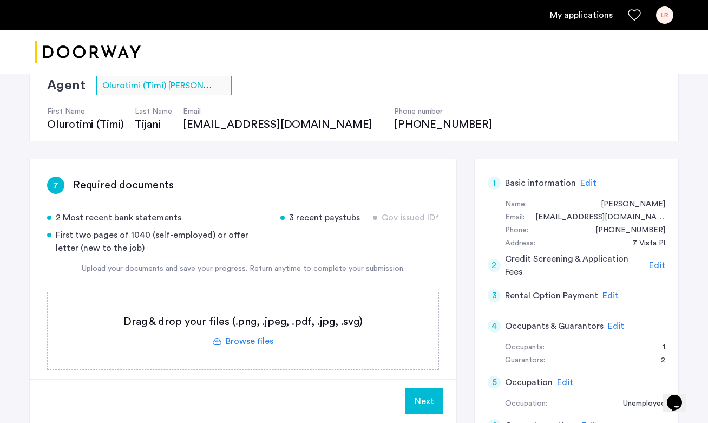
scroll to position [86, 0]
